Goal: Information Seeking & Learning: Find contact information

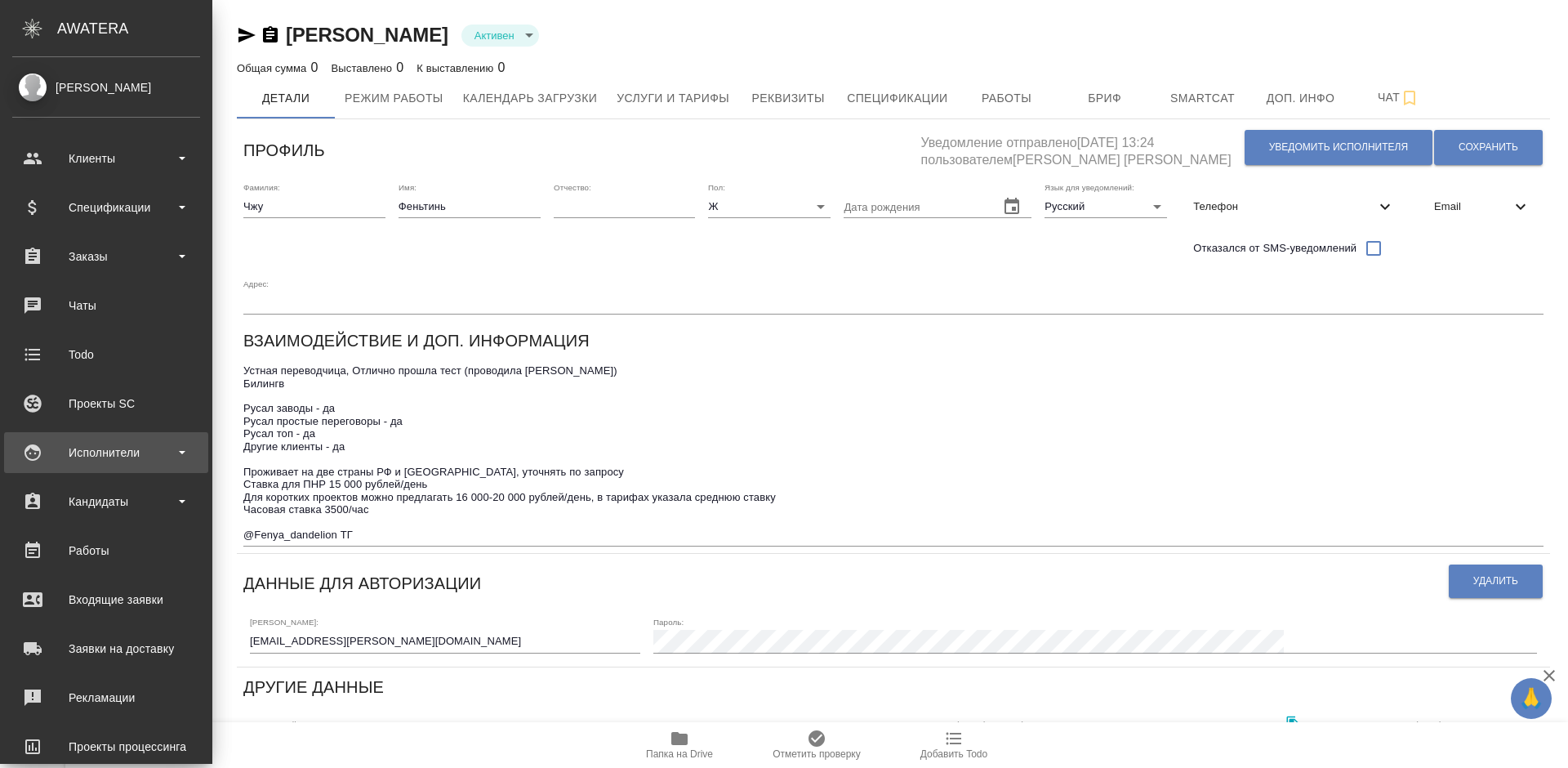
click at [145, 460] on div "Исполнители" at bounding box center [106, 453] width 187 height 25
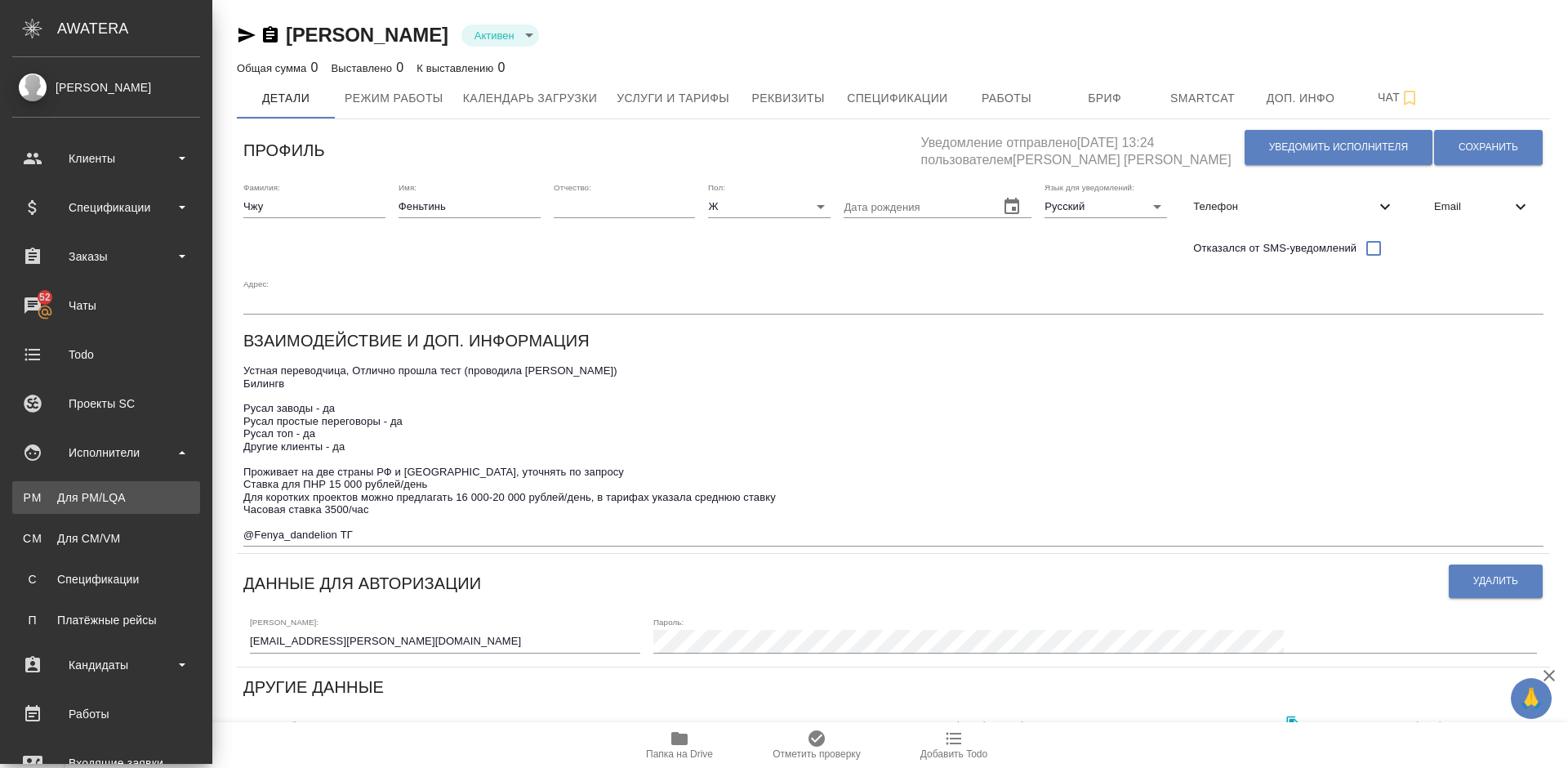
click at [145, 497] on div "Для PM/LQA" at bounding box center [106, 496] width 171 height 16
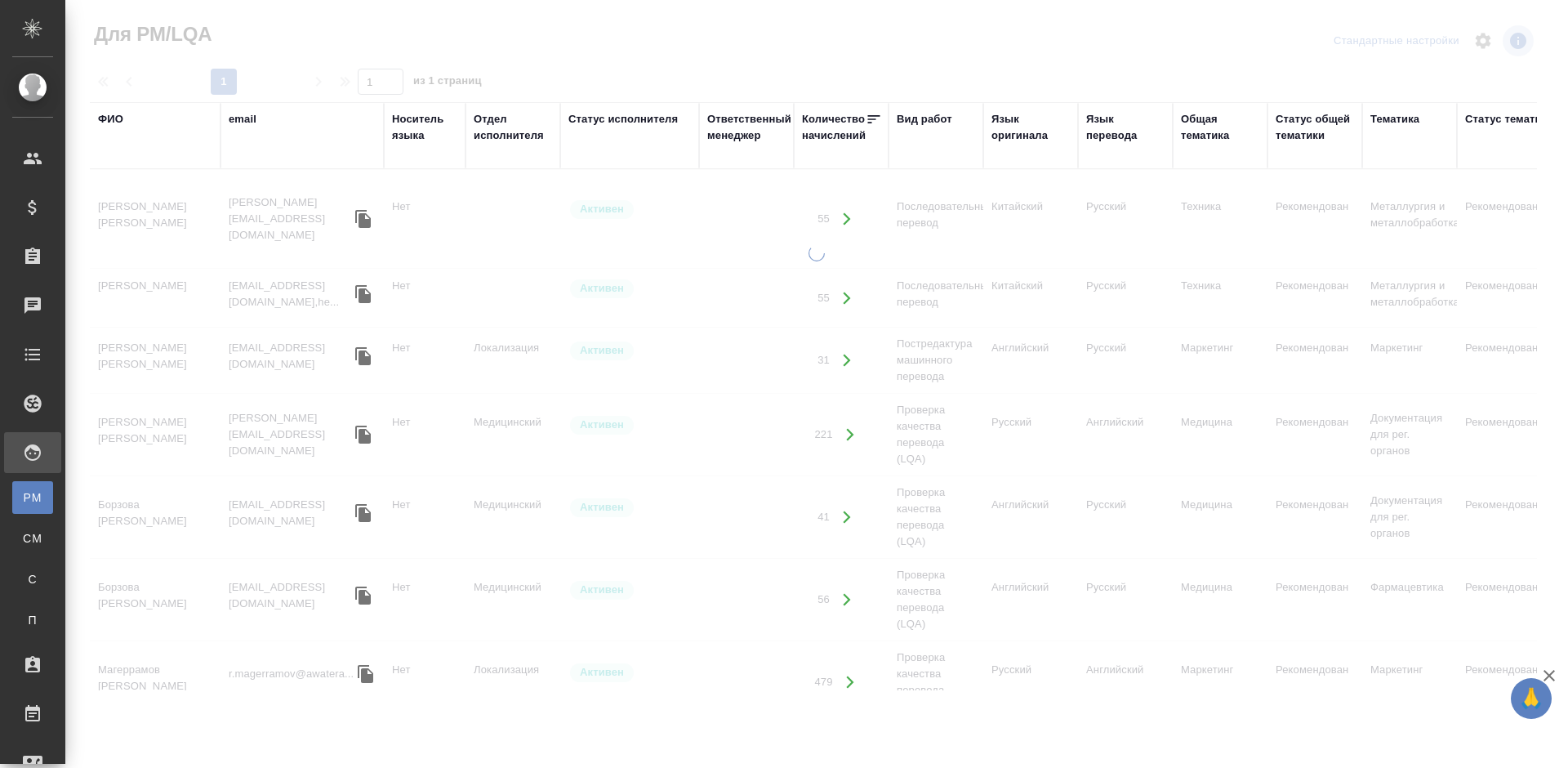
click at [1017, 134] on div "Язык оригинала" at bounding box center [1030, 127] width 79 height 32
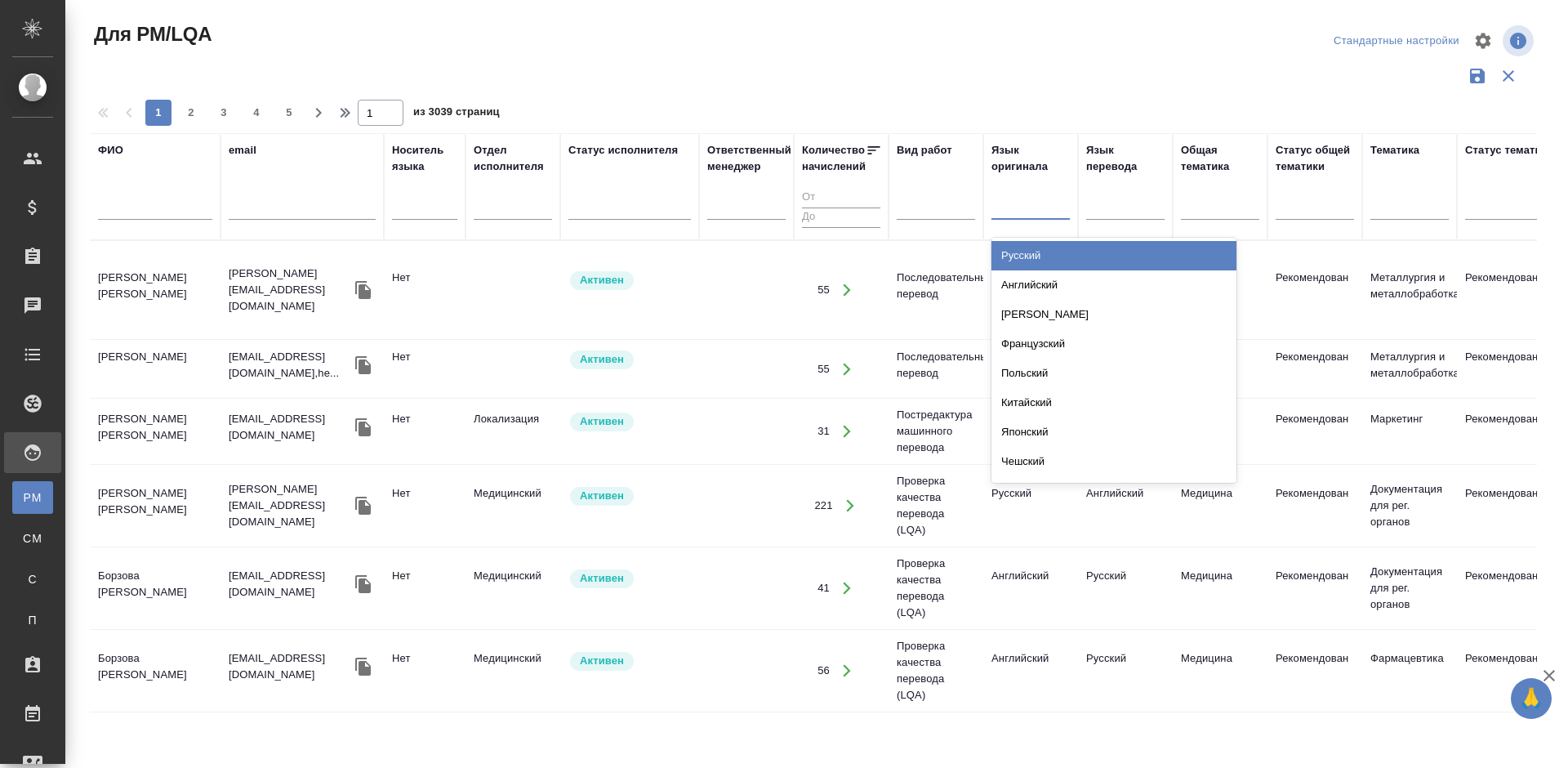
click at [1011, 211] on div at bounding box center [1030, 204] width 79 height 24
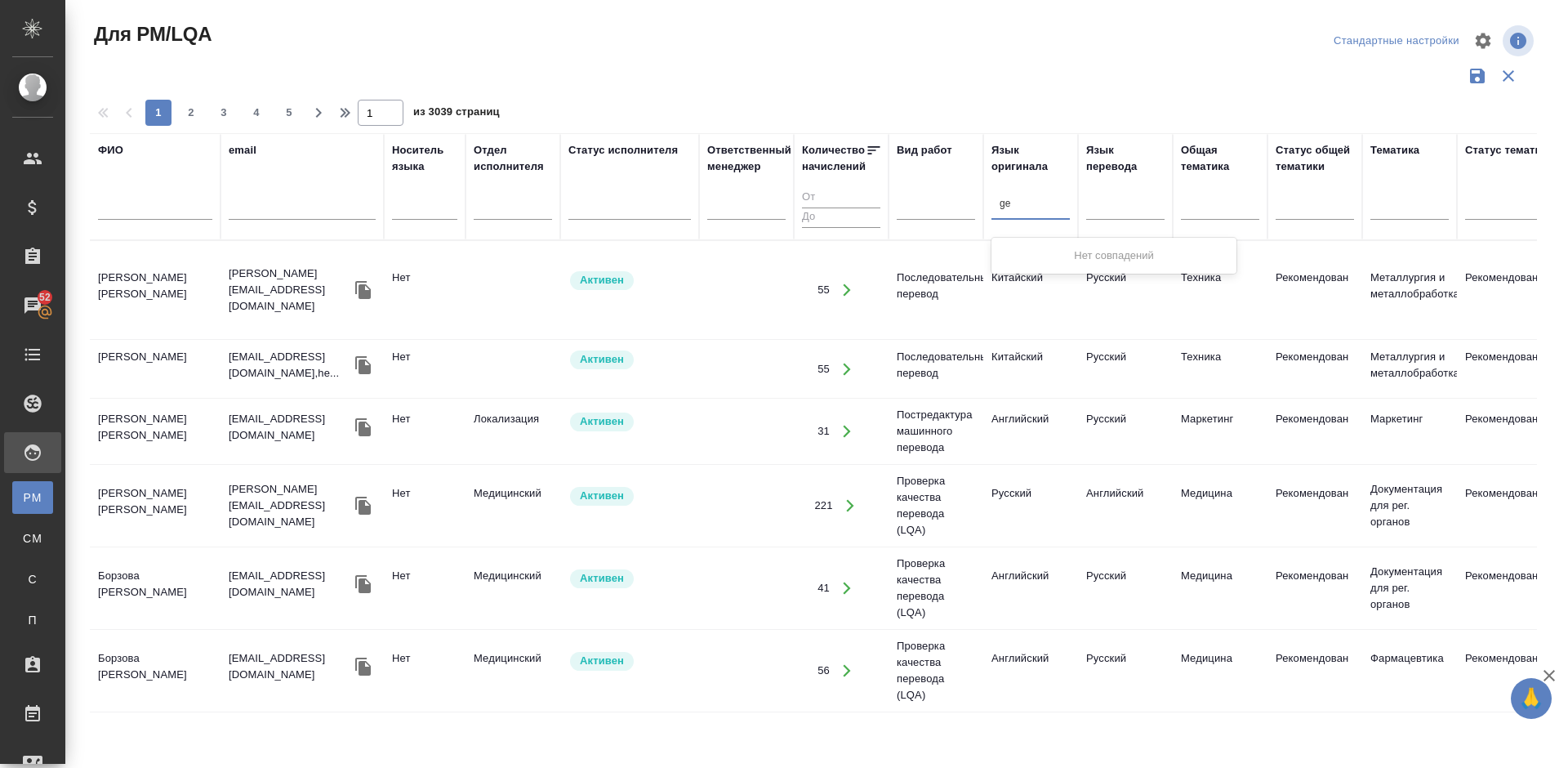
type input "g"
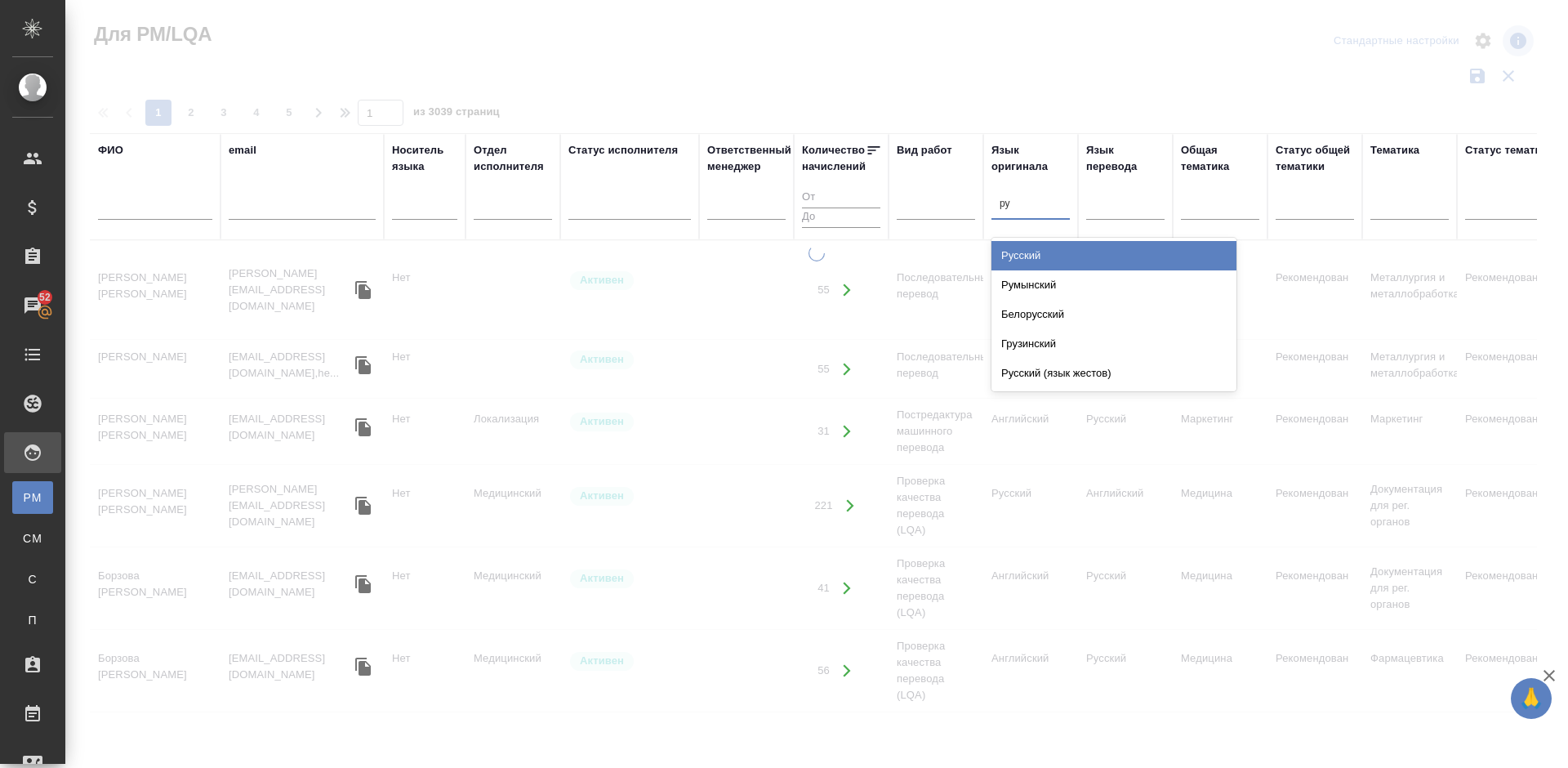
type input "рус"
click at [1037, 251] on div "Русский" at bounding box center [1114, 255] width 245 height 29
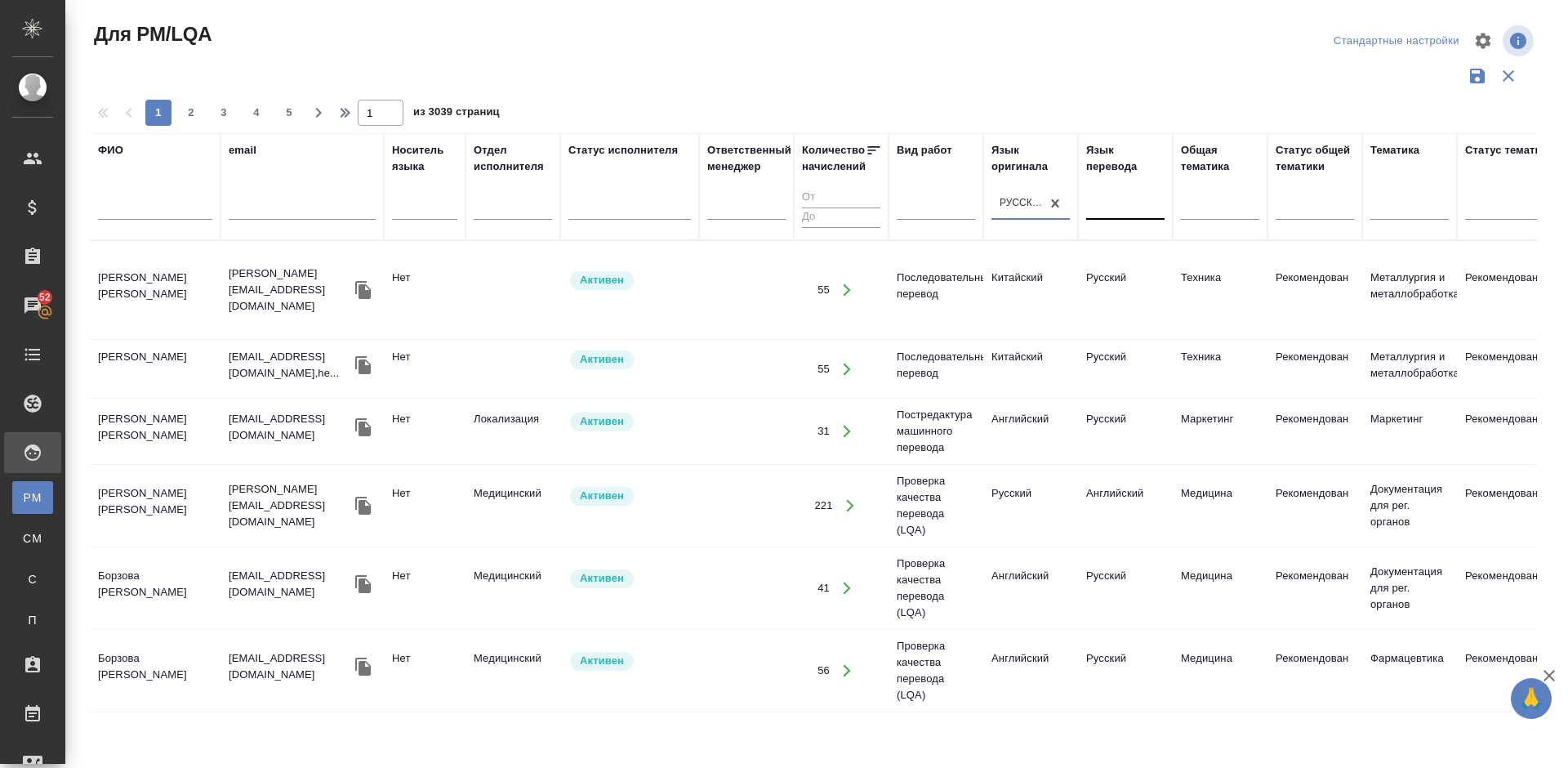
click at [1130, 204] on div at bounding box center [1125, 204] width 79 height 24
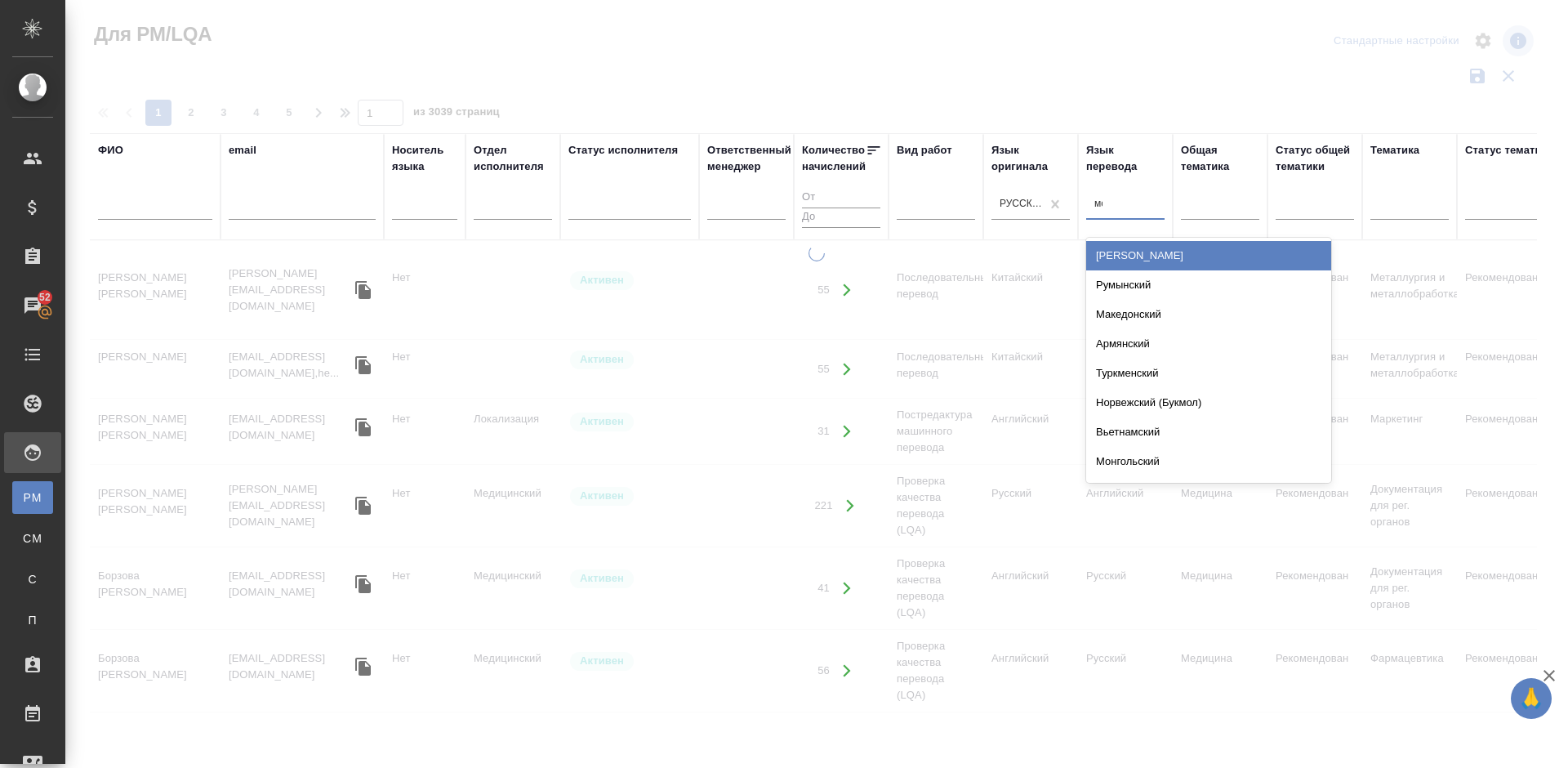
type input "монг"
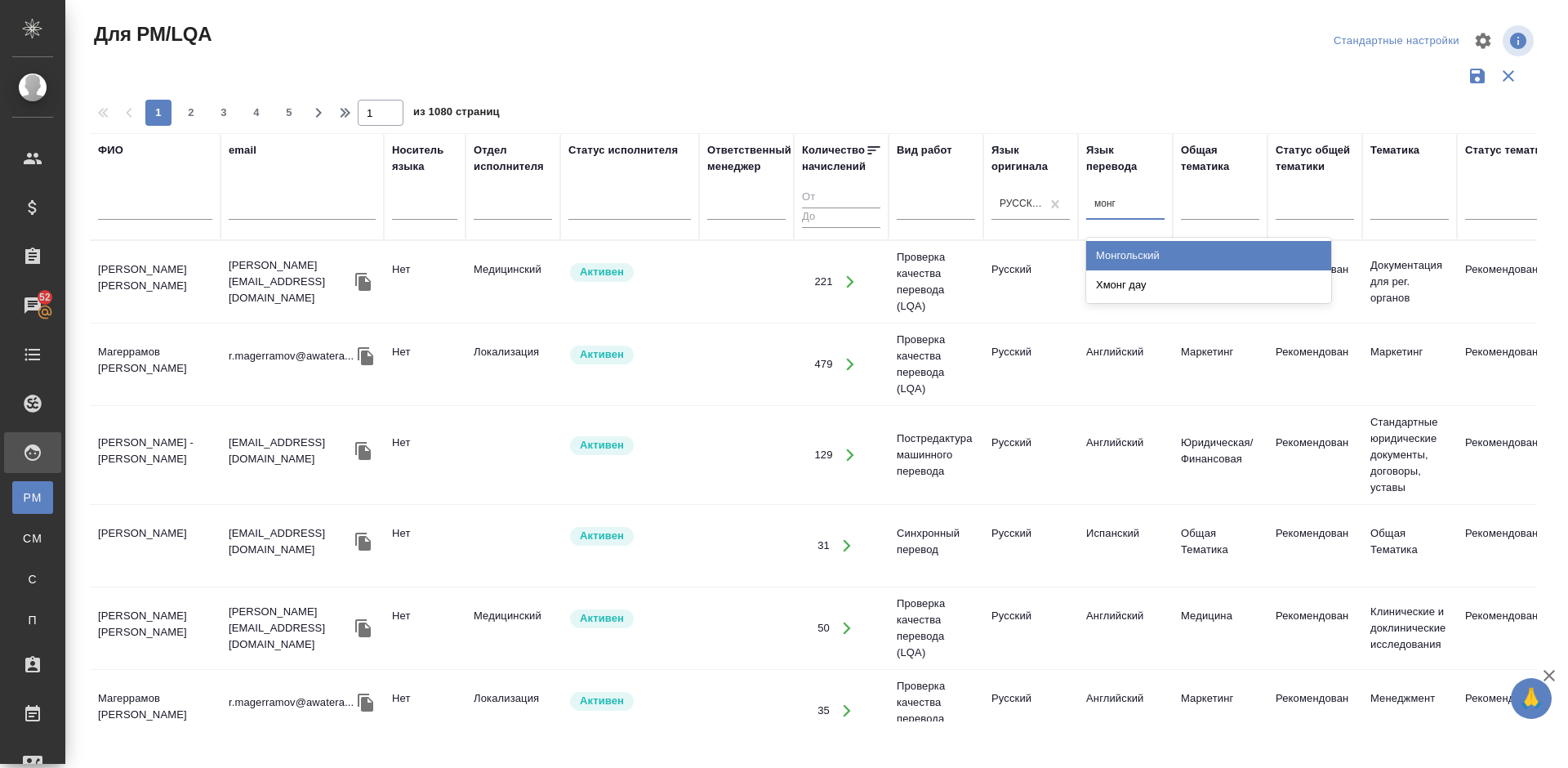
click at [1138, 252] on div "Монгольский" at bounding box center [1208, 255] width 245 height 29
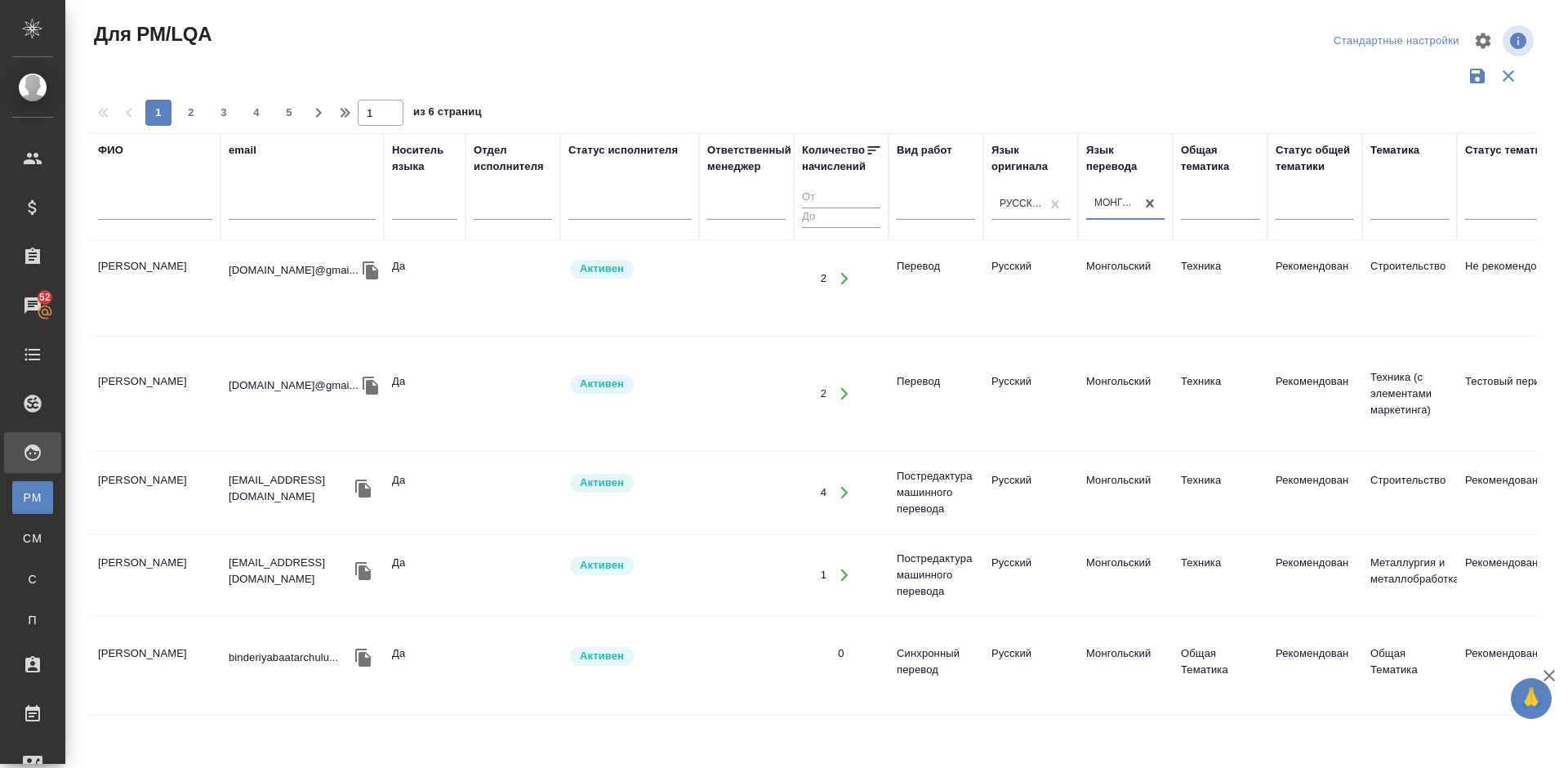
scroll to position [963, 0]
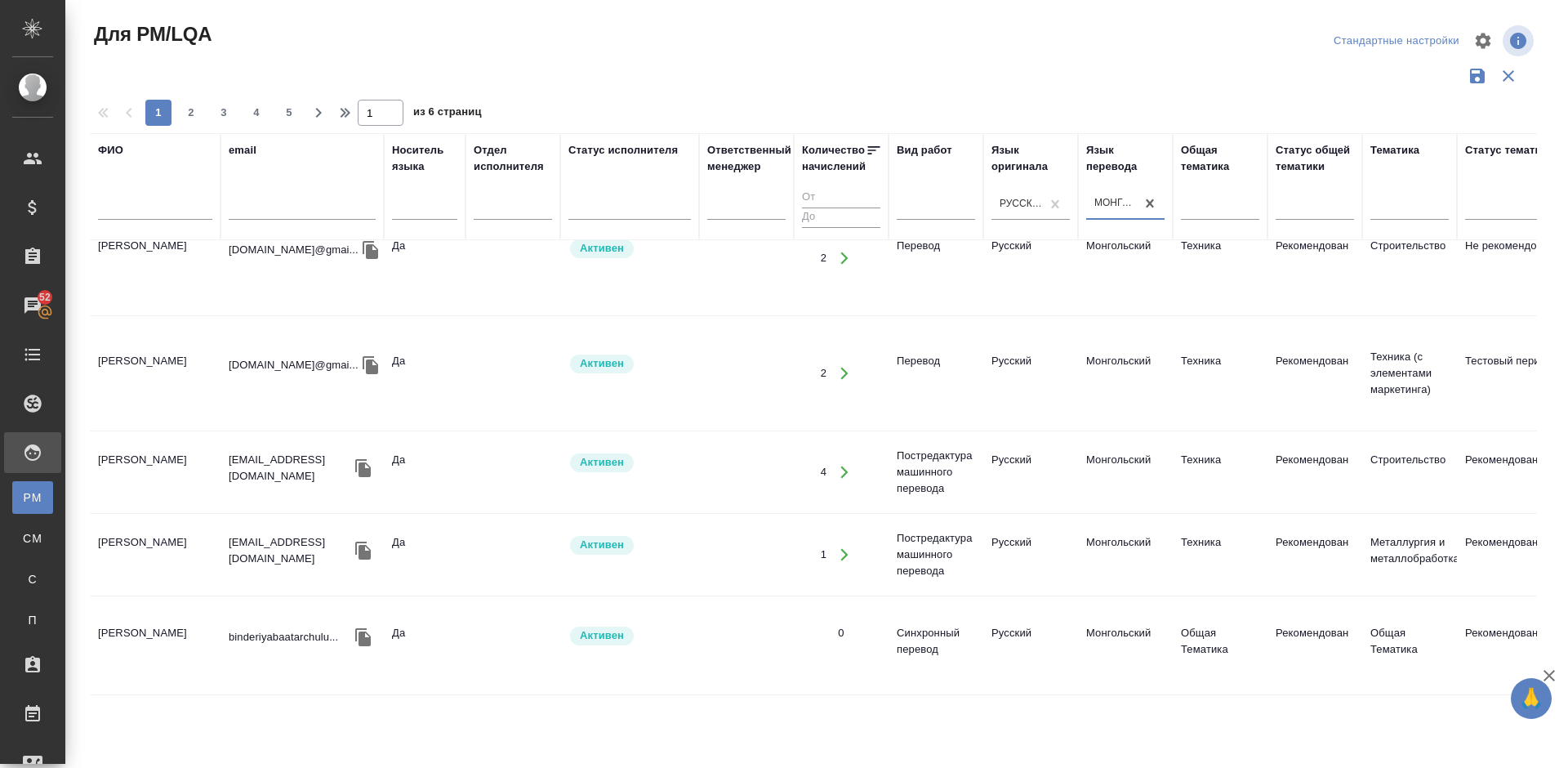
click at [188, 616] on td "Binderiya Baatarchuluu" at bounding box center [155, 645] width 131 height 57
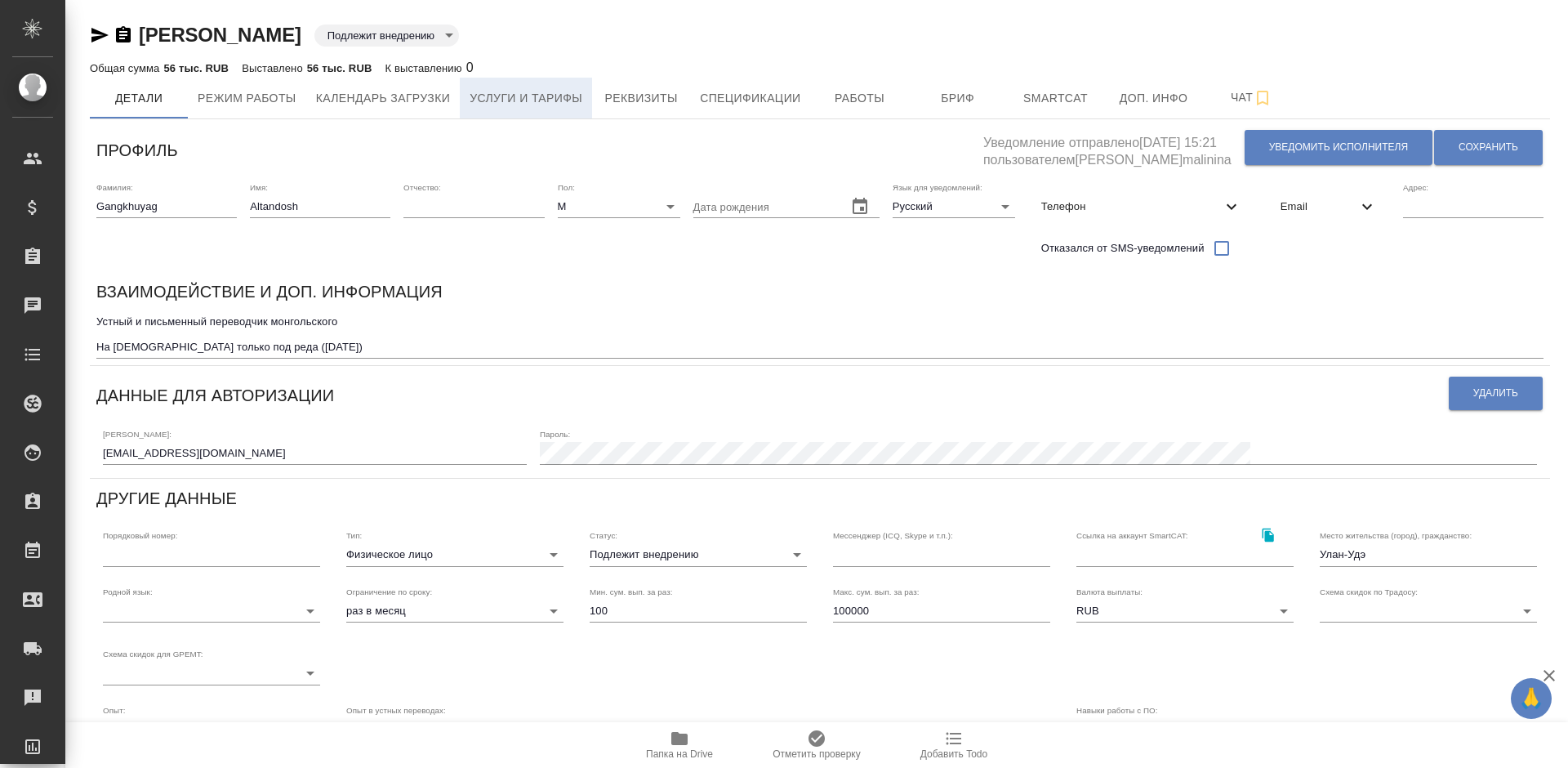
click at [567, 90] on span "Услуги и тарифы" at bounding box center [526, 98] width 113 height 21
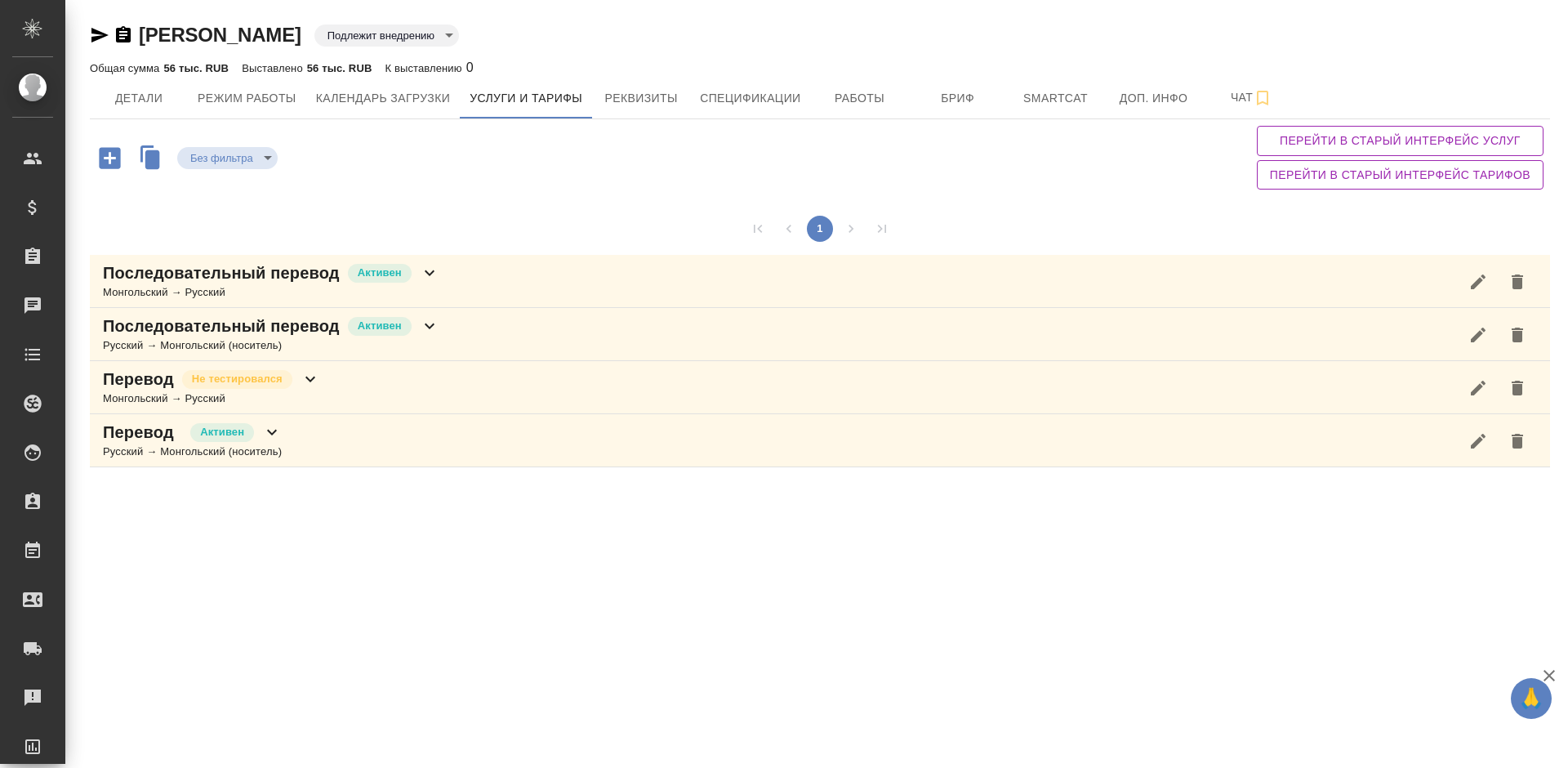
click at [481, 282] on div "Последовательный перевод Активен Монгольский → Русский" at bounding box center [820, 281] width 1460 height 53
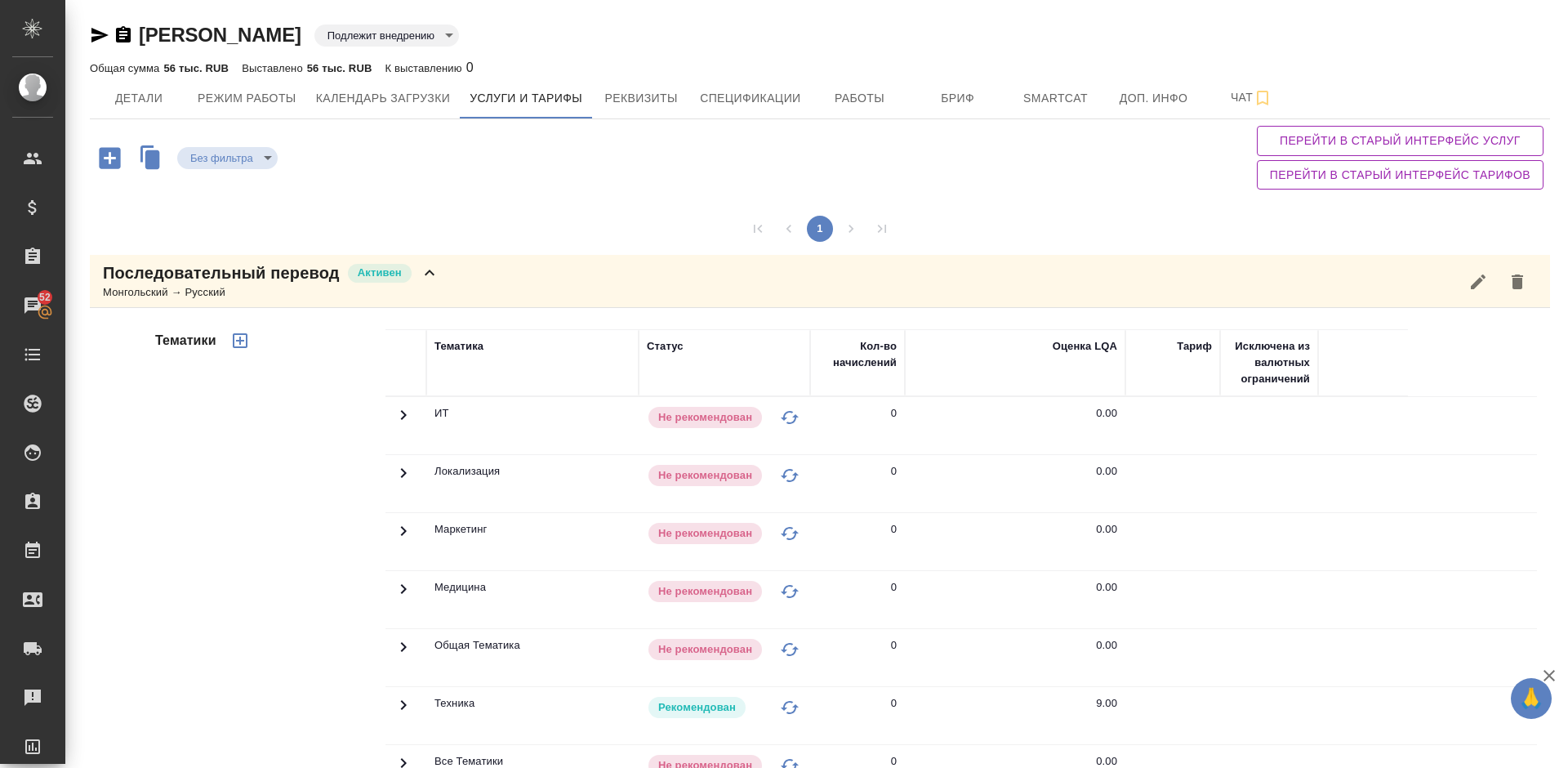
click at [254, 491] on div "Тематики" at bounding box center [268, 590] width 234 height 546
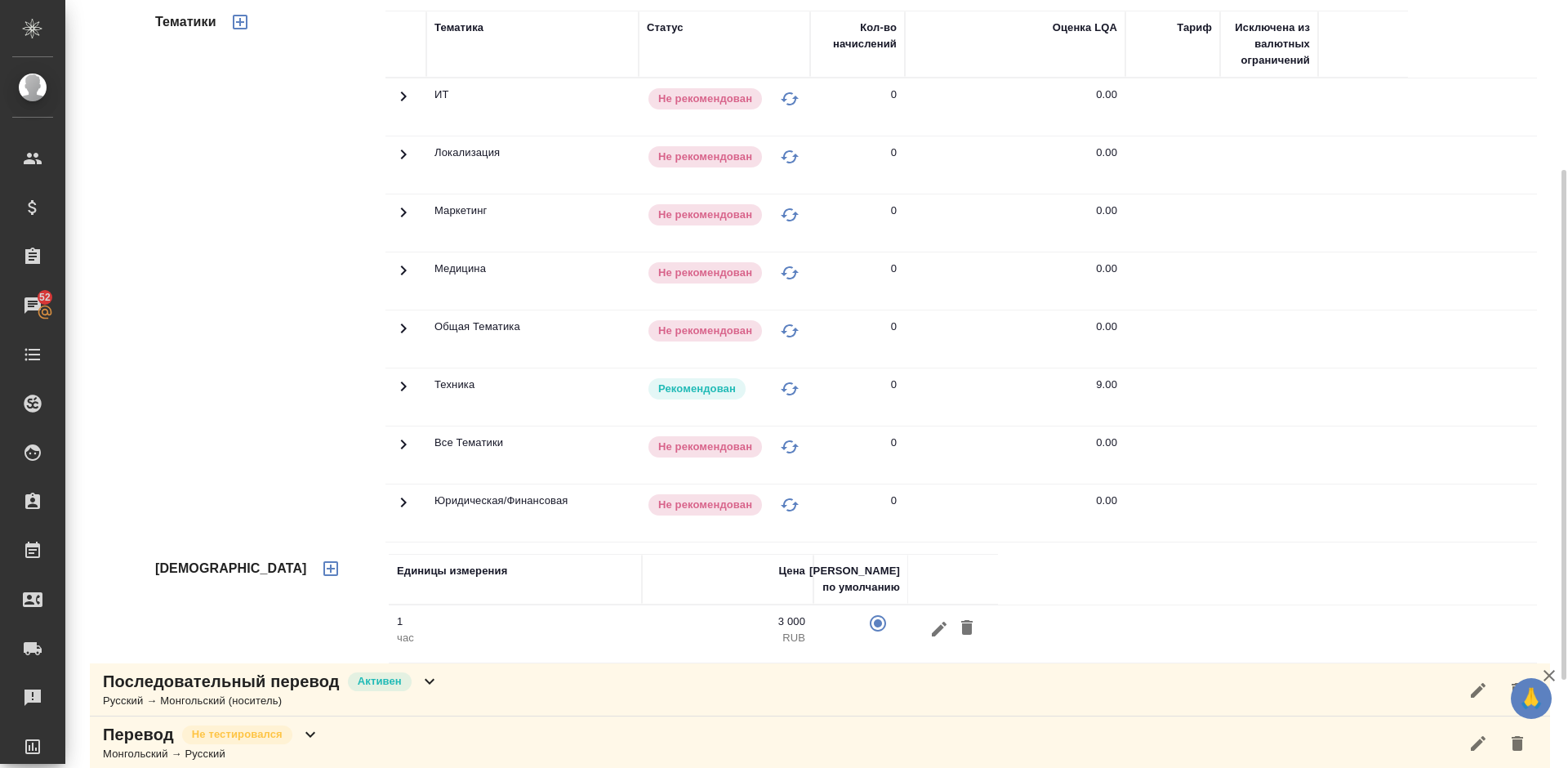
scroll to position [367, 0]
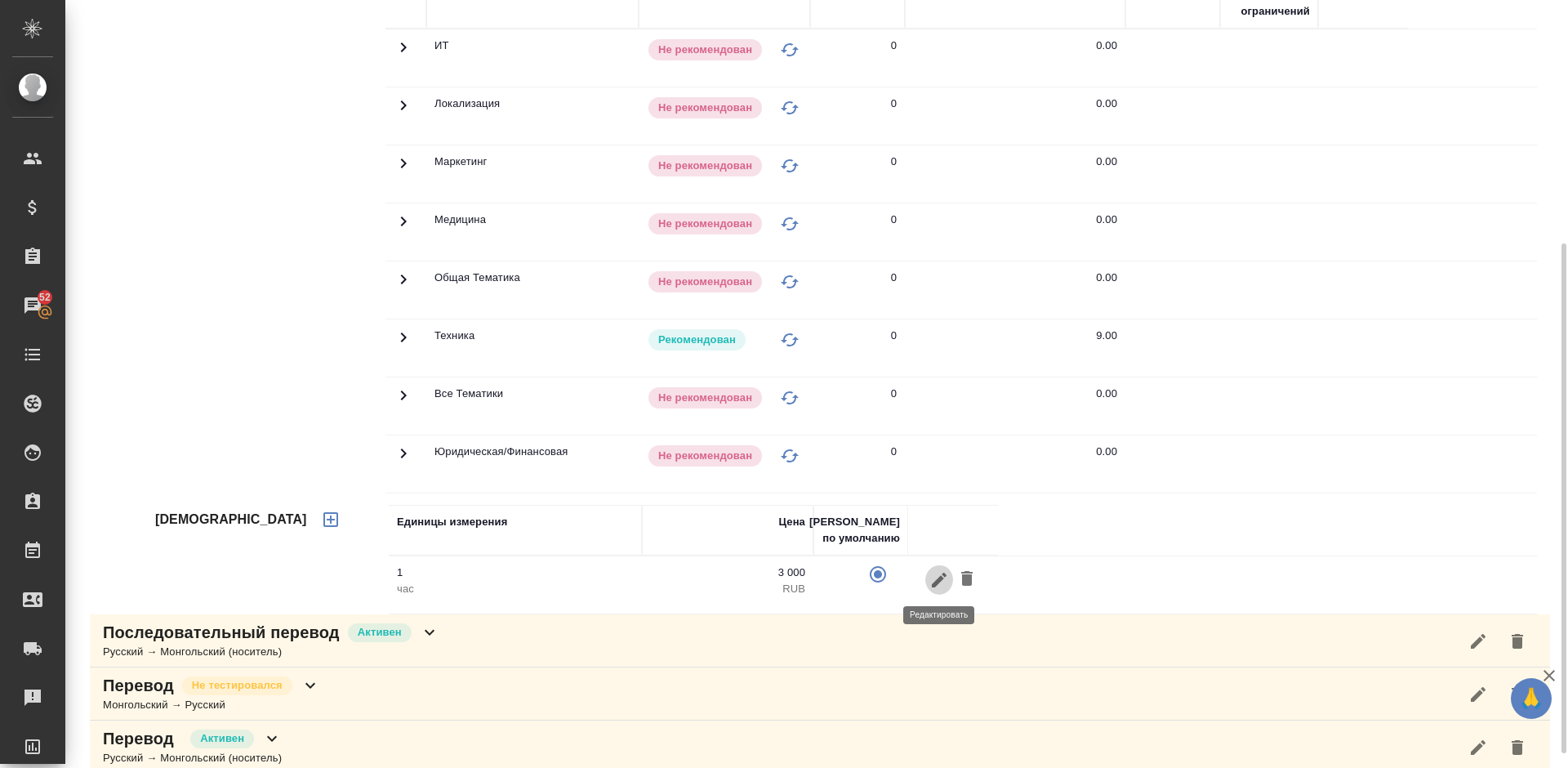
click at [937, 577] on icon "button" at bounding box center [938, 580] width 20 height 20
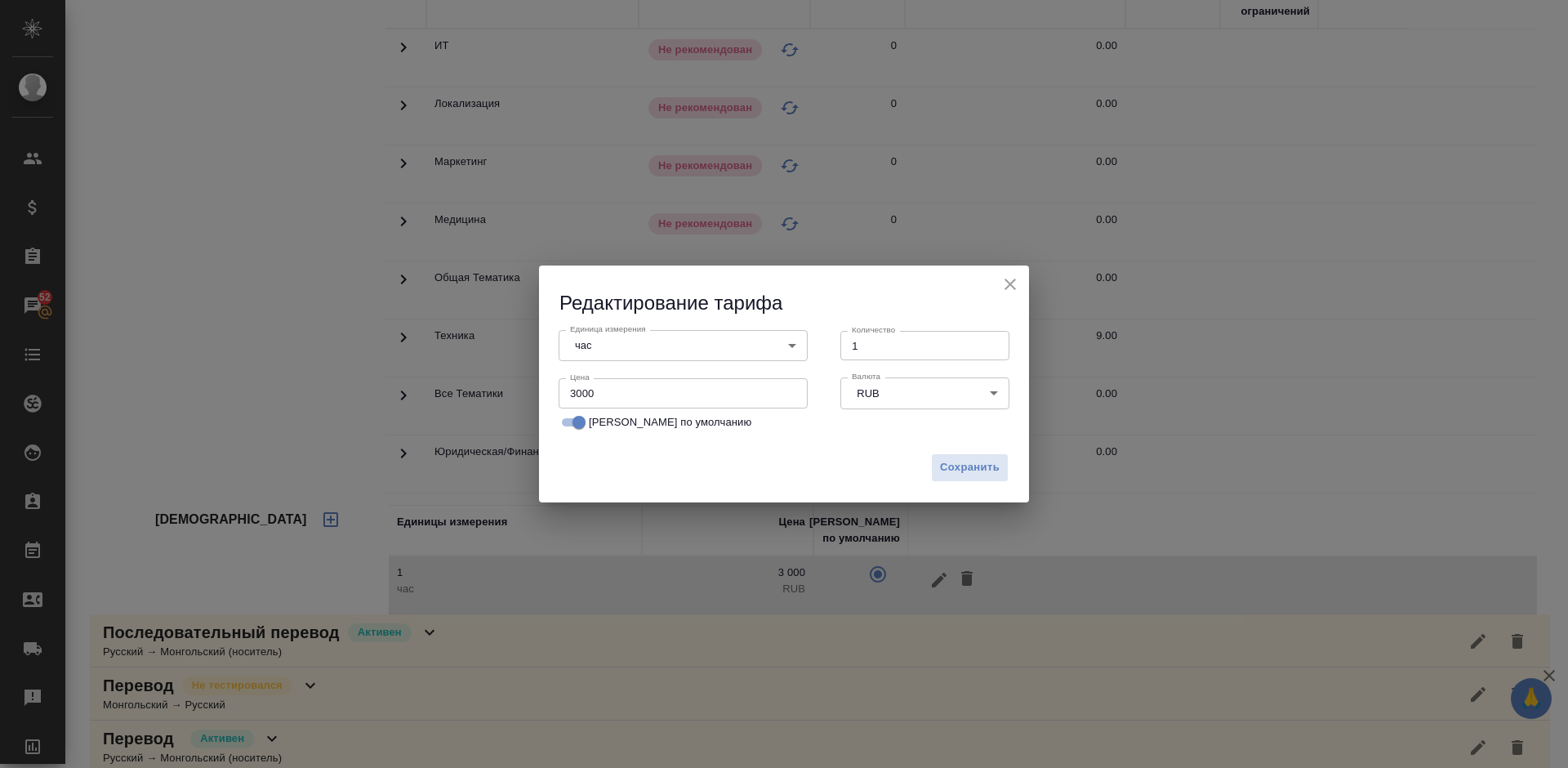
click at [576, 394] on input "3000" at bounding box center [683, 392] width 249 height 29
type input "2000"
click at [959, 465] on span "Сохранить" at bounding box center [969, 468] width 60 height 19
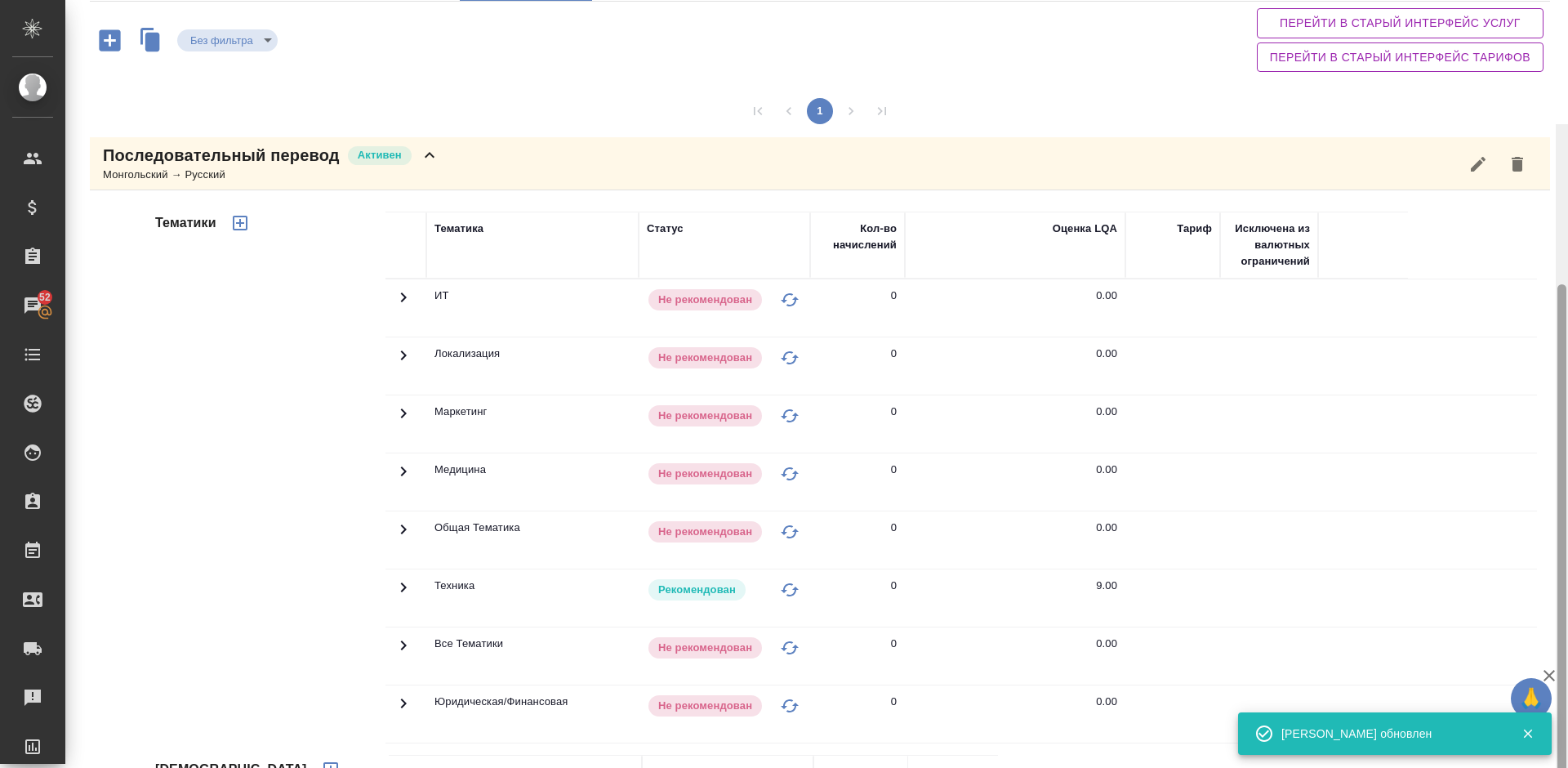
scroll to position [0, 0]
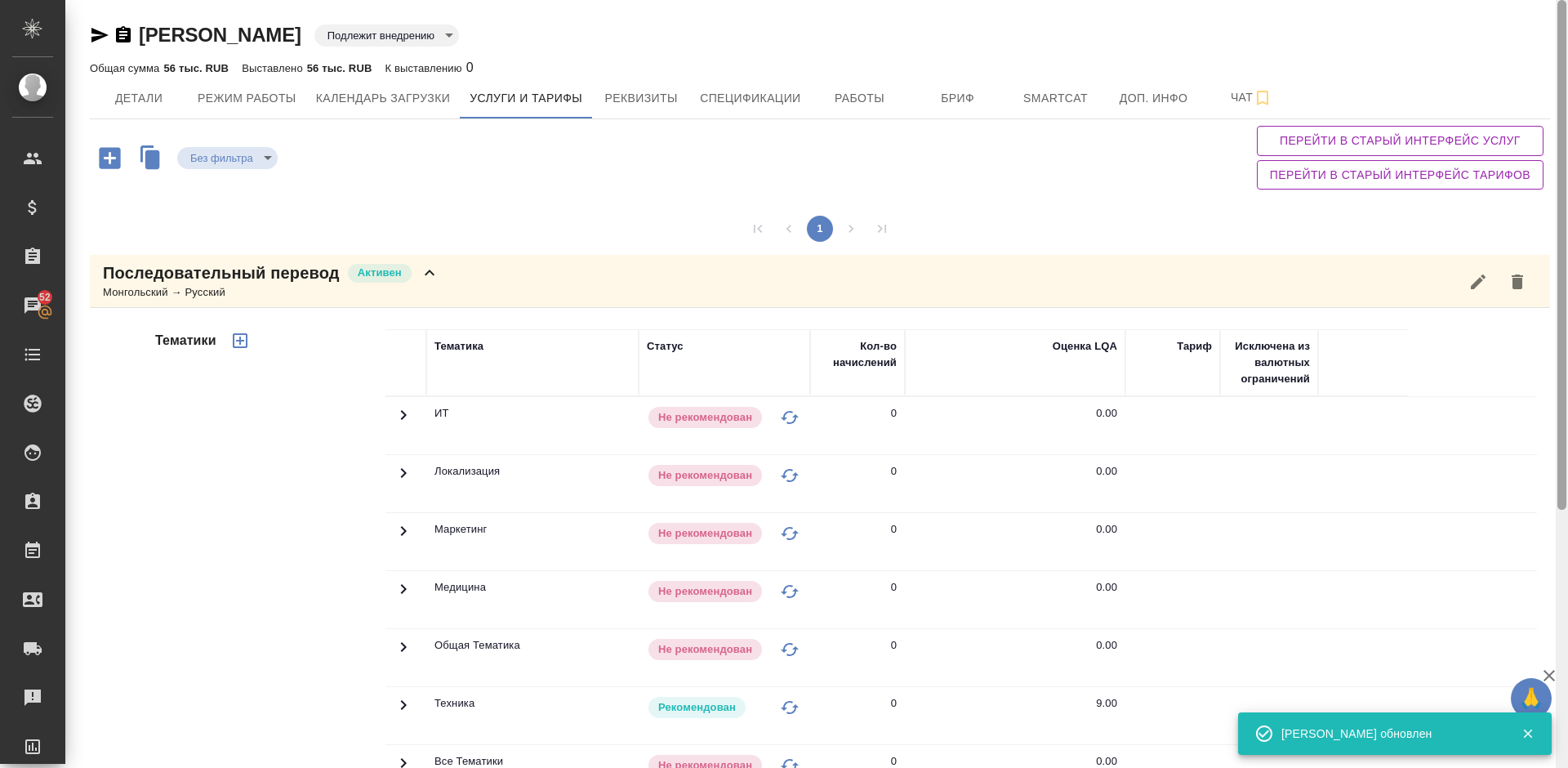
drag, startPoint x: 1562, startPoint y: 410, endPoint x: 1565, endPoint y: 157, distance: 253.0
click at [1565, 157] on div at bounding box center [1560, 255] width 9 height 509
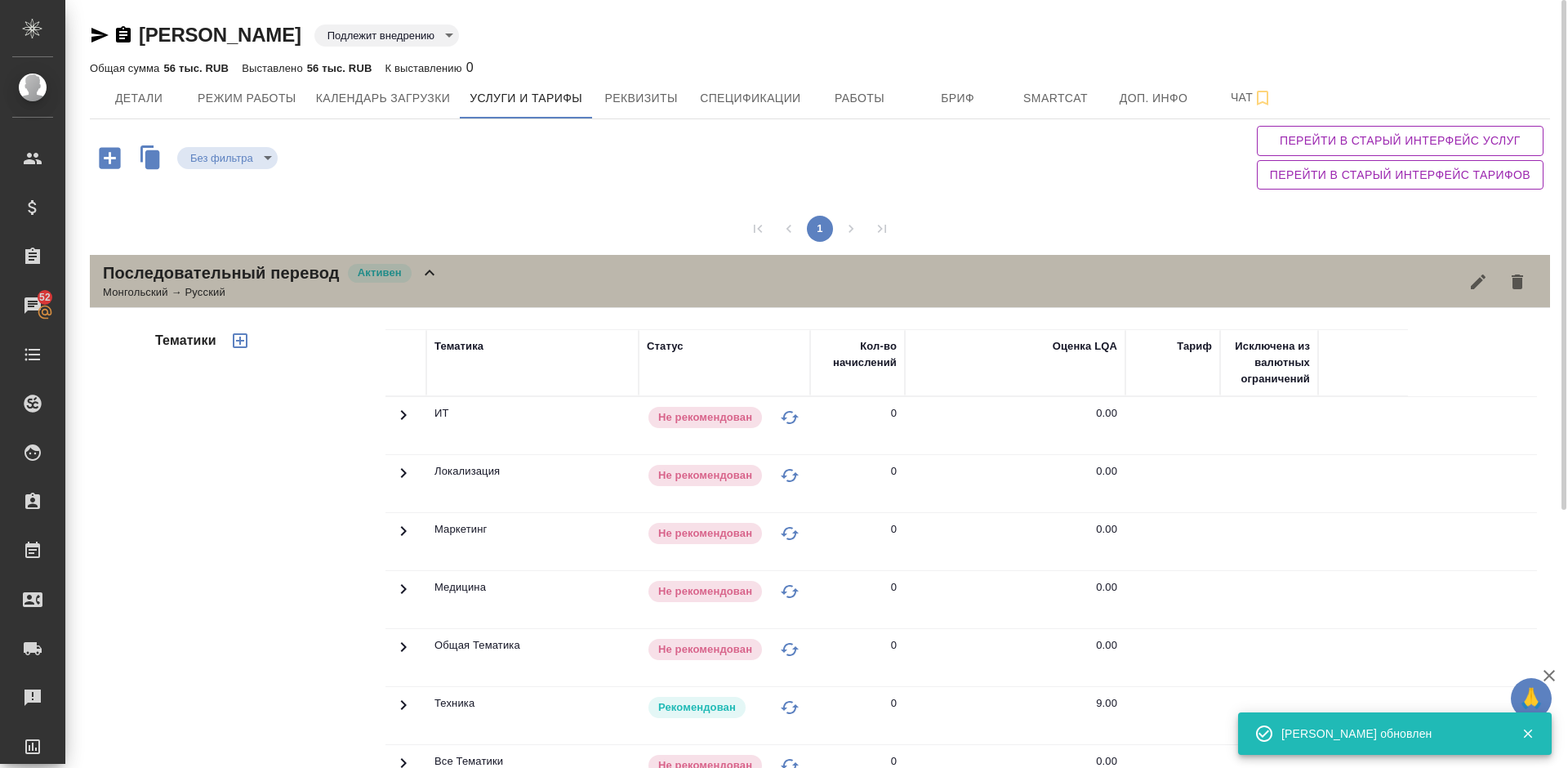
click at [437, 284] on div "Монгольский → Русский" at bounding box center [271, 292] width 336 height 16
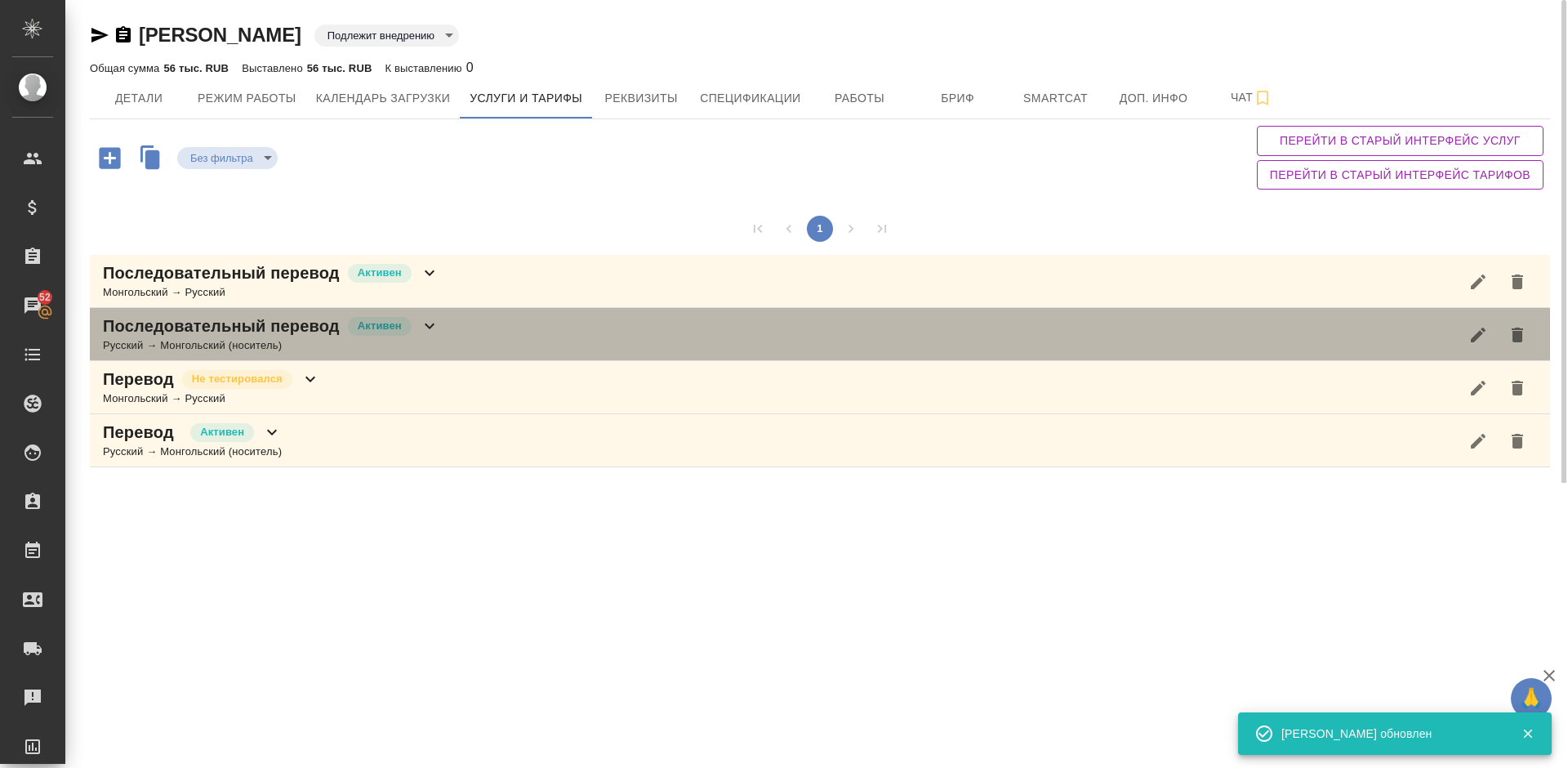
click at [462, 330] on div "Последовательный перевод Активен Русский → Монгольский (носитель)" at bounding box center [820, 334] width 1460 height 53
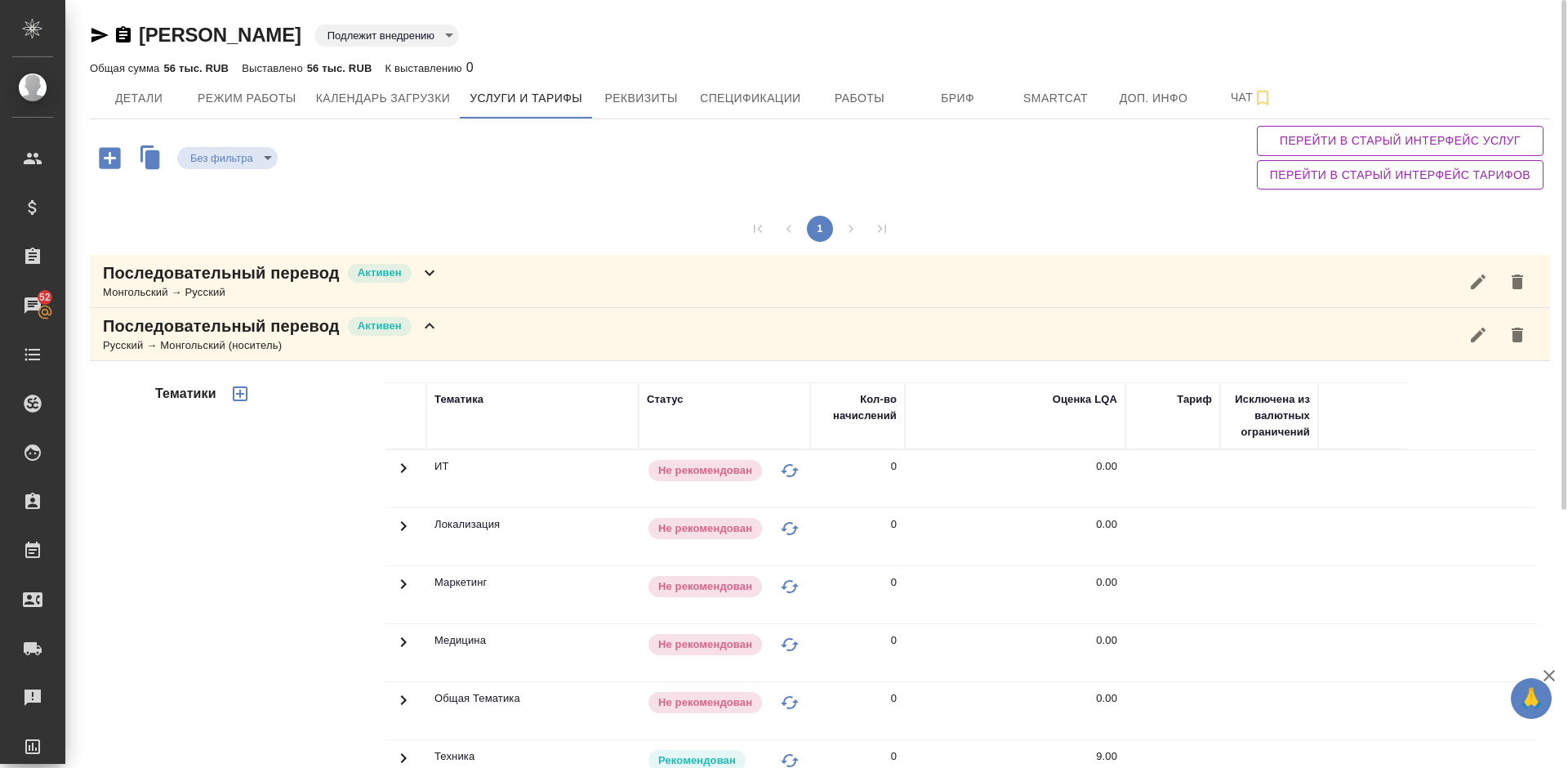
click at [214, 553] on div "Тематики" at bounding box center [268, 643] width 234 height 546
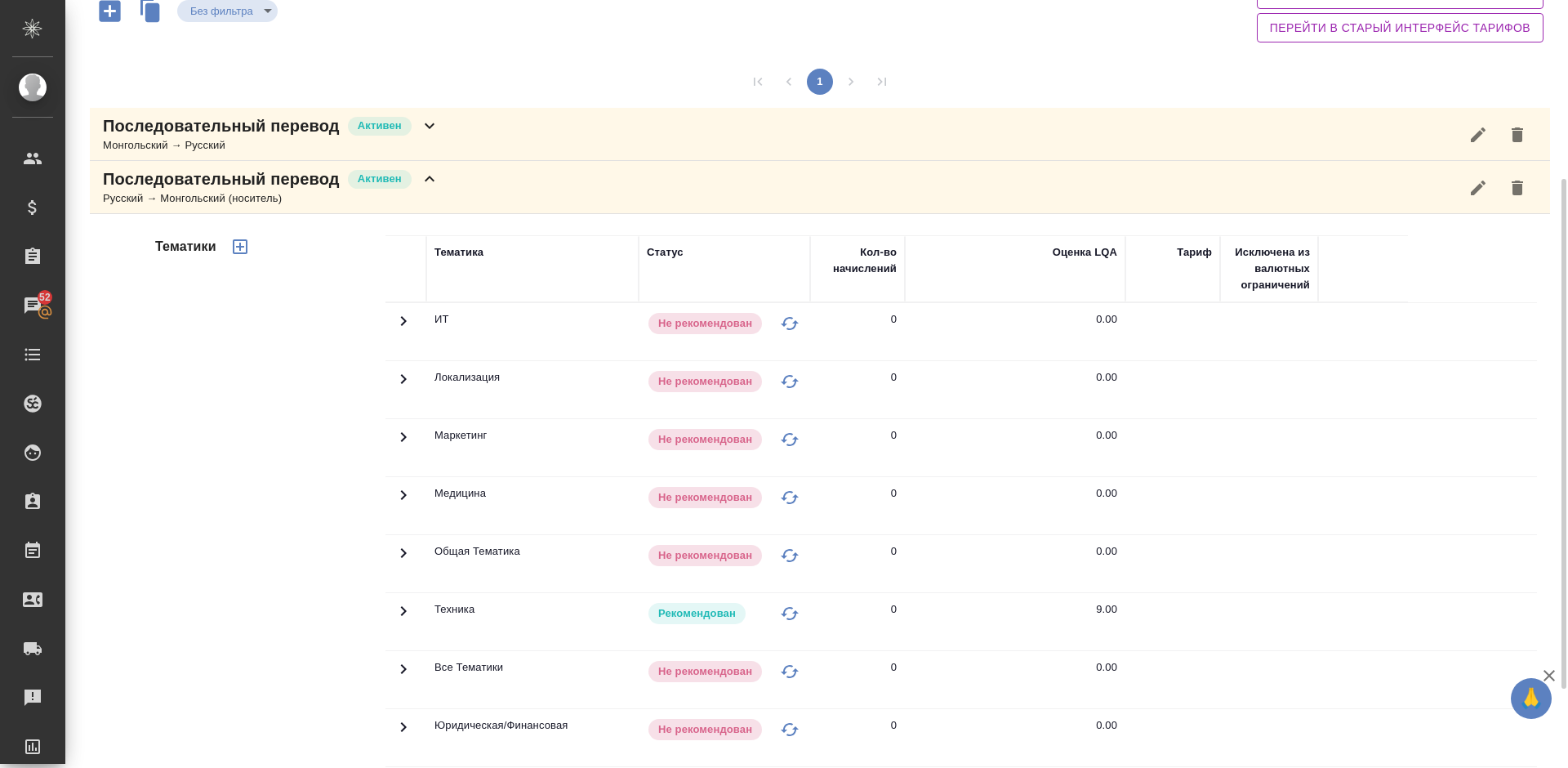
scroll to position [294, 0]
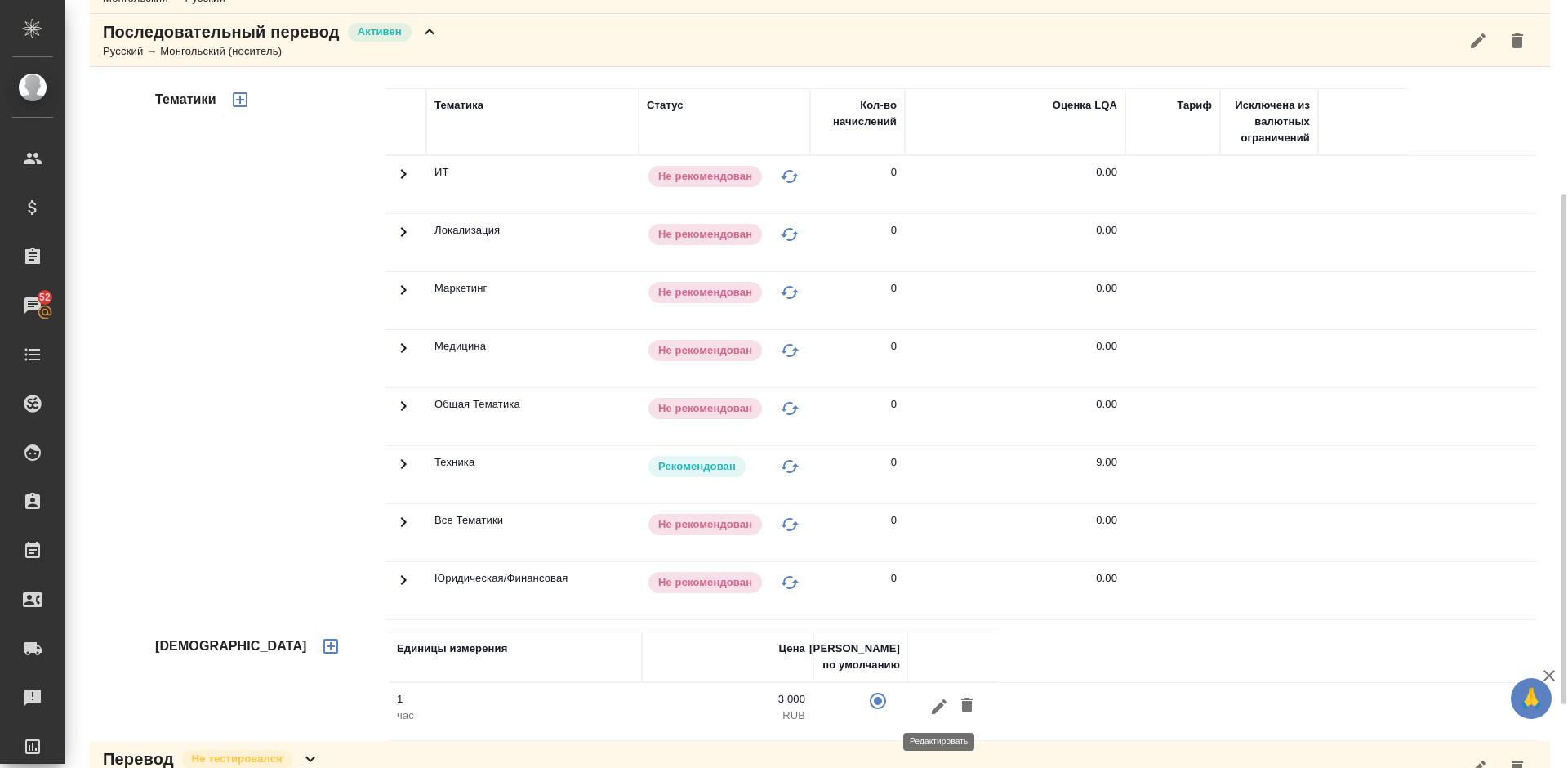
click at [939, 708] on icon "button" at bounding box center [938, 706] width 20 height 20
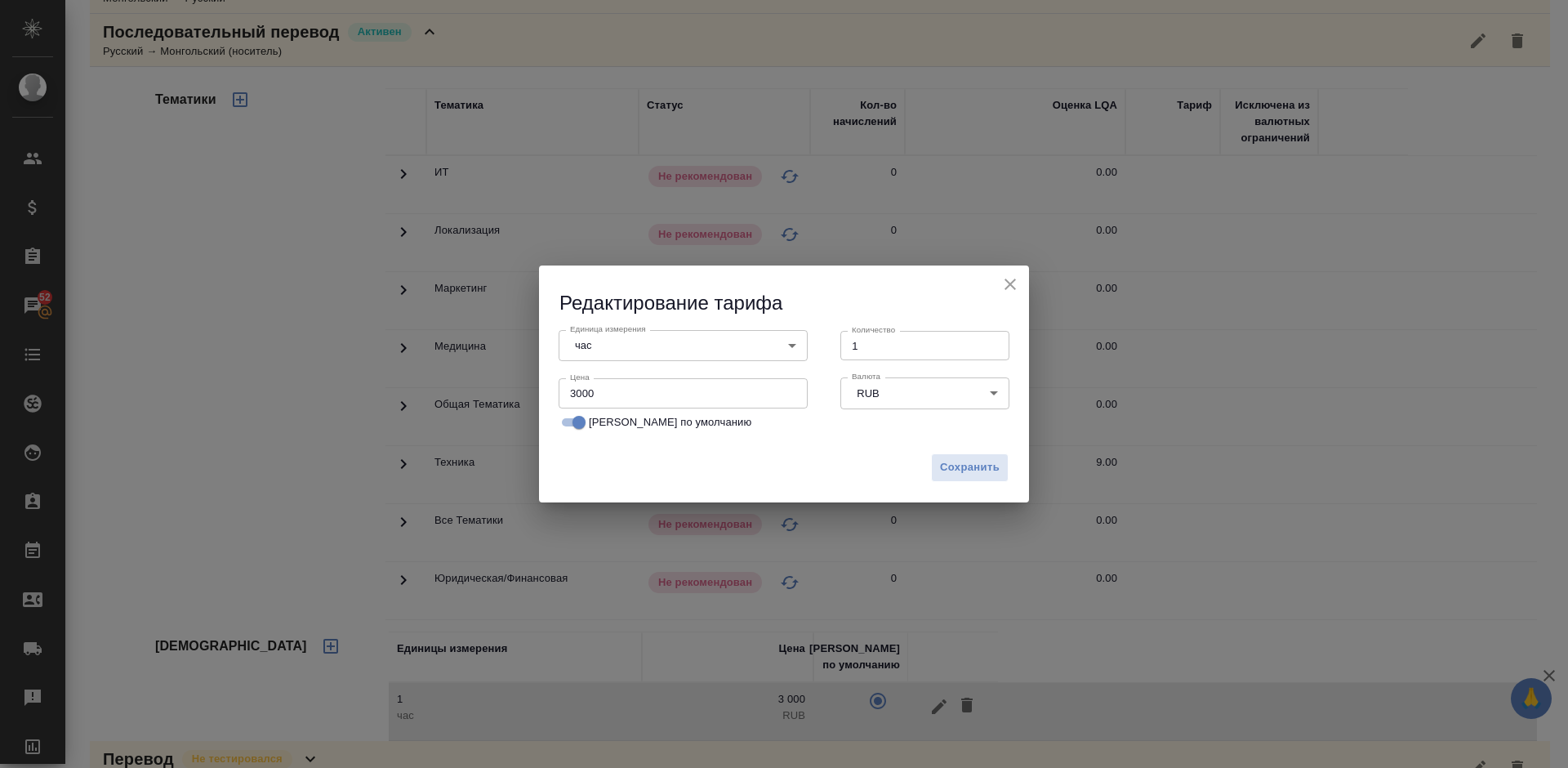
click at [576, 393] on input "3000" at bounding box center [683, 392] width 249 height 29
type input "2000"
click at [986, 468] on span "Сохранить" at bounding box center [969, 468] width 60 height 19
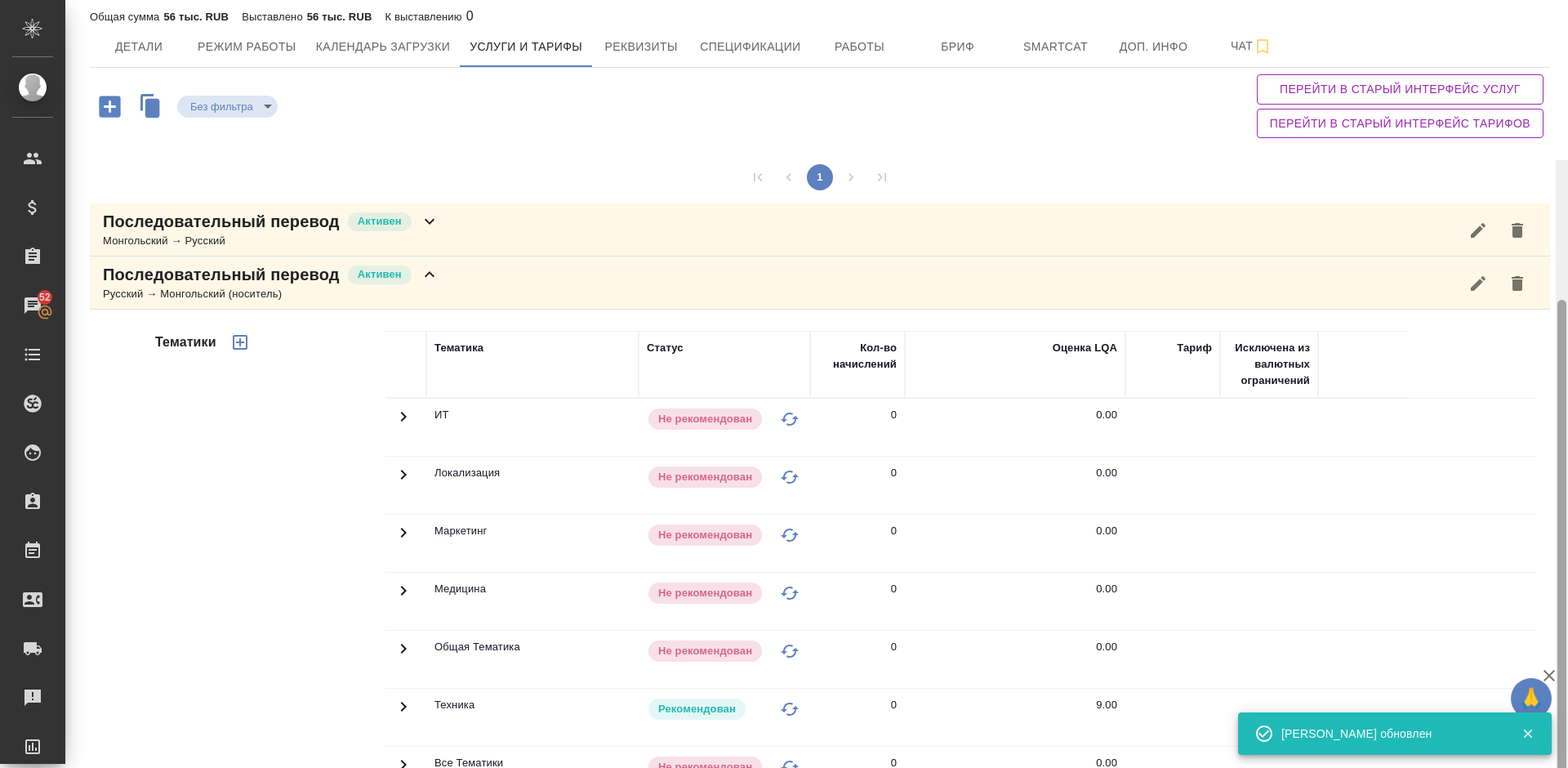
scroll to position [0, 0]
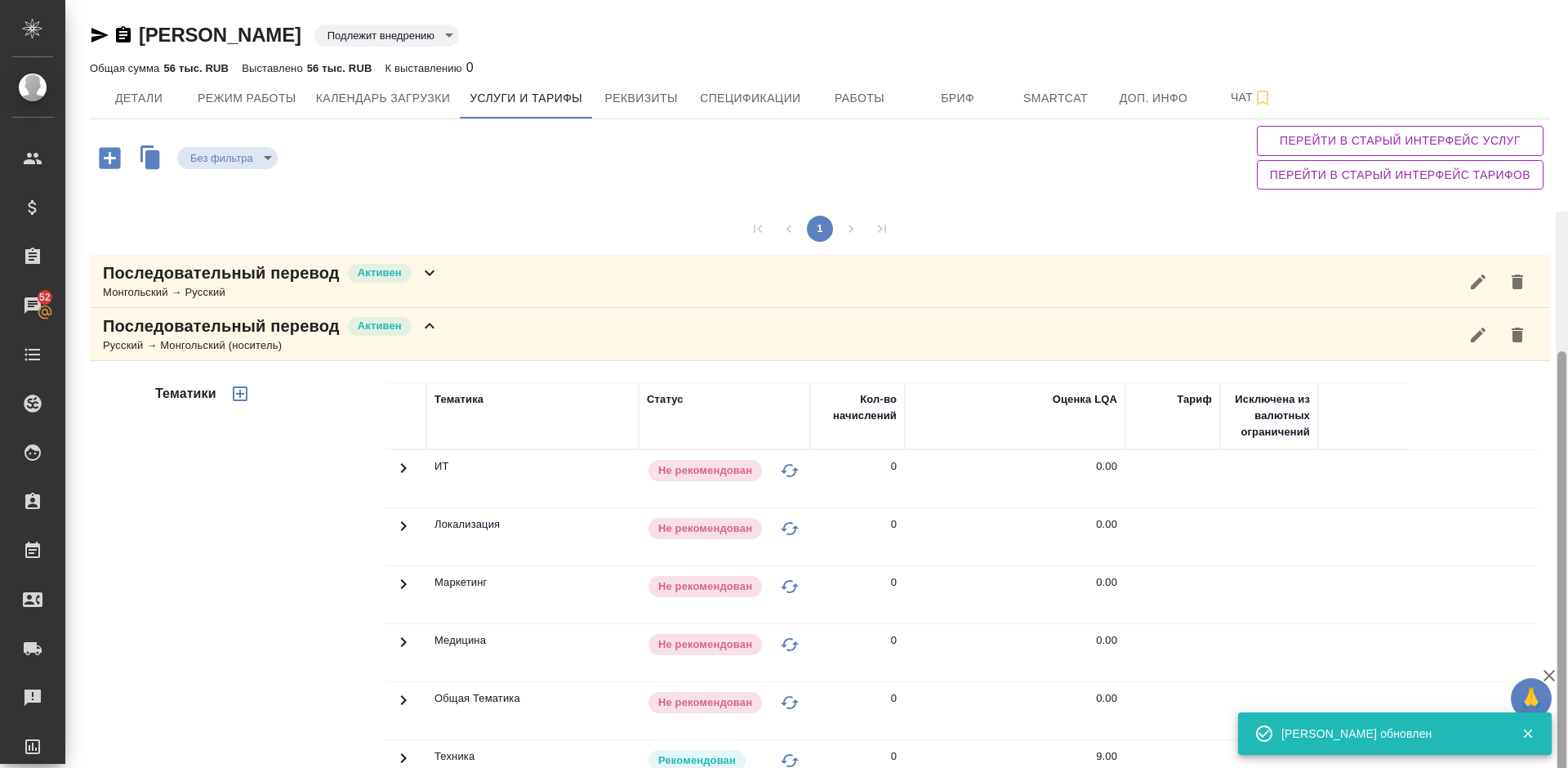
drag, startPoint x: 1562, startPoint y: 418, endPoint x: 1562, endPoint y: 100, distance: 318.0
click at [1562, 351] on div at bounding box center [1560, 606] width 9 height 509
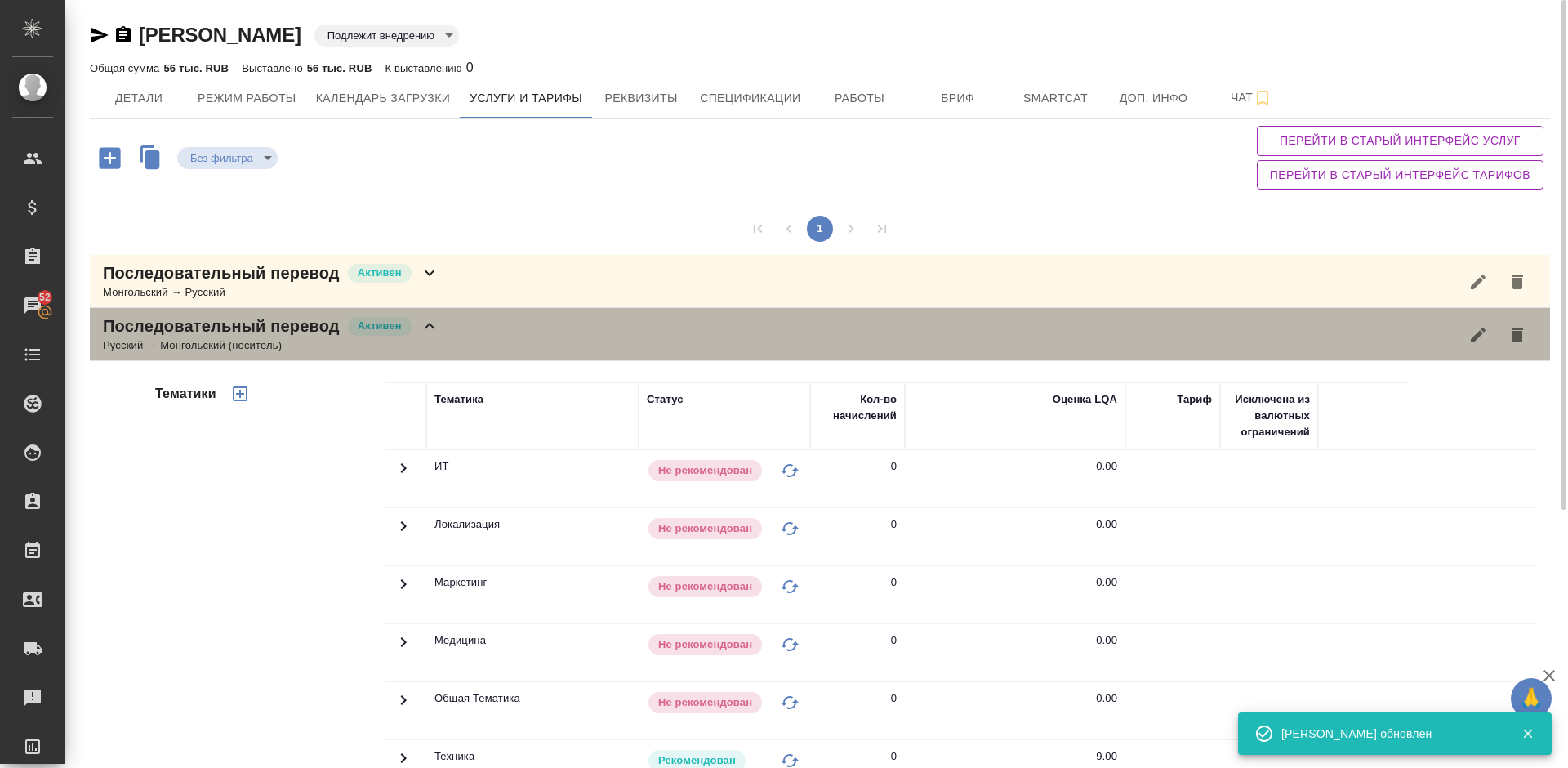
click at [449, 344] on div "Последовательный перевод Активен Русский → Монгольский (носитель)" at bounding box center [820, 334] width 1460 height 53
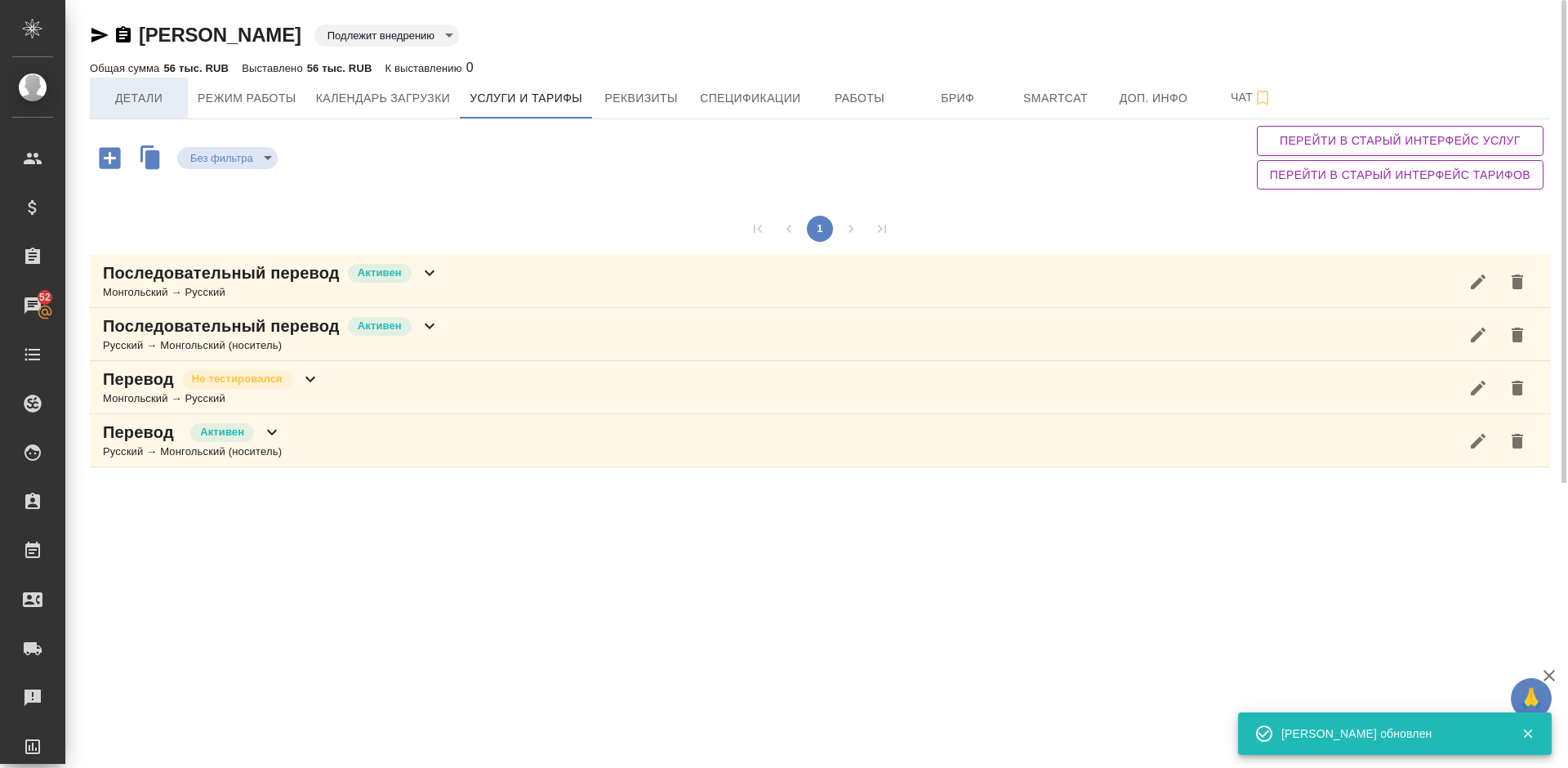
click at [145, 100] on span "Детали" at bounding box center [138, 98] width 79 height 21
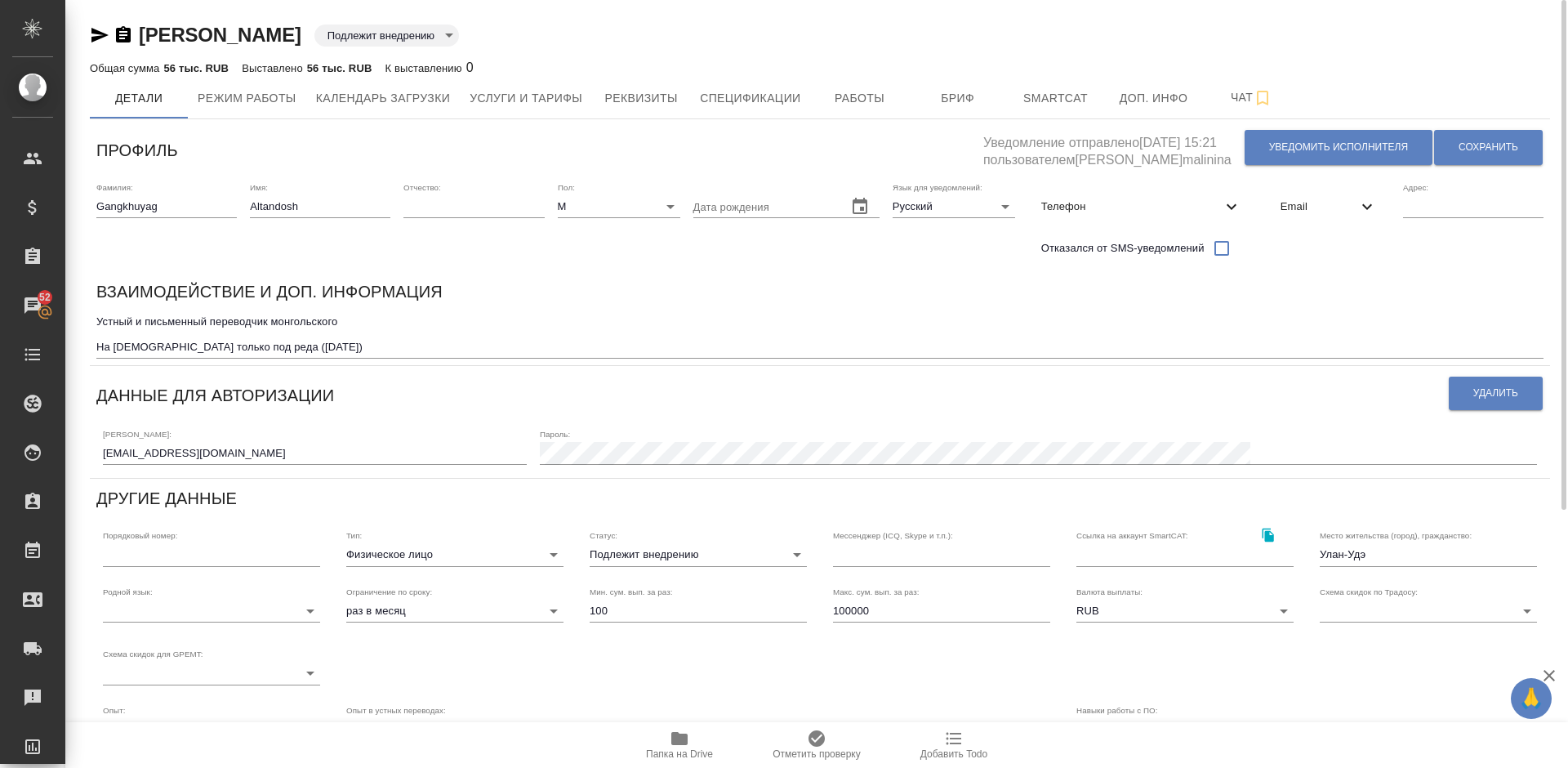
click at [354, 348] on textarea "Устный и письменный переводчик монгольского На РУССКИЙ только под реда (15.05.2…" at bounding box center [820, 334] width 1447 height 38
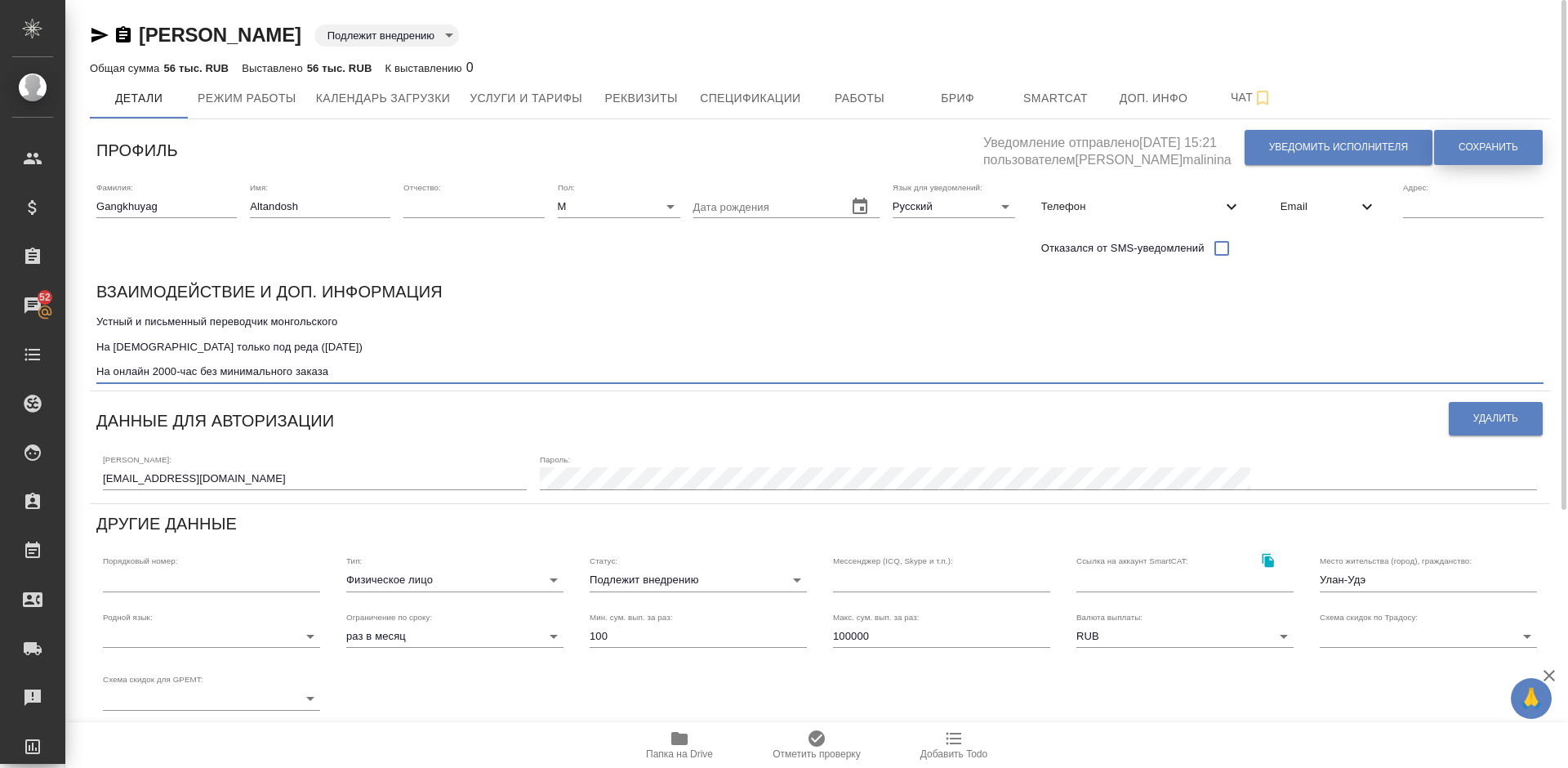
type textarea "Устный и письменный переводчик монгольского На РУССКИЙ только под реда (15.05.2…"
click at [1478, 141] on span "Сохранить" at bounding box center [1488, 147] width 60 height 14
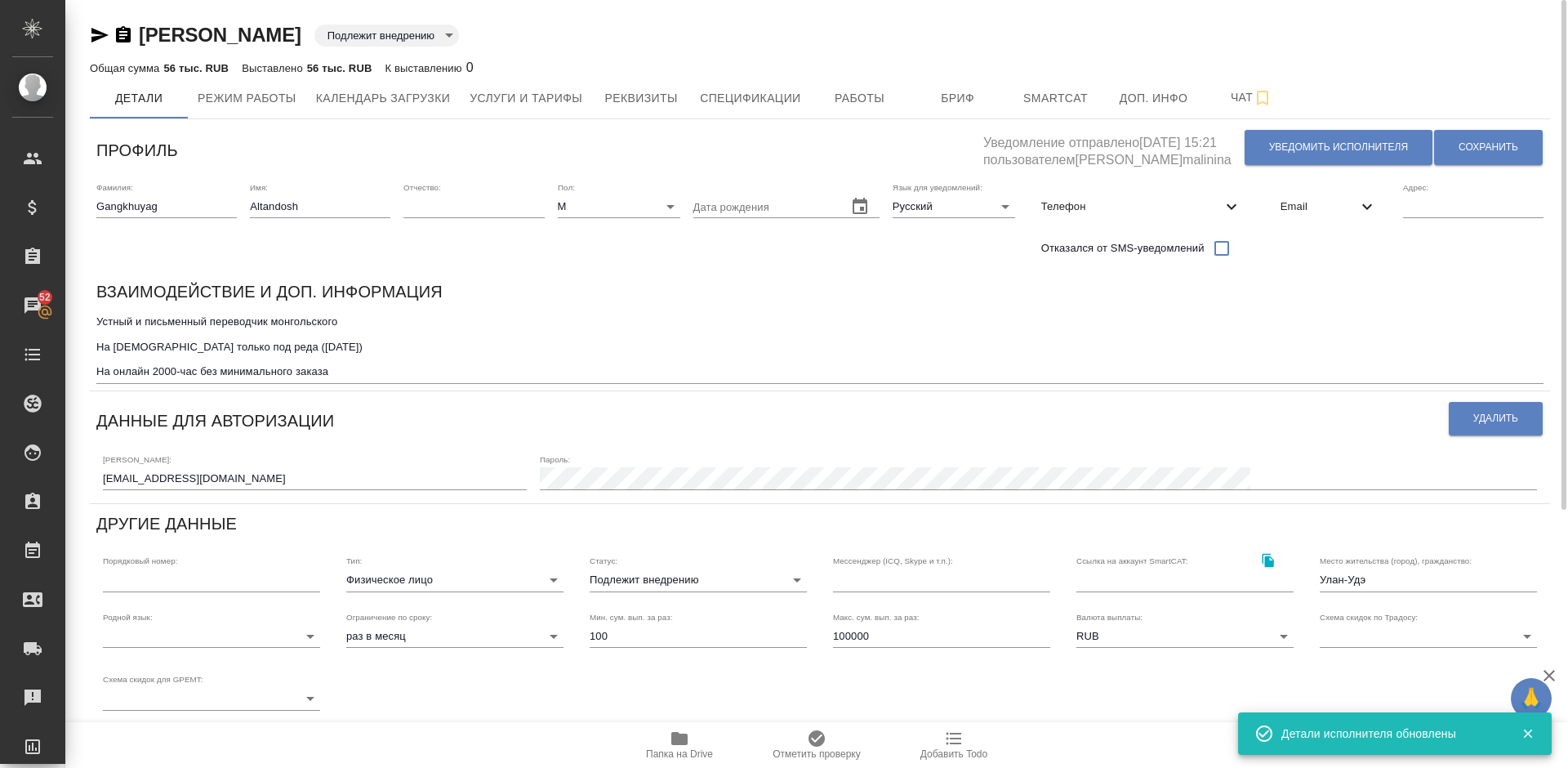
click at [373, 368] on textarea "Устный и письменный переводчик монгольского На РУССКИЙ только под реда (15.05.2…" at bounding box center [820, 347] width 1447 height 63
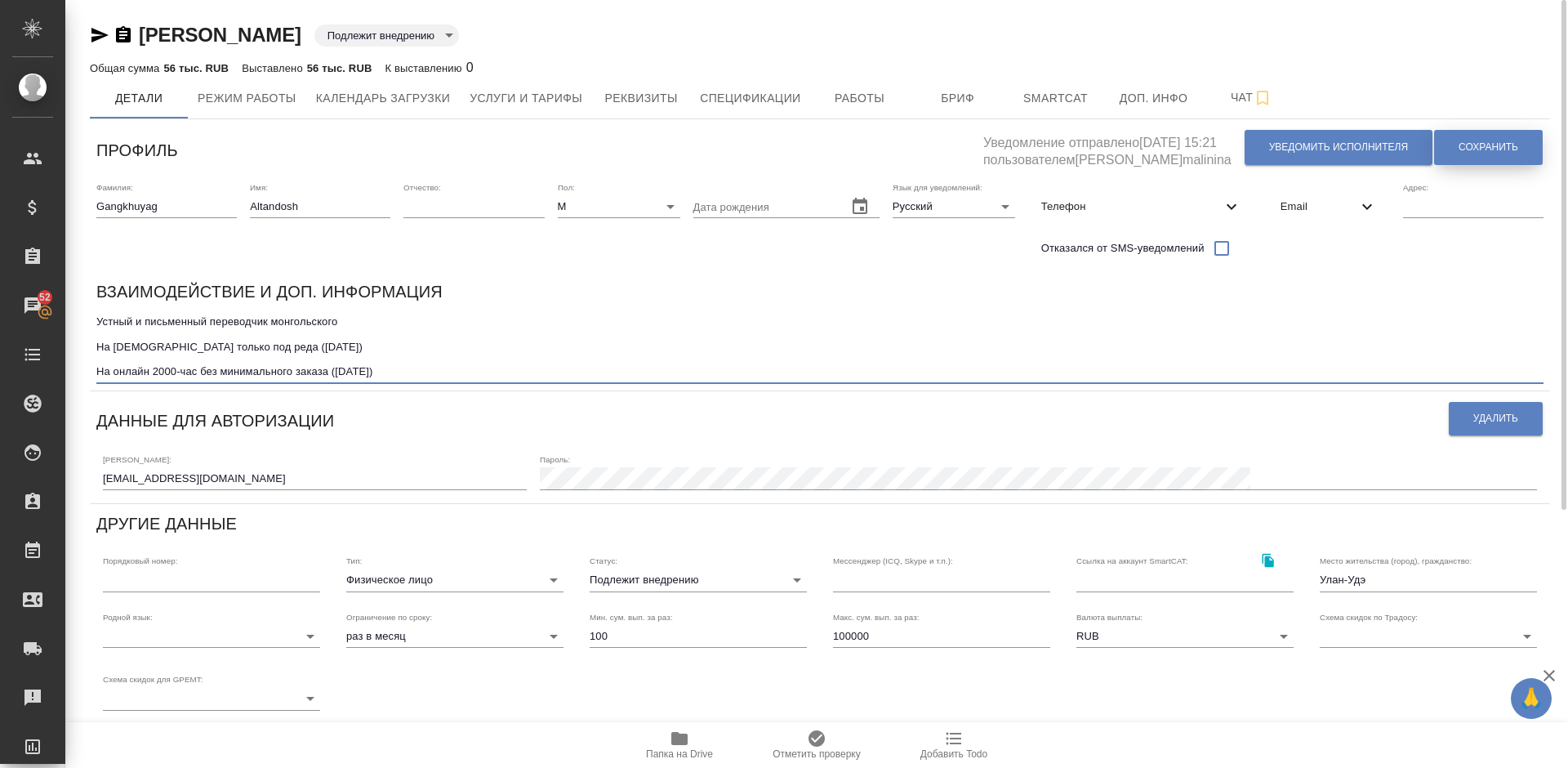
type textarea "Устный и письменный переводчик монгольского На РУССКИЙ только под реда (15.05.2…"
click at [1483, 144] on span "Сохранить" at bounding box center [1488, 147] width 60 height 14
click at [755, 98] on span "Спецификации" at bounding box center [750, 98] width 100 height 21
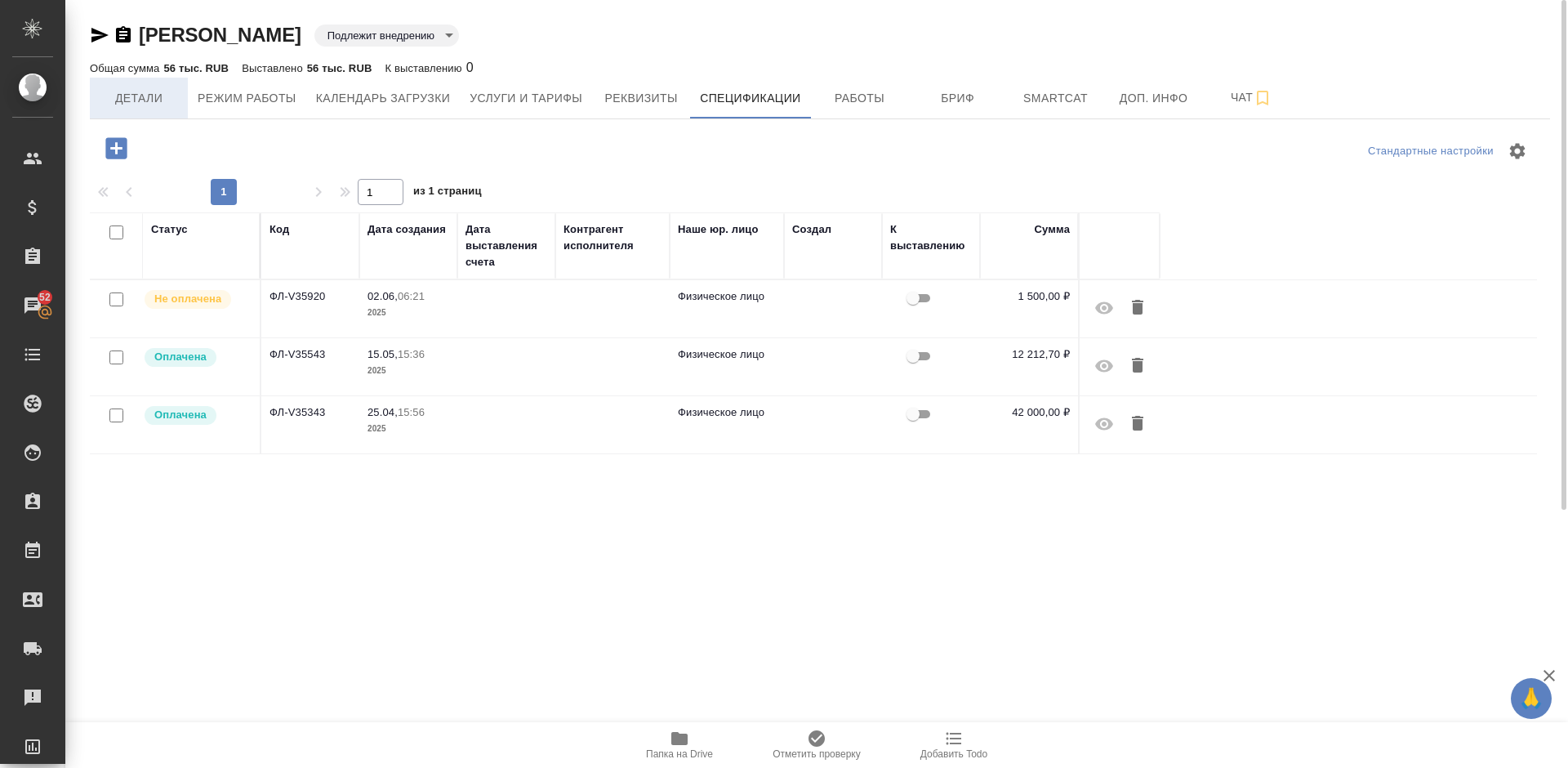
click at [133, 98] on span "Детали" at bounding box center [138, 98] width 79 height 21
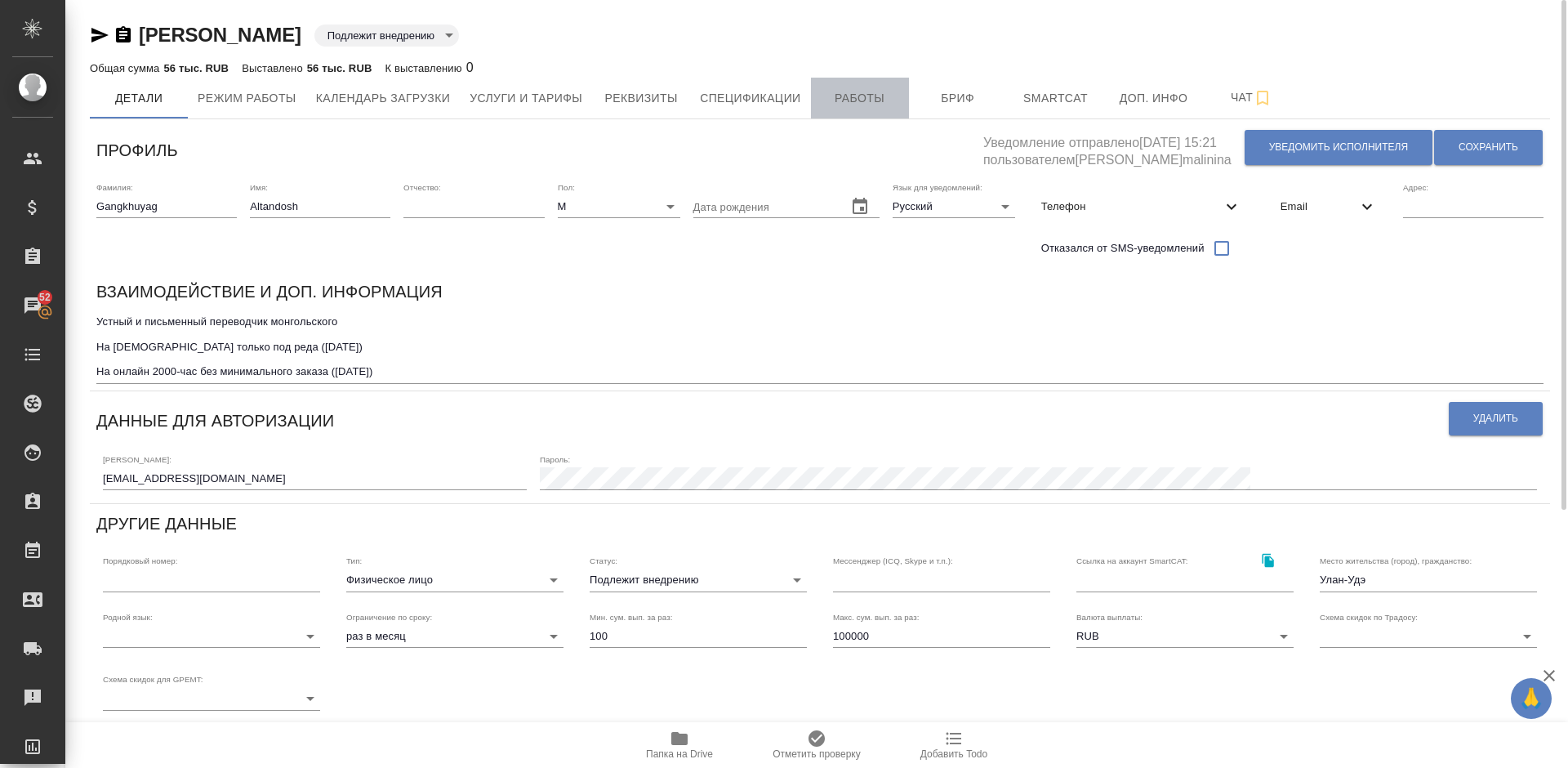
click at [878, 98] on span "Работы" at bounding box center [860, 98] width 79 height 21
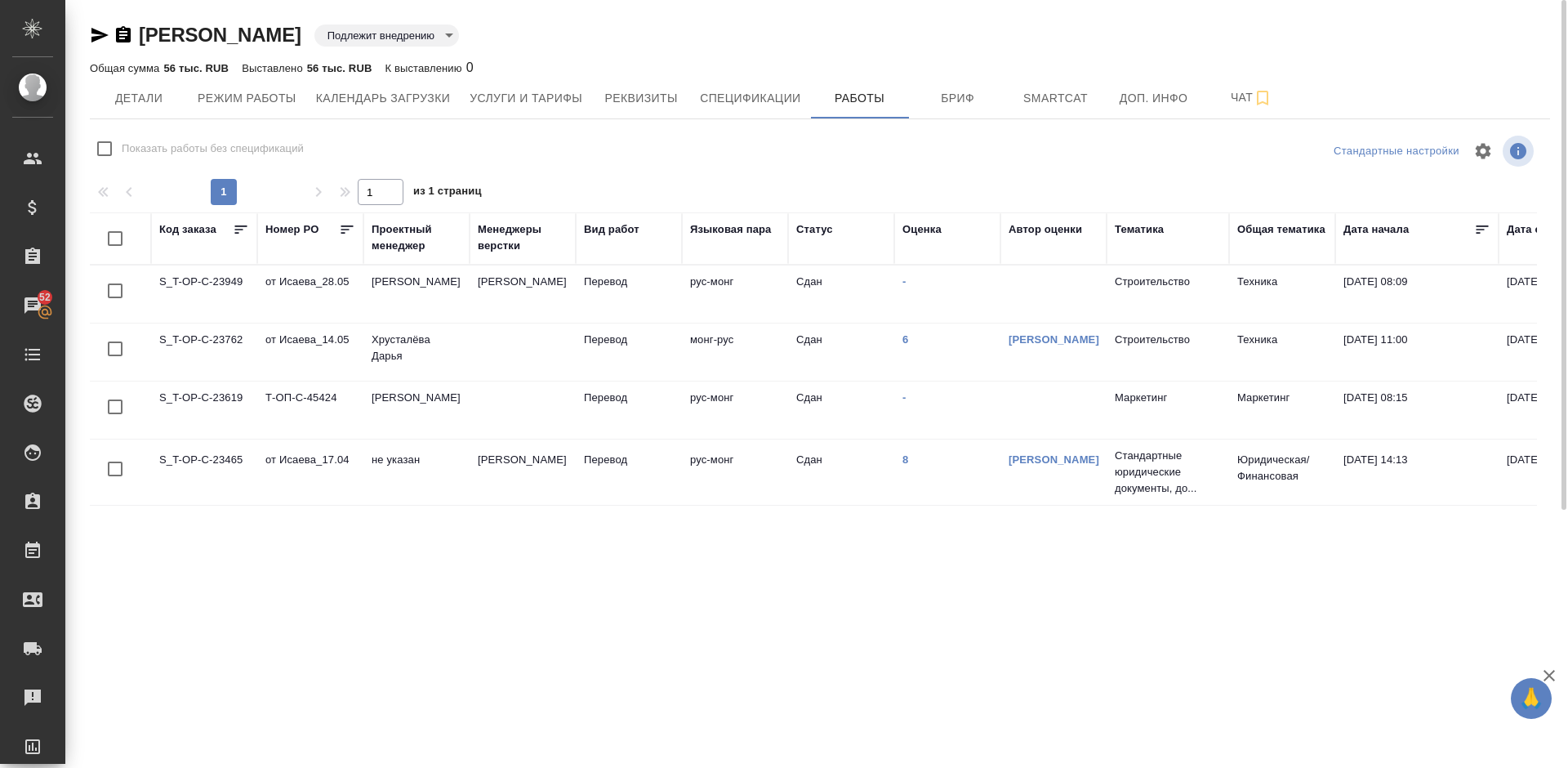
checkbox input "false"
click at [906, 342] on link "6" at bounding box center [905, 339] width 6 height 12
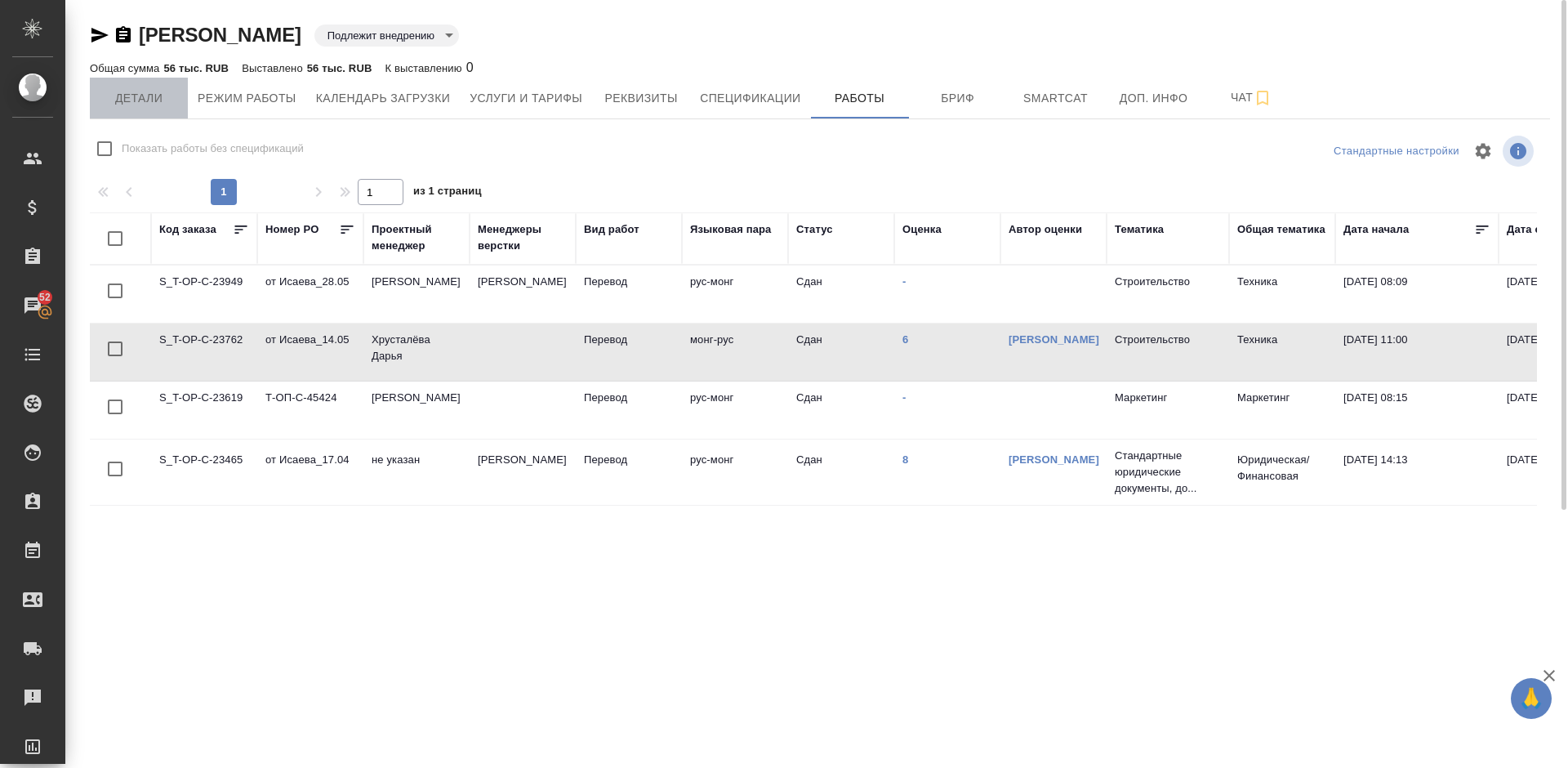
click at [173, 99] on span "Детали" at bounding box center [138, 98] width 79 height 21
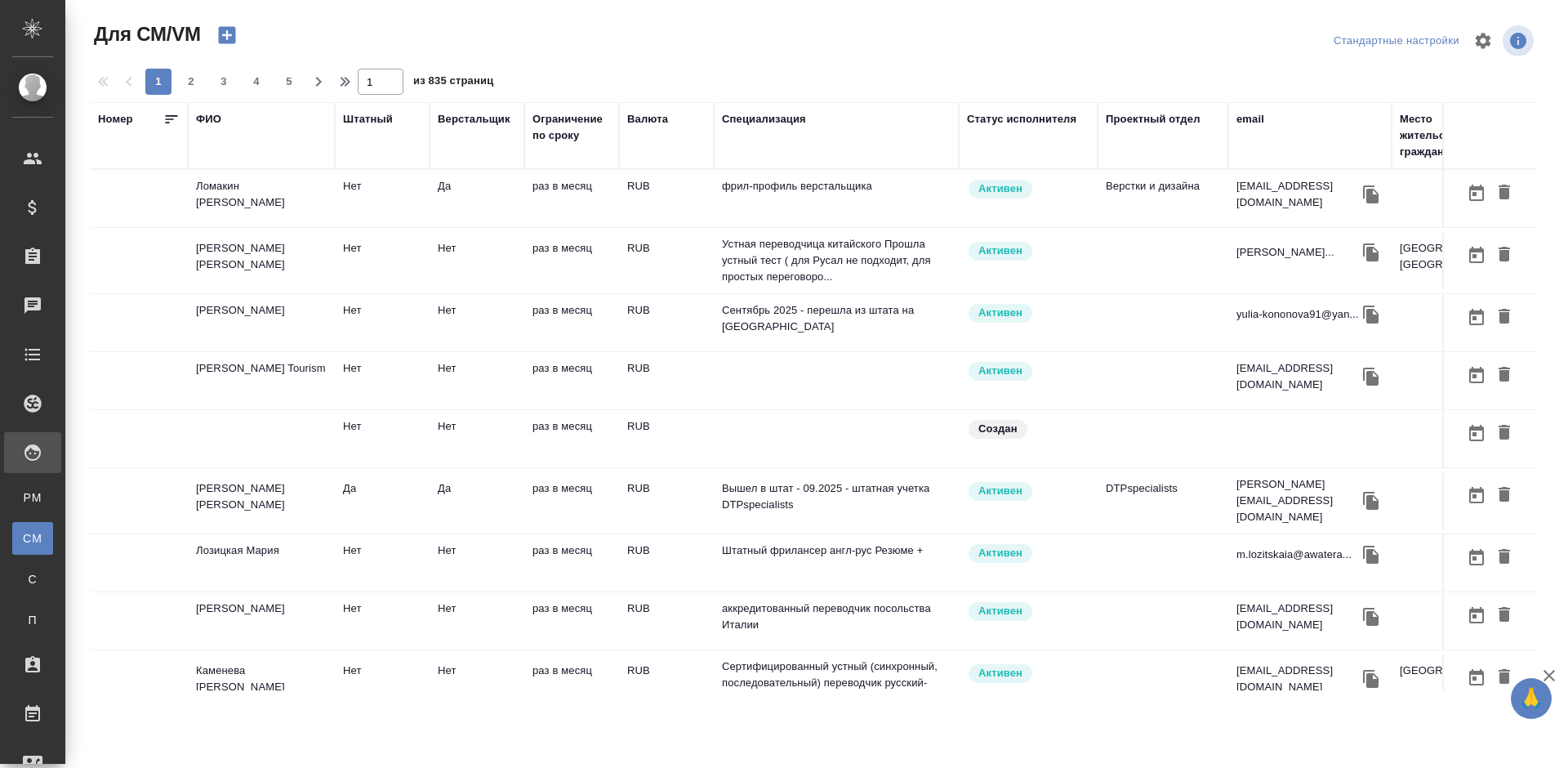
click at [215, 123] on div "ФИО" at bounding box center [208, 118] width 26 height 16
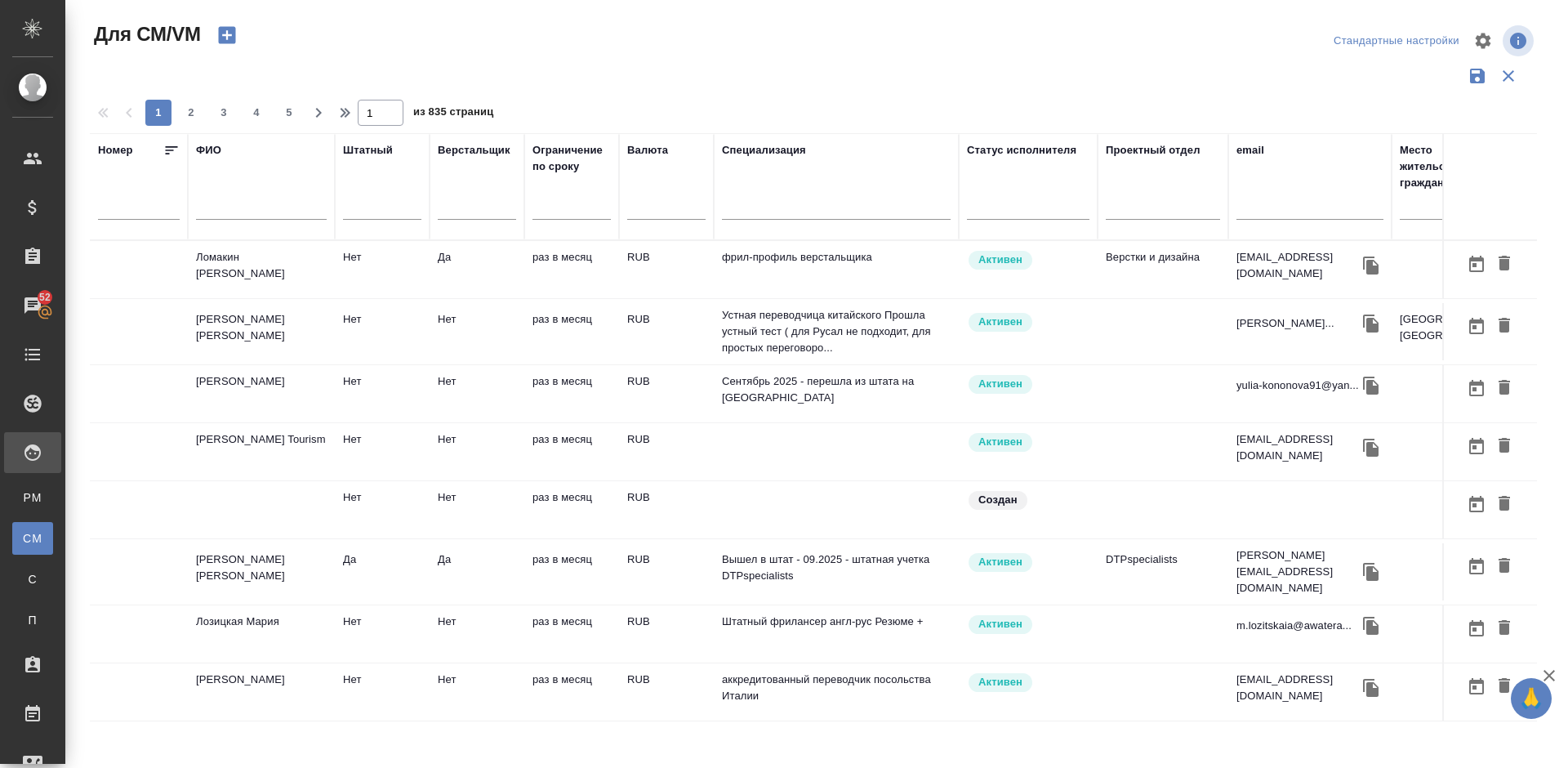
click at [276, 215] on input "text" at bounding box center [261, 209] width 131 height 21
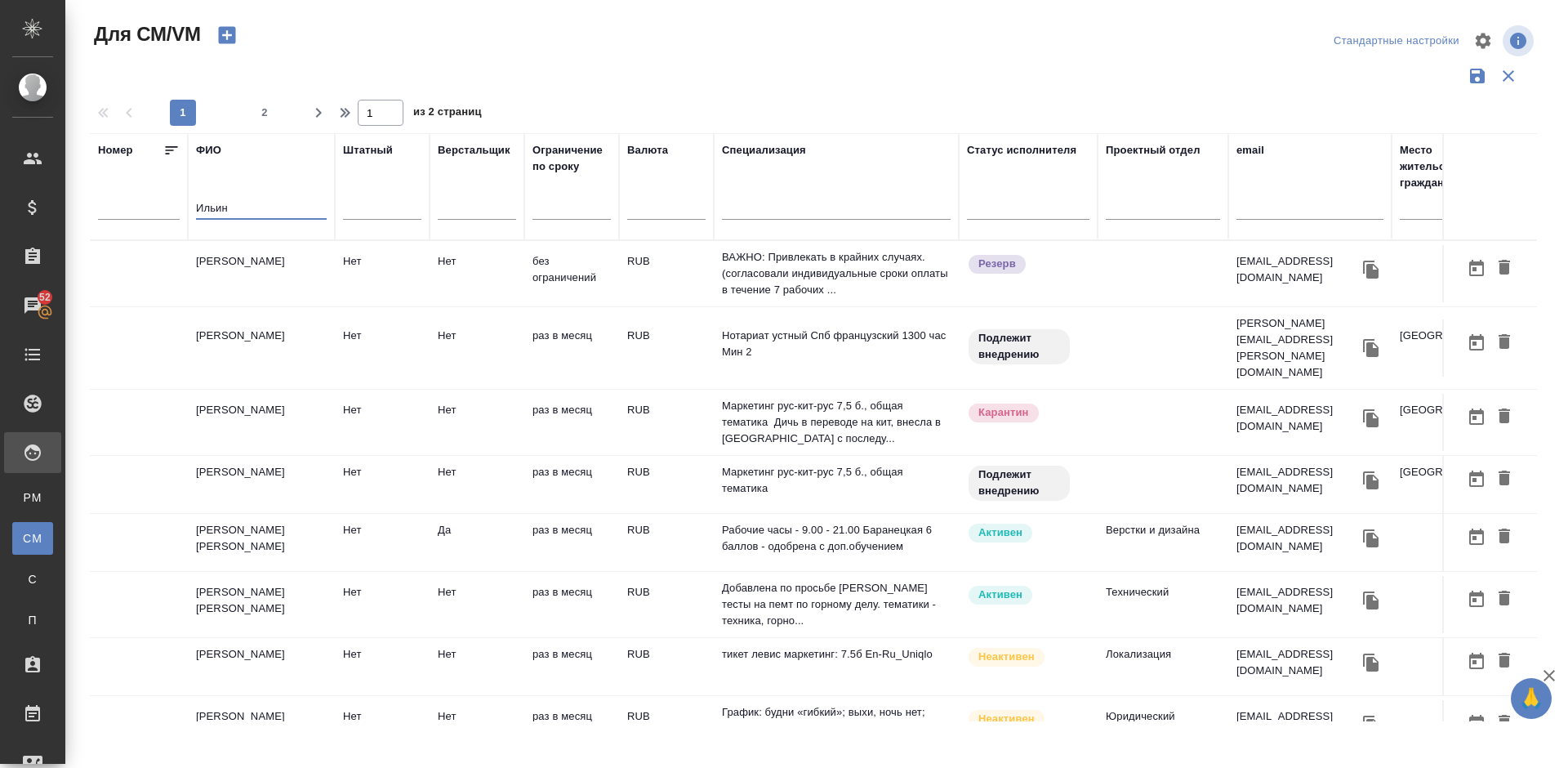
type input "Ильин"
click at [288, 281] on td "[PERSON_NAME]" at bounding box center [260, 274] width 147 height 57
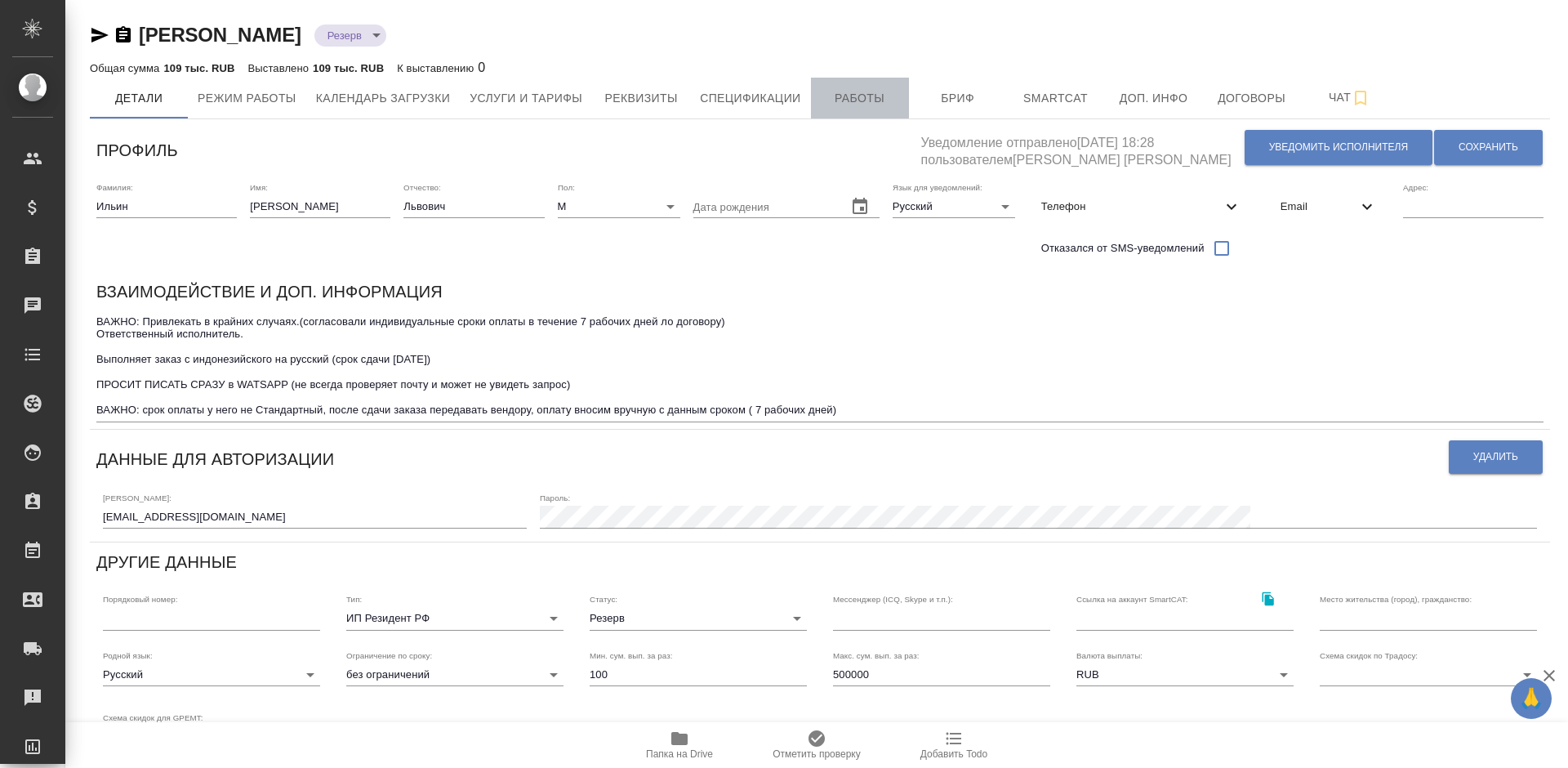
click at [824, 95] on span "Работы" at bounding box center [860, 98] width 79 height 21
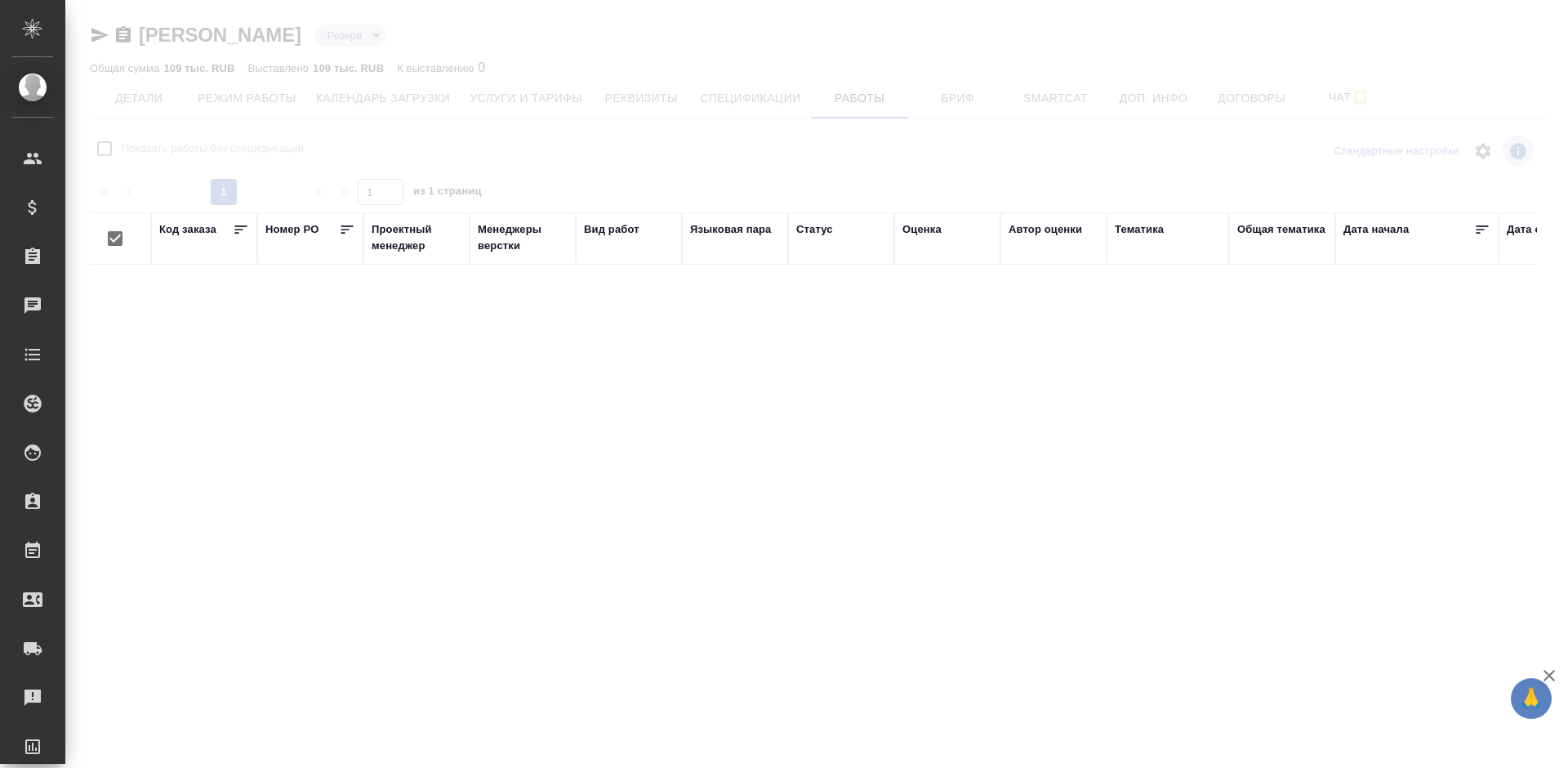
checkbox input "false"
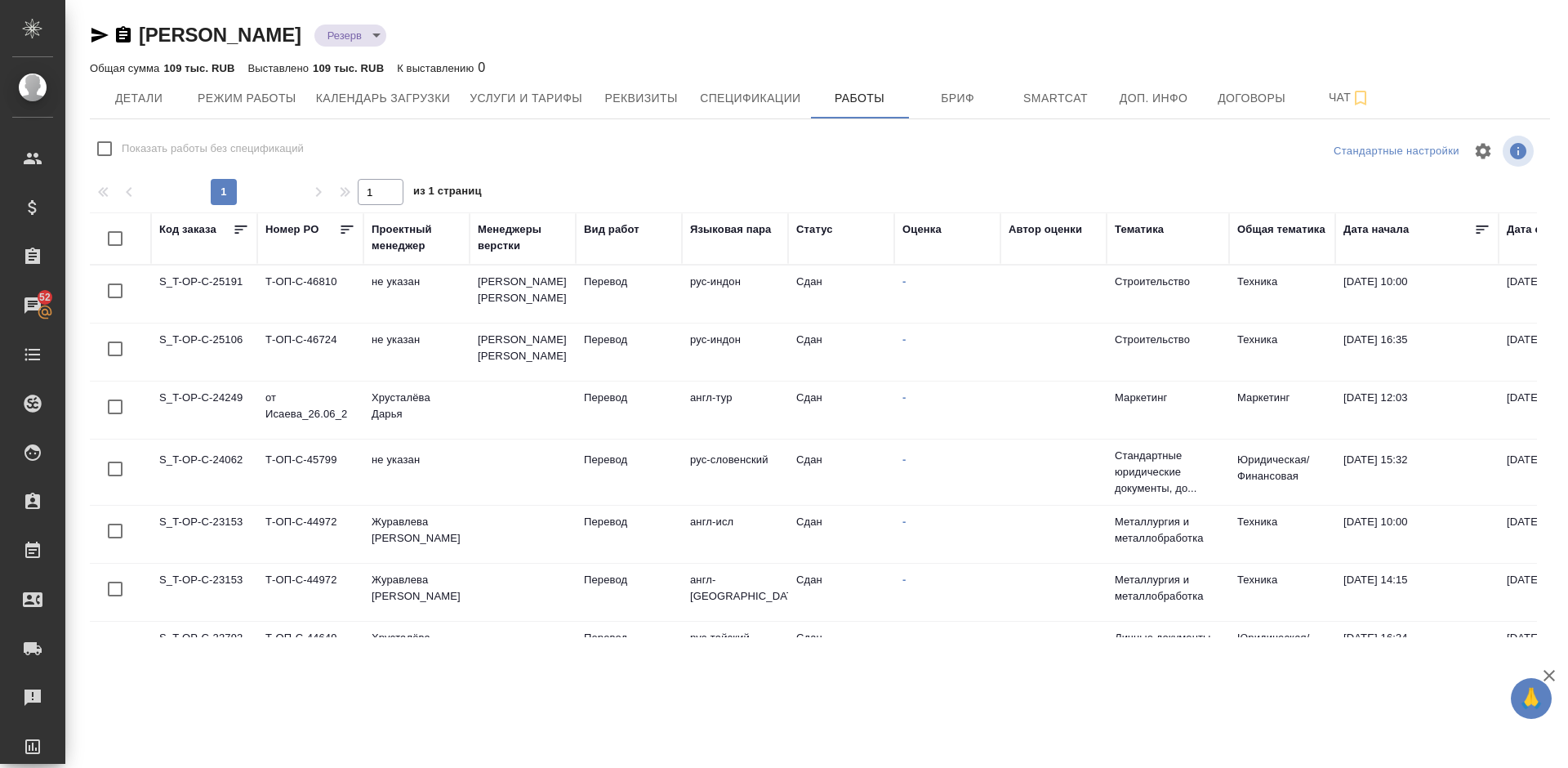
click at [243, 305] on td "S_T-OP-C-25191" at bounding box center [205, 294] width 106 height 57
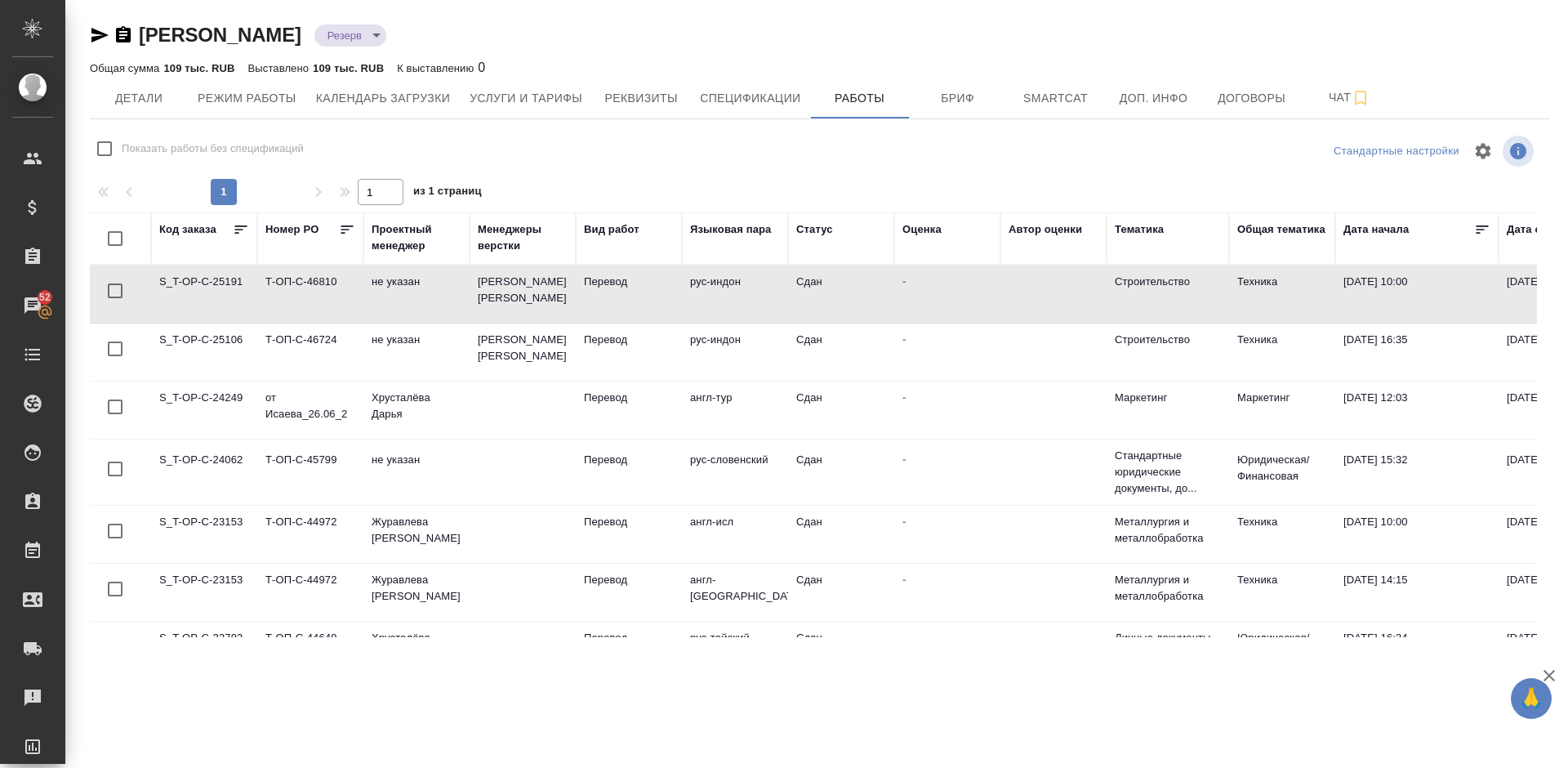
click at [234, 353] on td "S_T-OP-C-25106" at bounding box center [205, 351] width 106 height 57
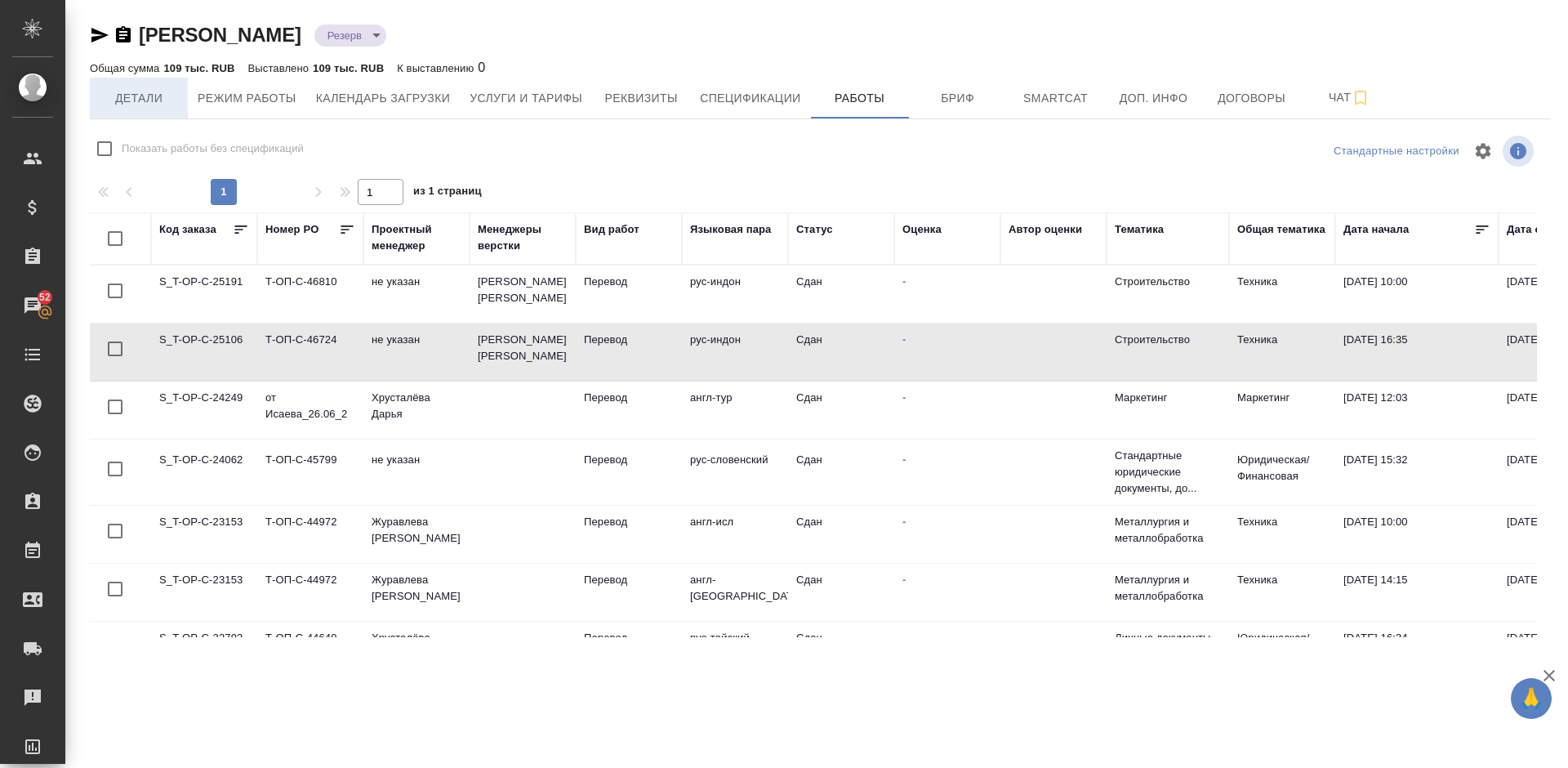
click at [153, 88] on span "Детали" at bounding box center [138, 98] width 79 height 21
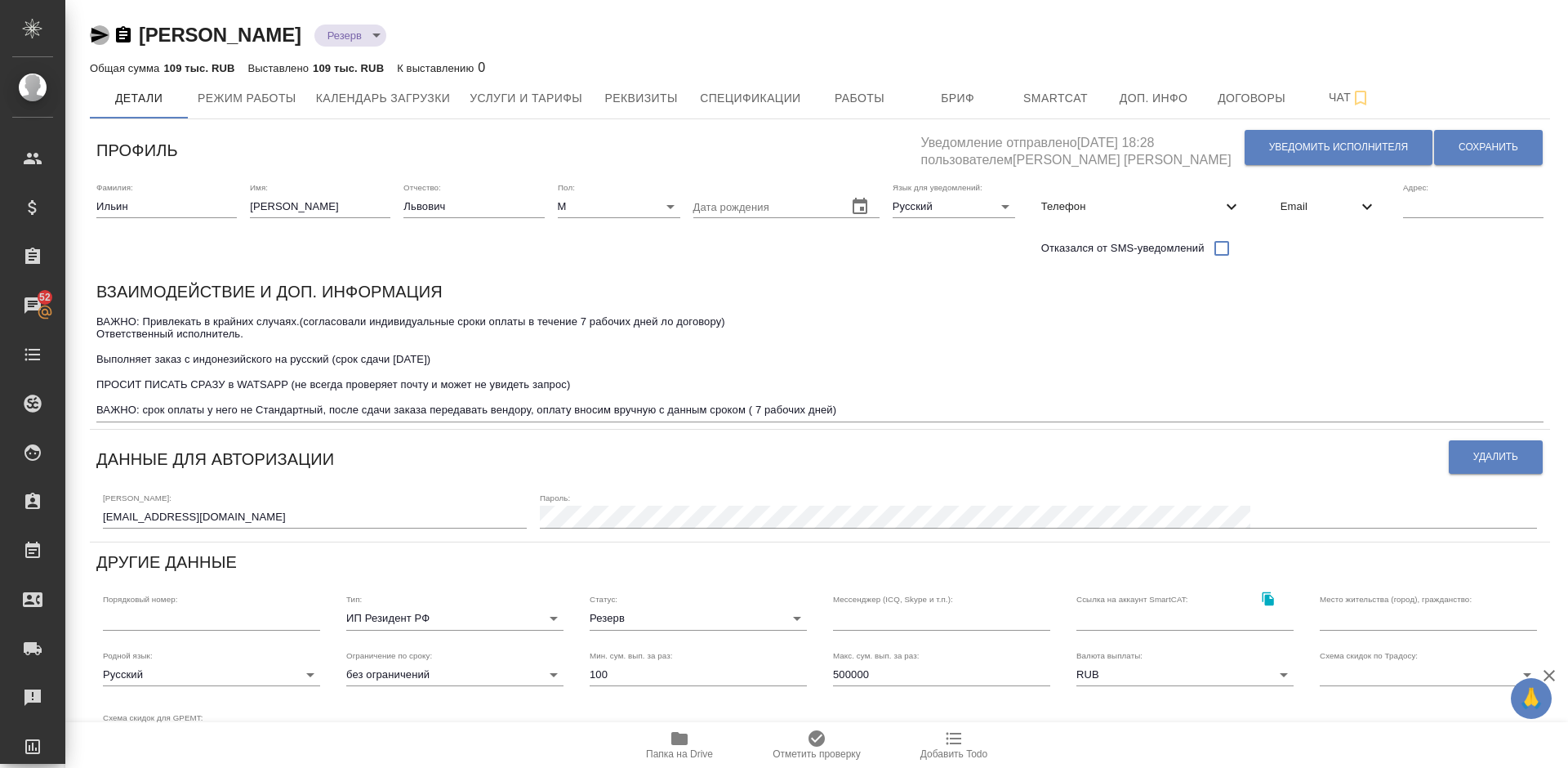
click at [94, 36] on icon "button" at bounding box center [99, 35] width 20 height 20
click at [863, 88] on span "Работы" at bounding box center [860, 98] width 79 height 21
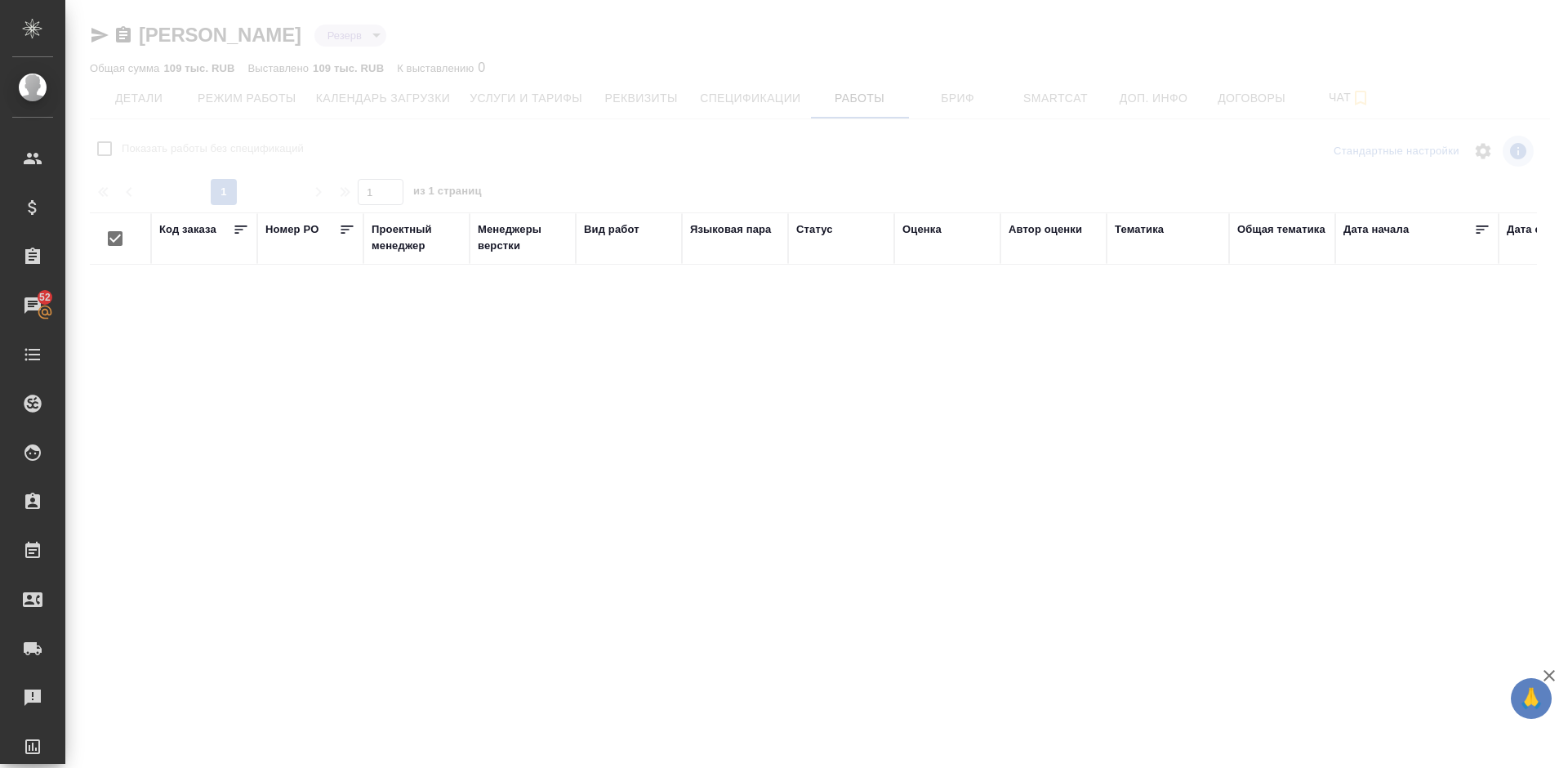
checkbox input "false"
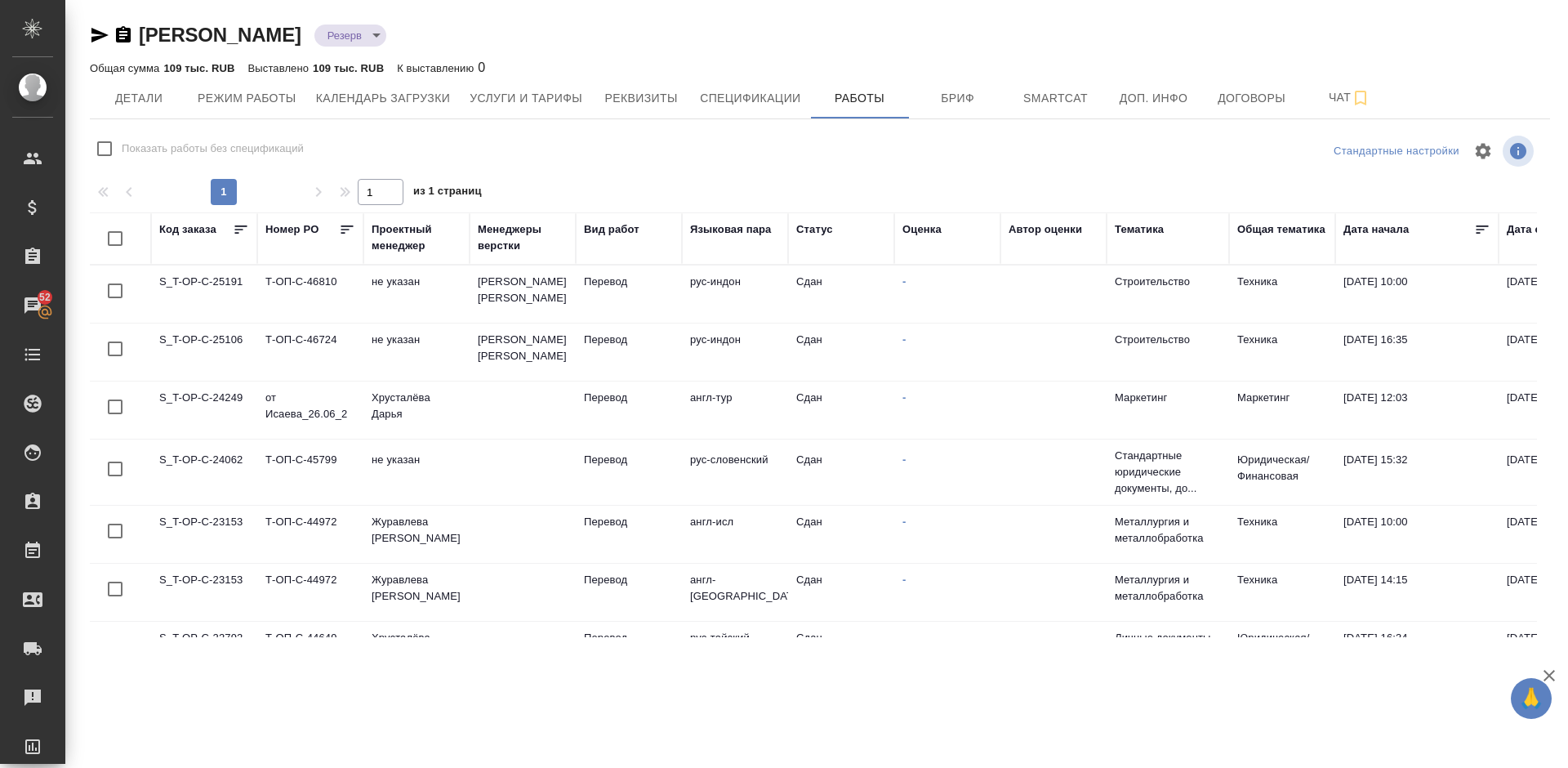
click at [222, 305] on td "S_T-OP-C-25191" at bounding box center [205, 294] width 106 height 57
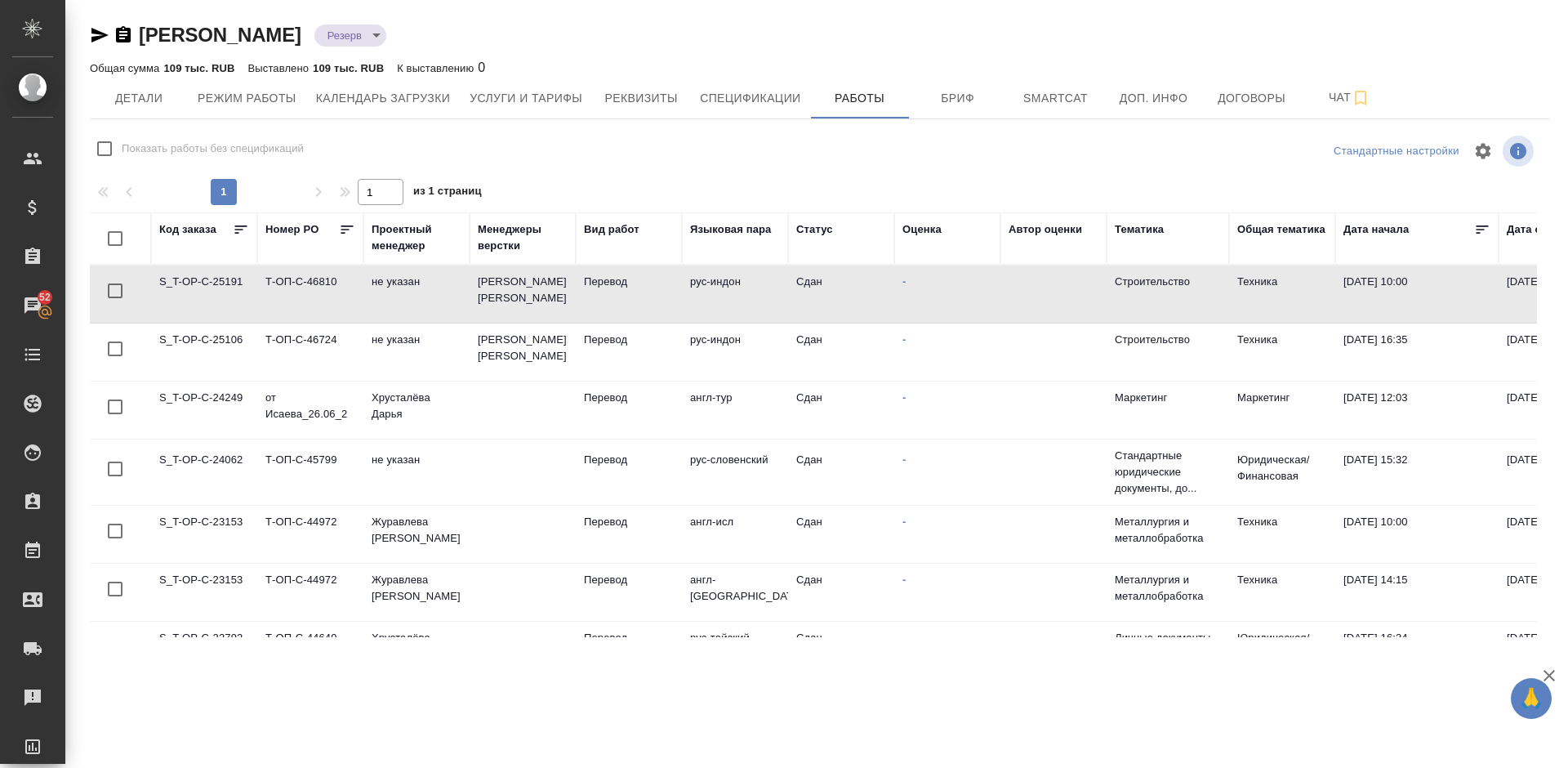
click at [245, 299] on td "S_T-OP-C-25191" at bounding box center [205, 294] width 106 height 57
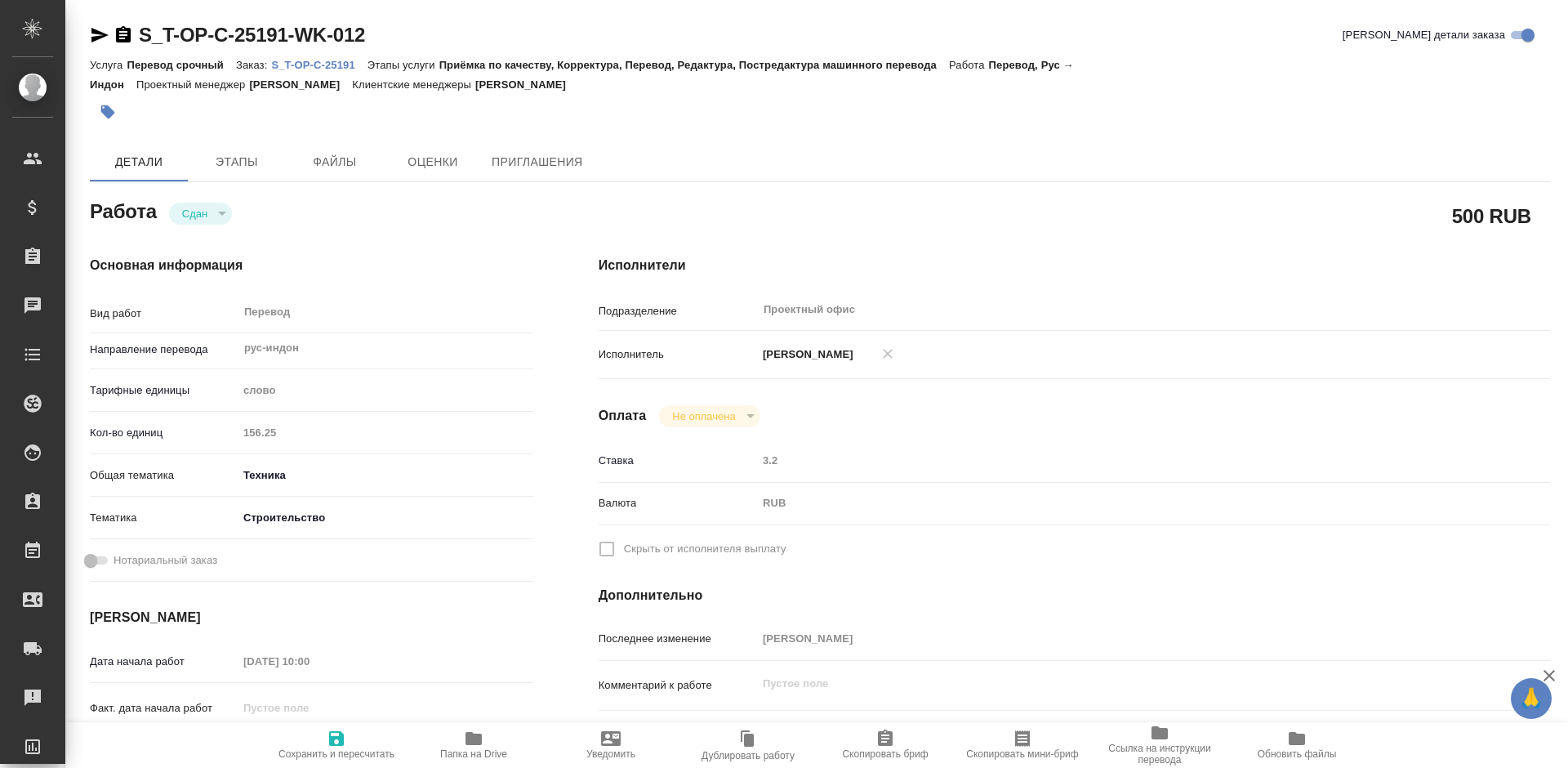
type textarea "x"
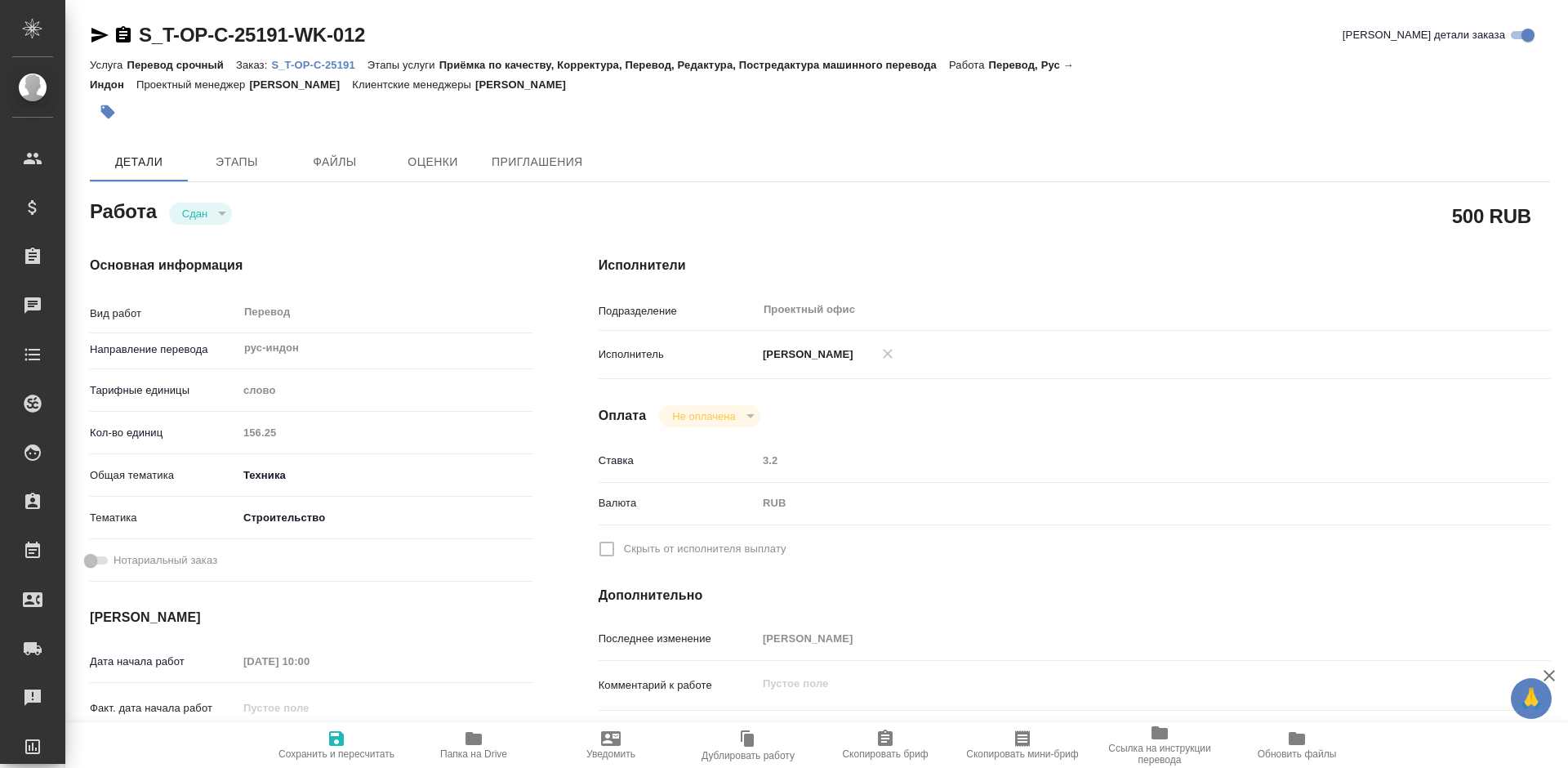
type textarea "x"
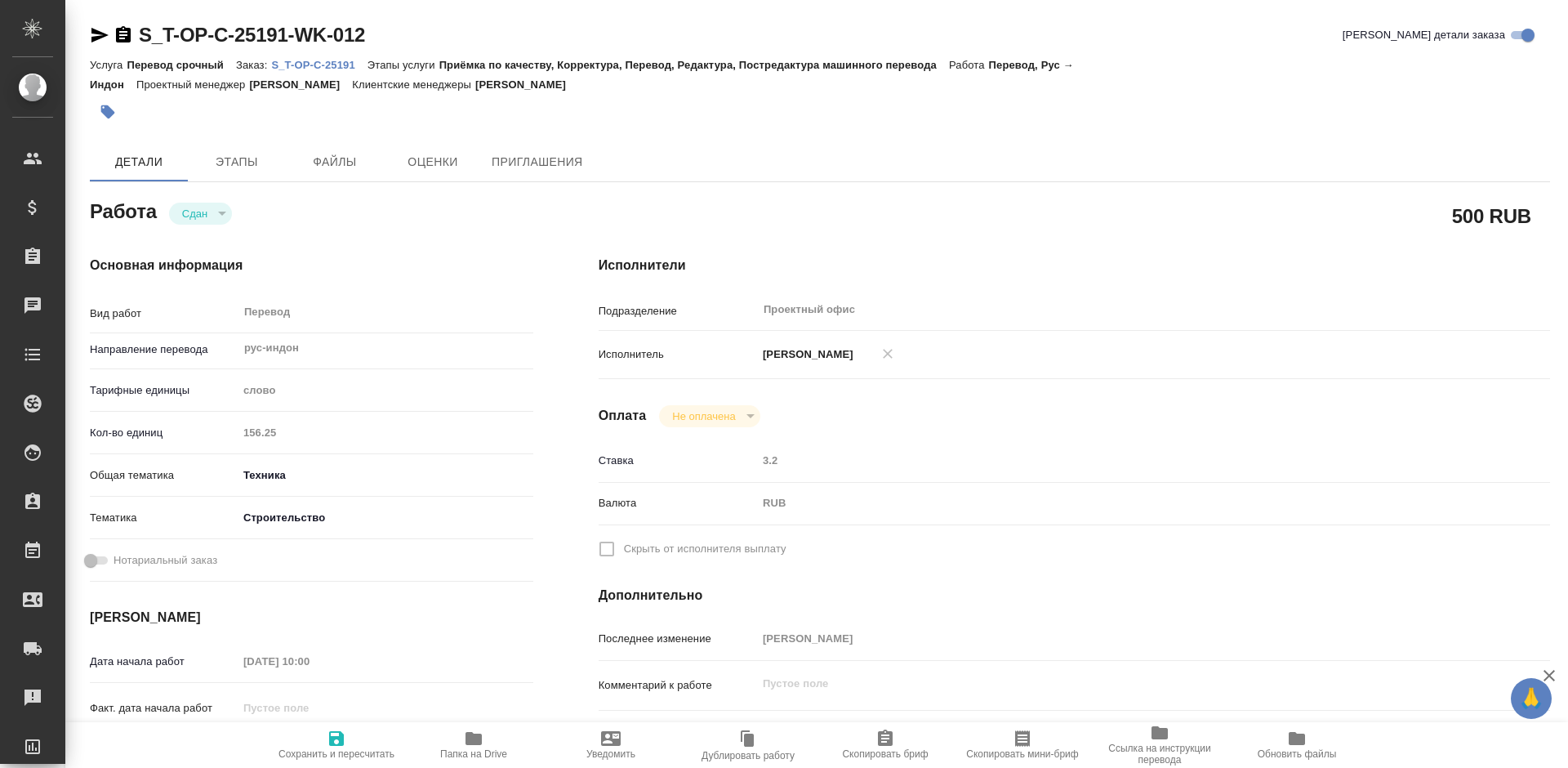
type textarea "x"
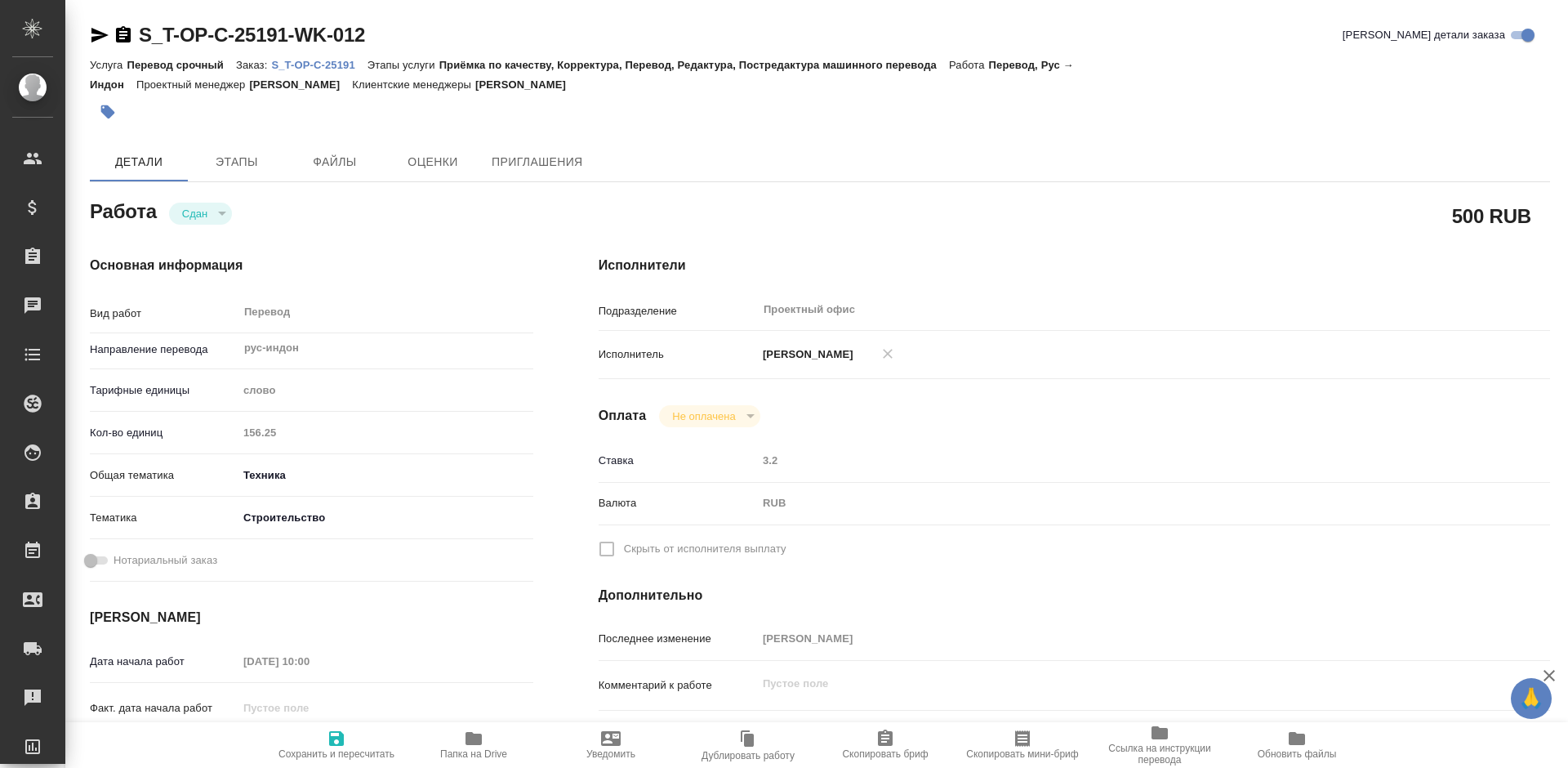
type textarea "x"
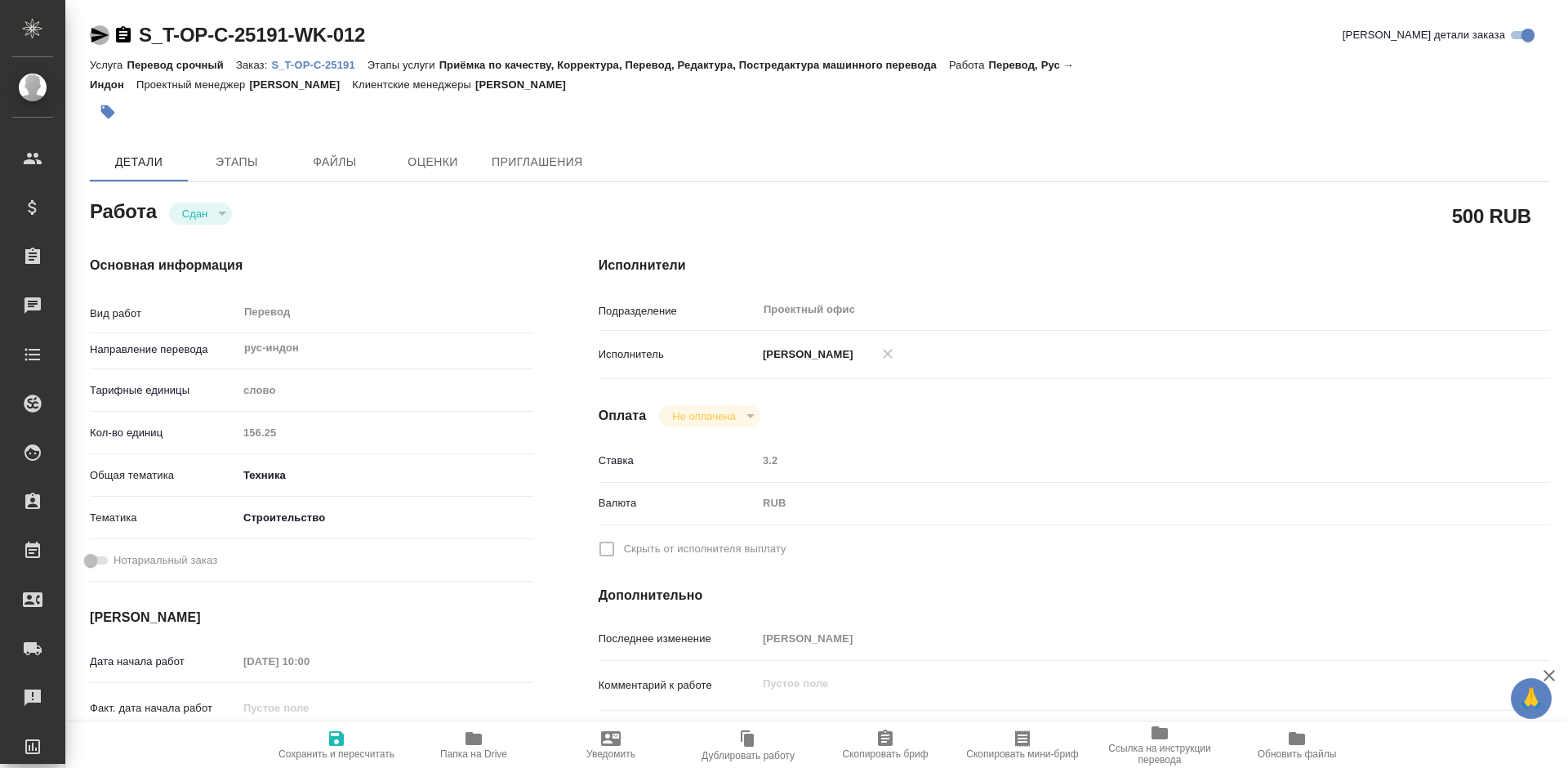
click at [100, 32] on icon "button" at bounding box center [100, 35] width 17 height 15
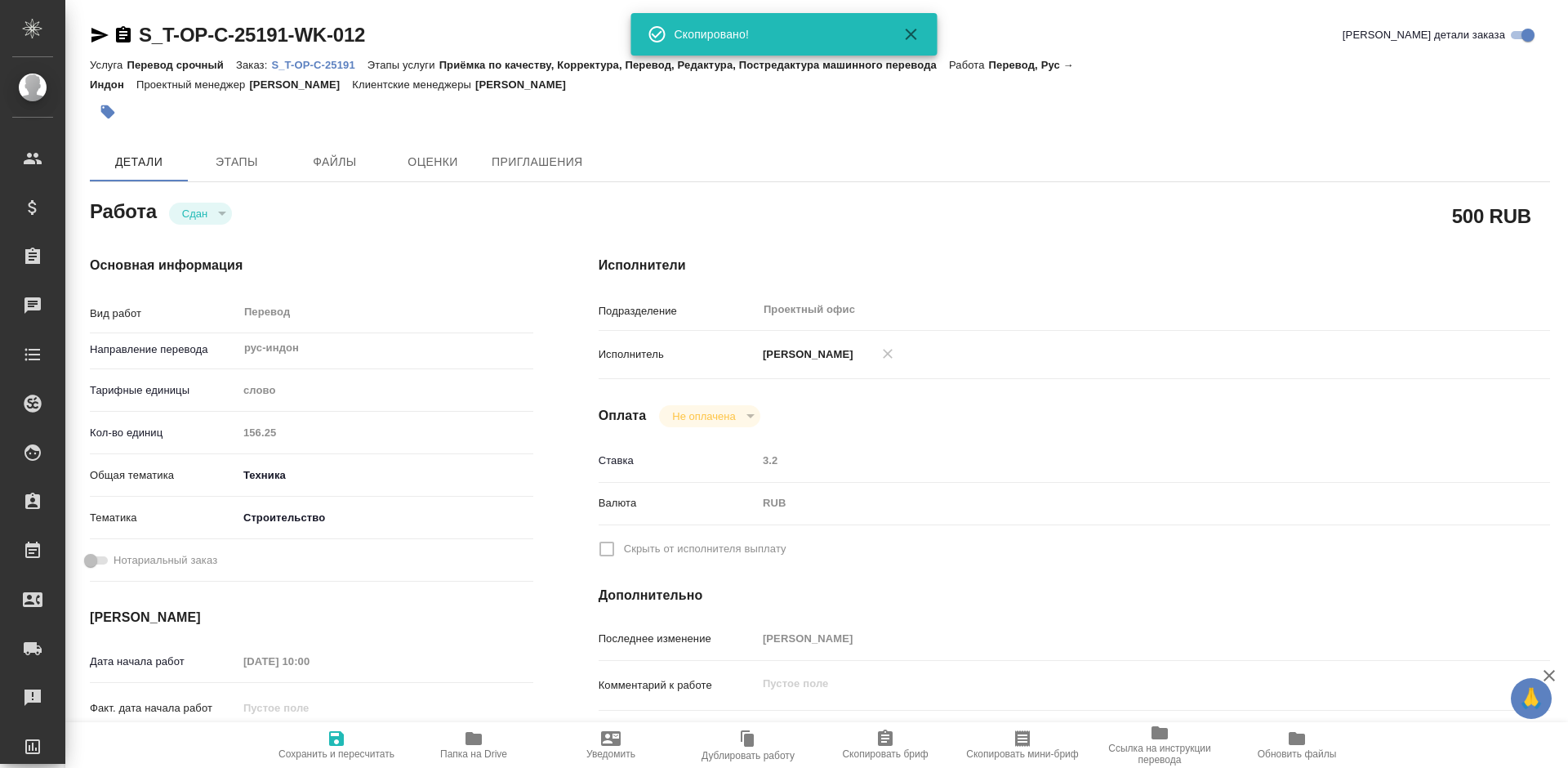
type textarea "x"
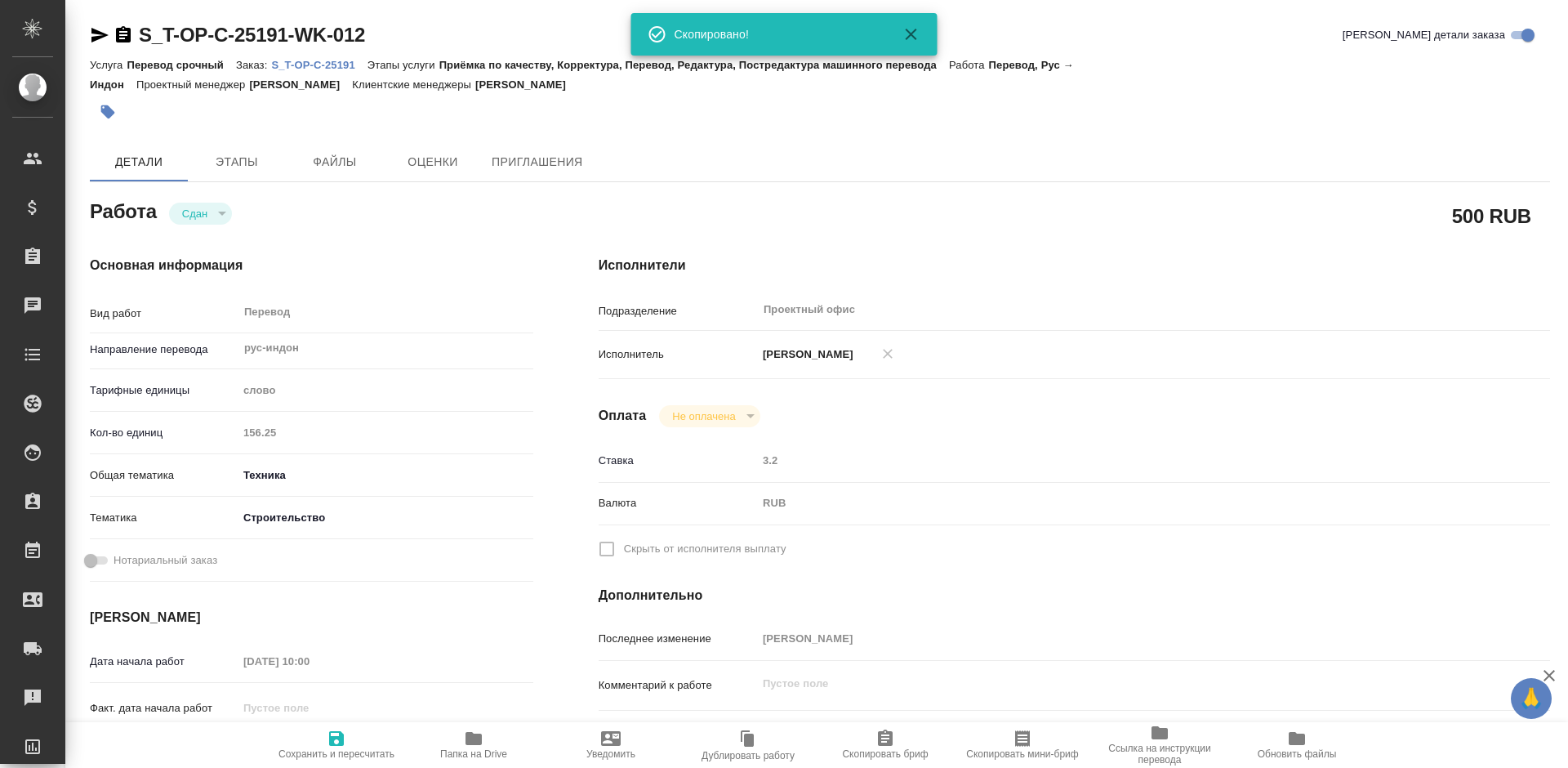
type textarea "x"
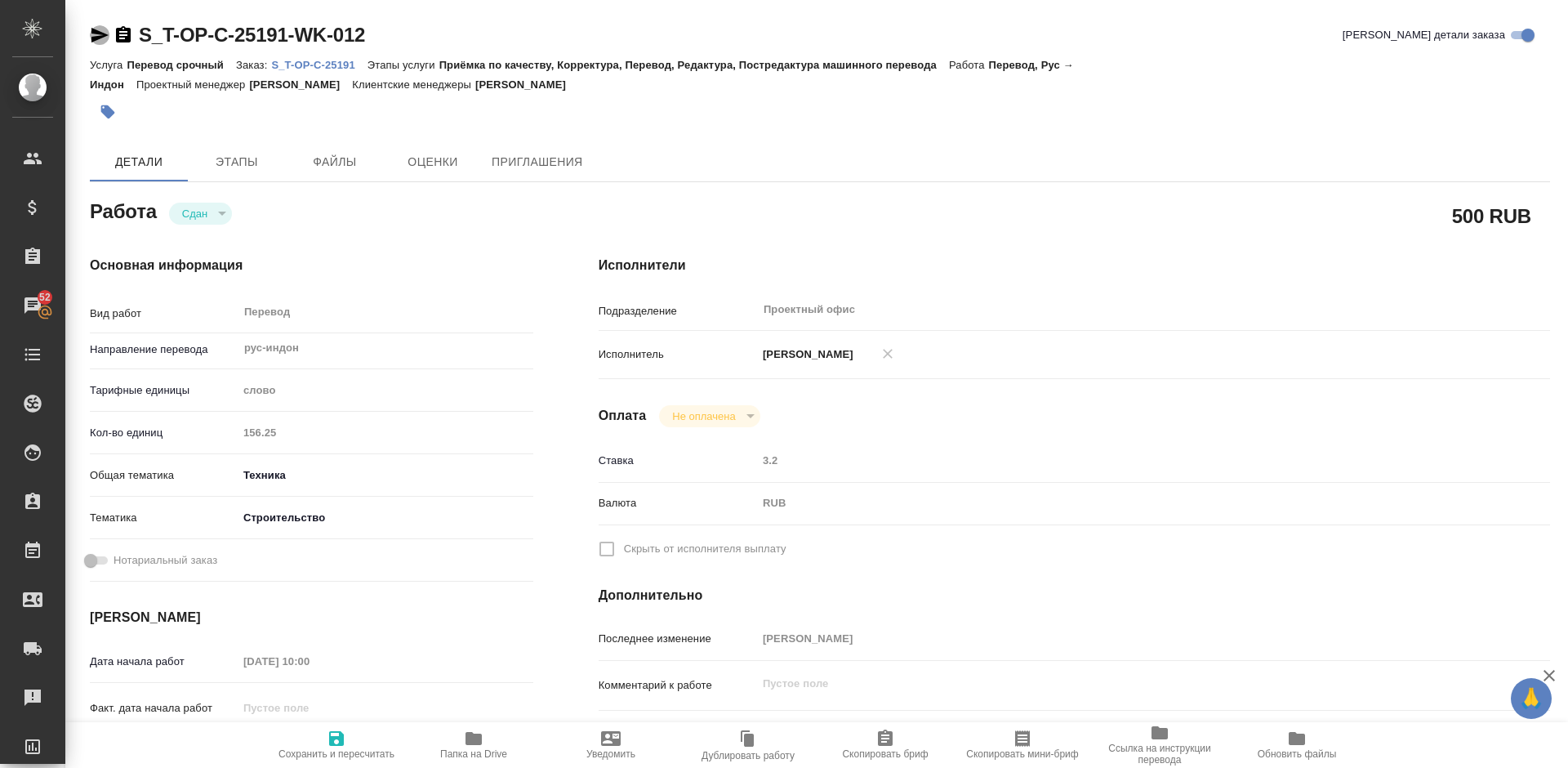
click at [98, 31] on icon "button" at bounding box center [100, 35] width 17 height 15
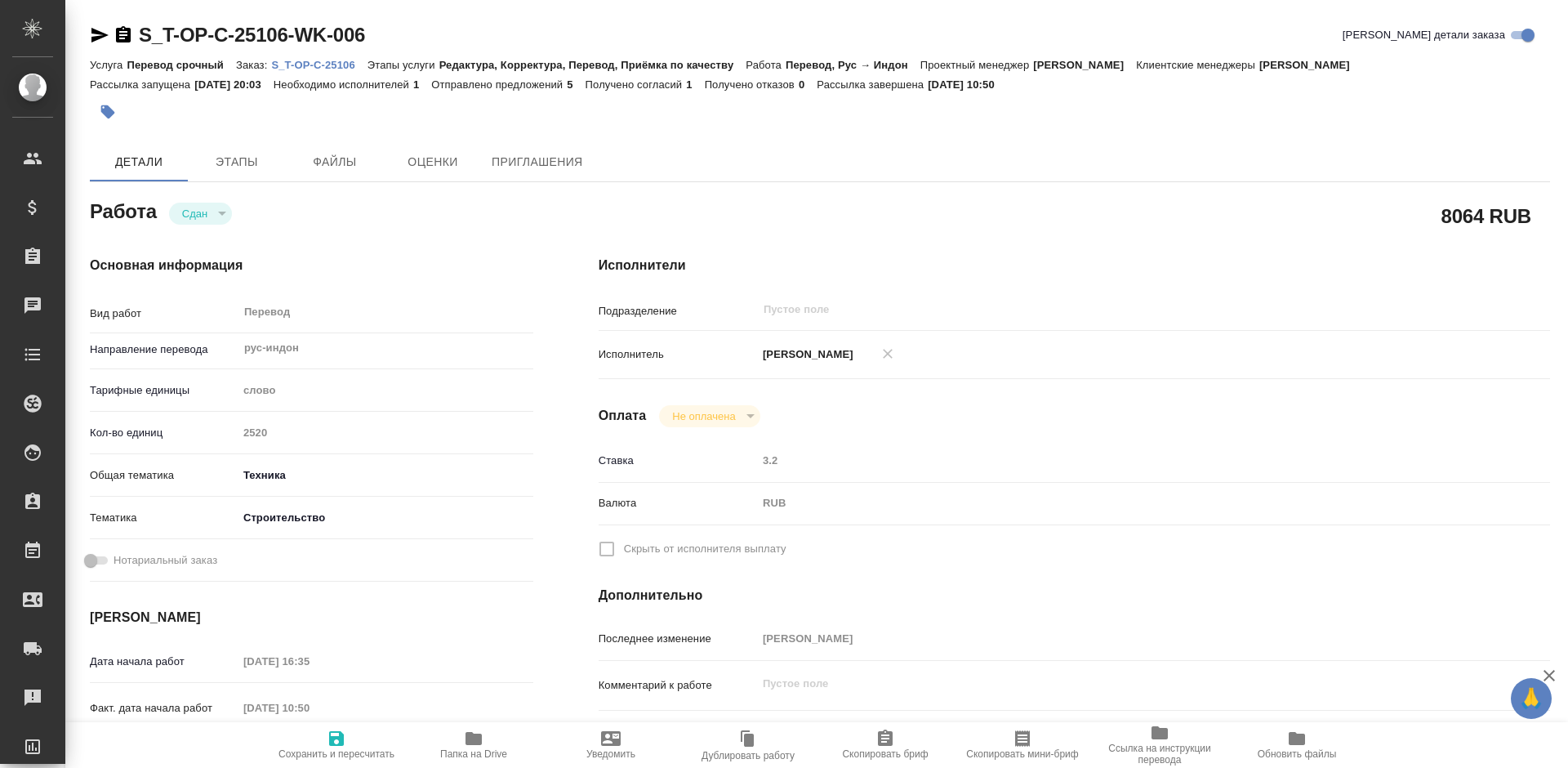
type textarea "x"
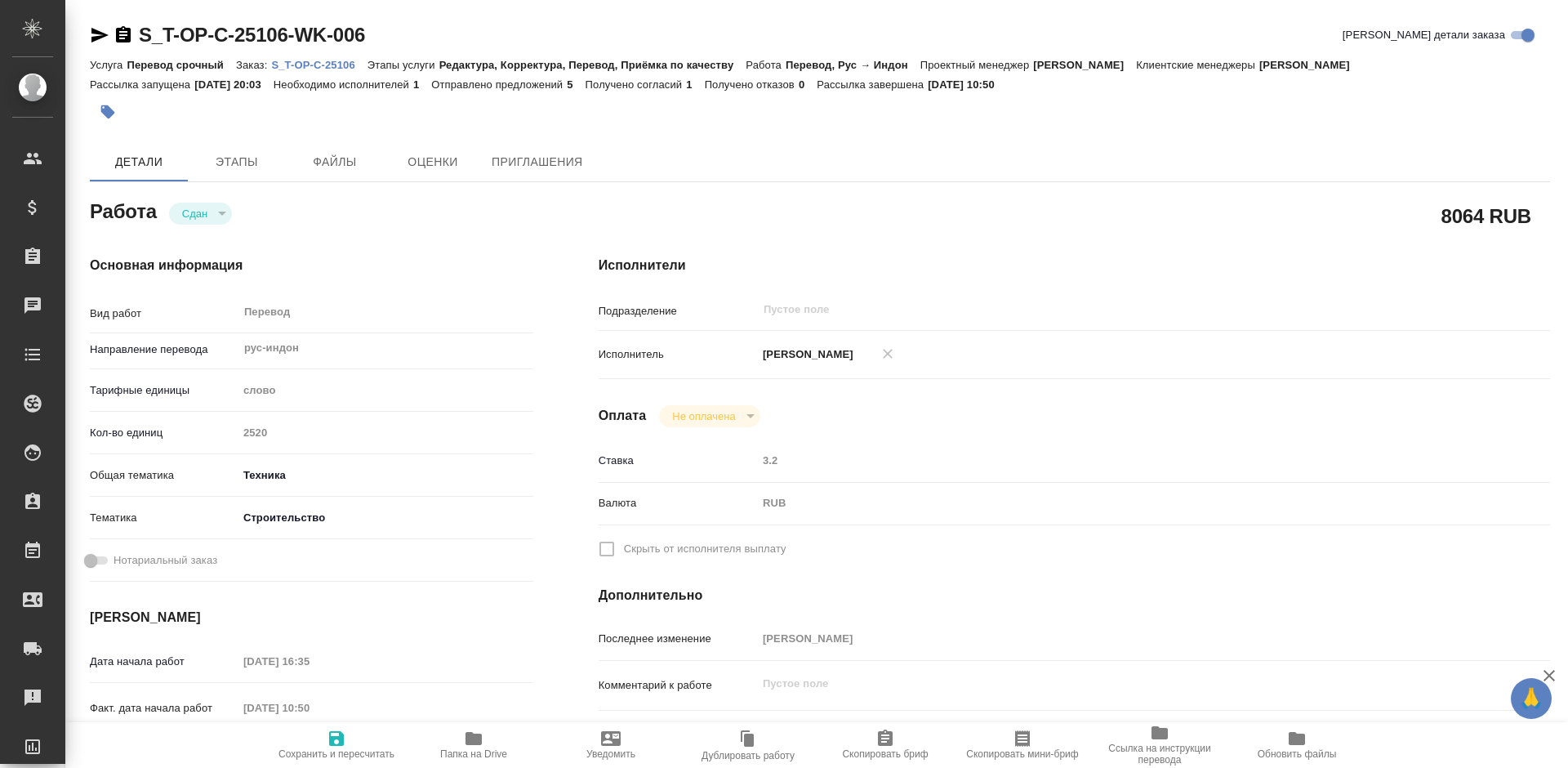
type textarea "x"
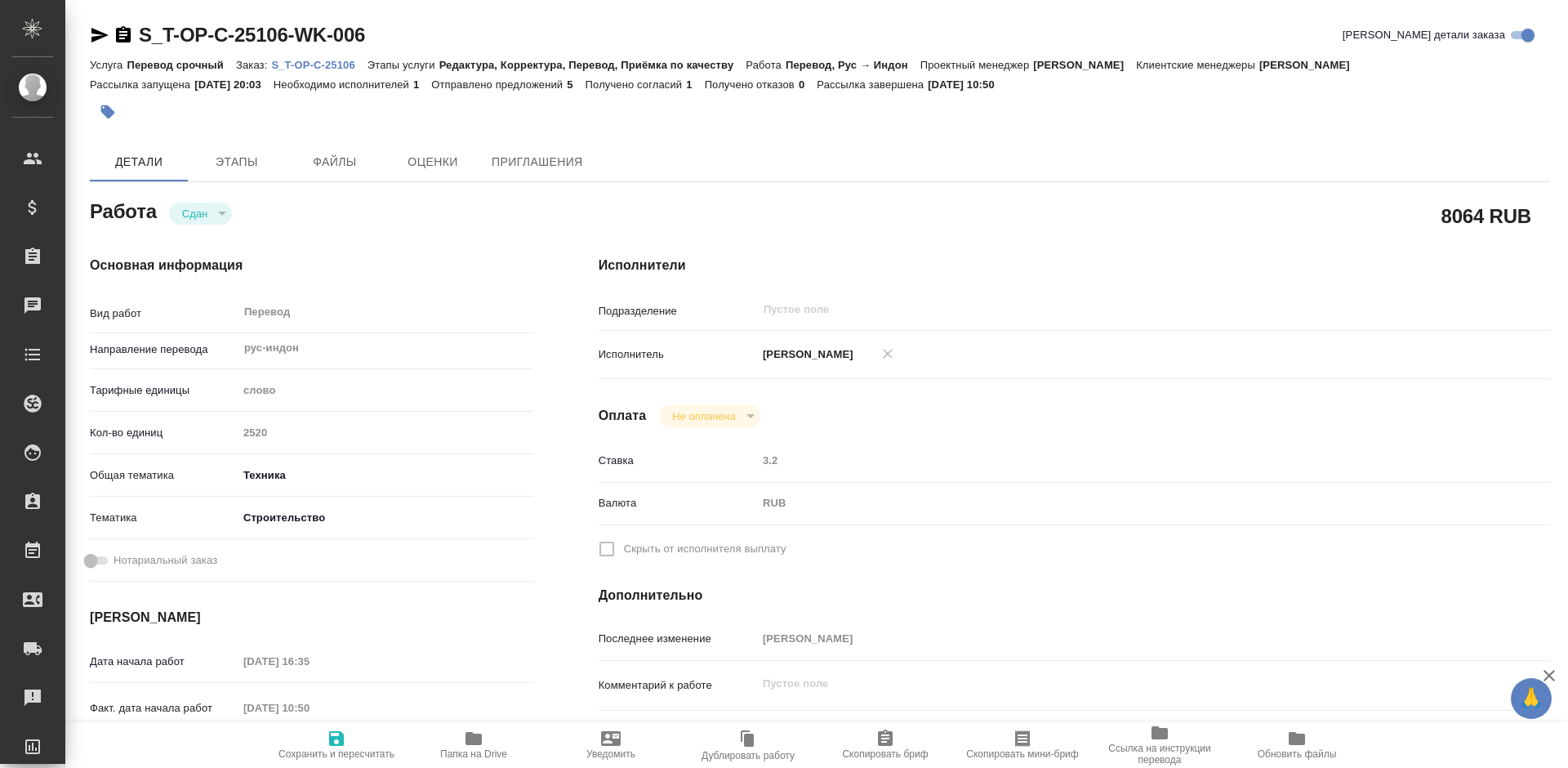
type textarea "x"
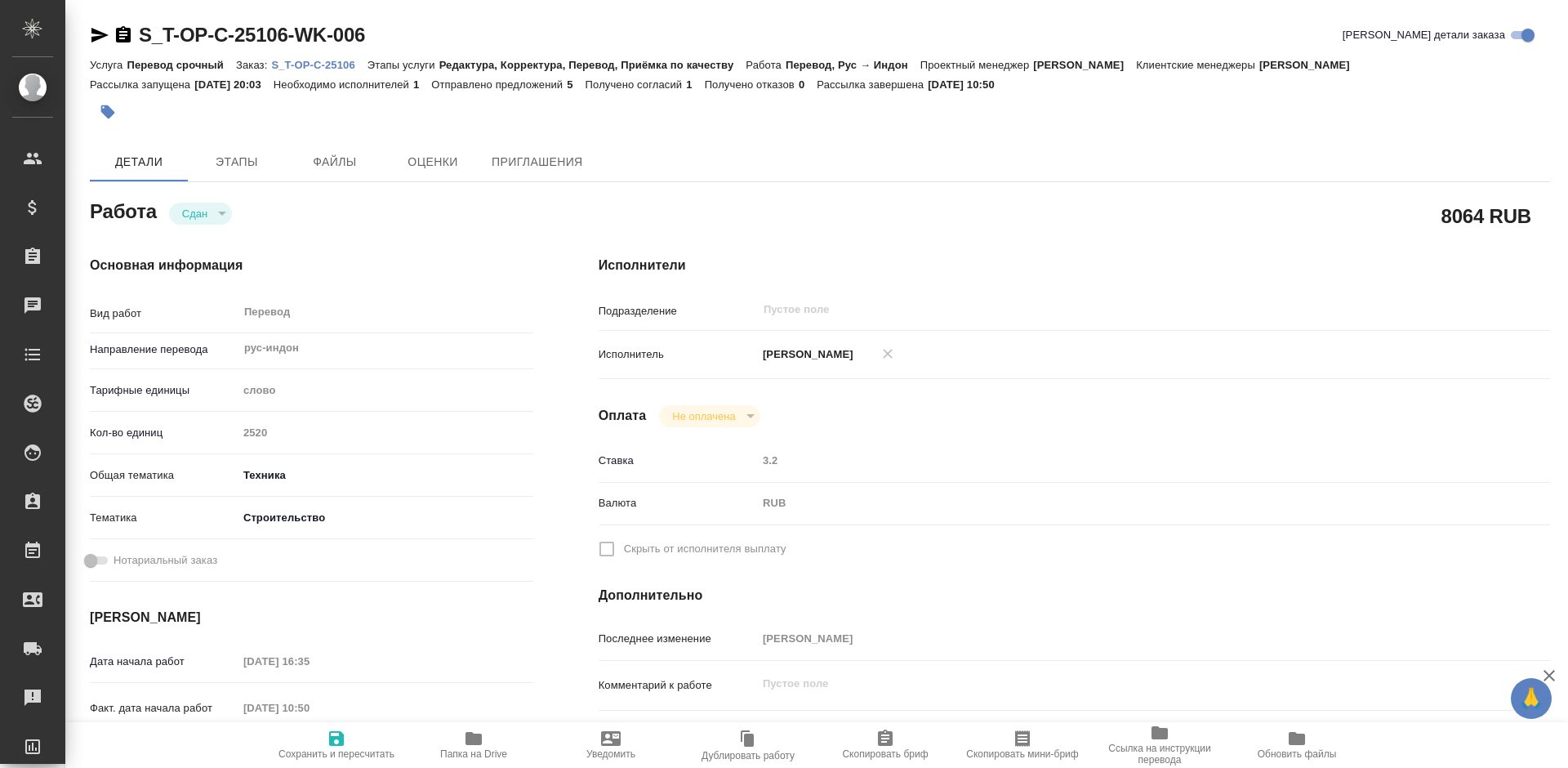
click at [98, 35] on icon "button" at bounding box center [99, 35] width 20 height 20
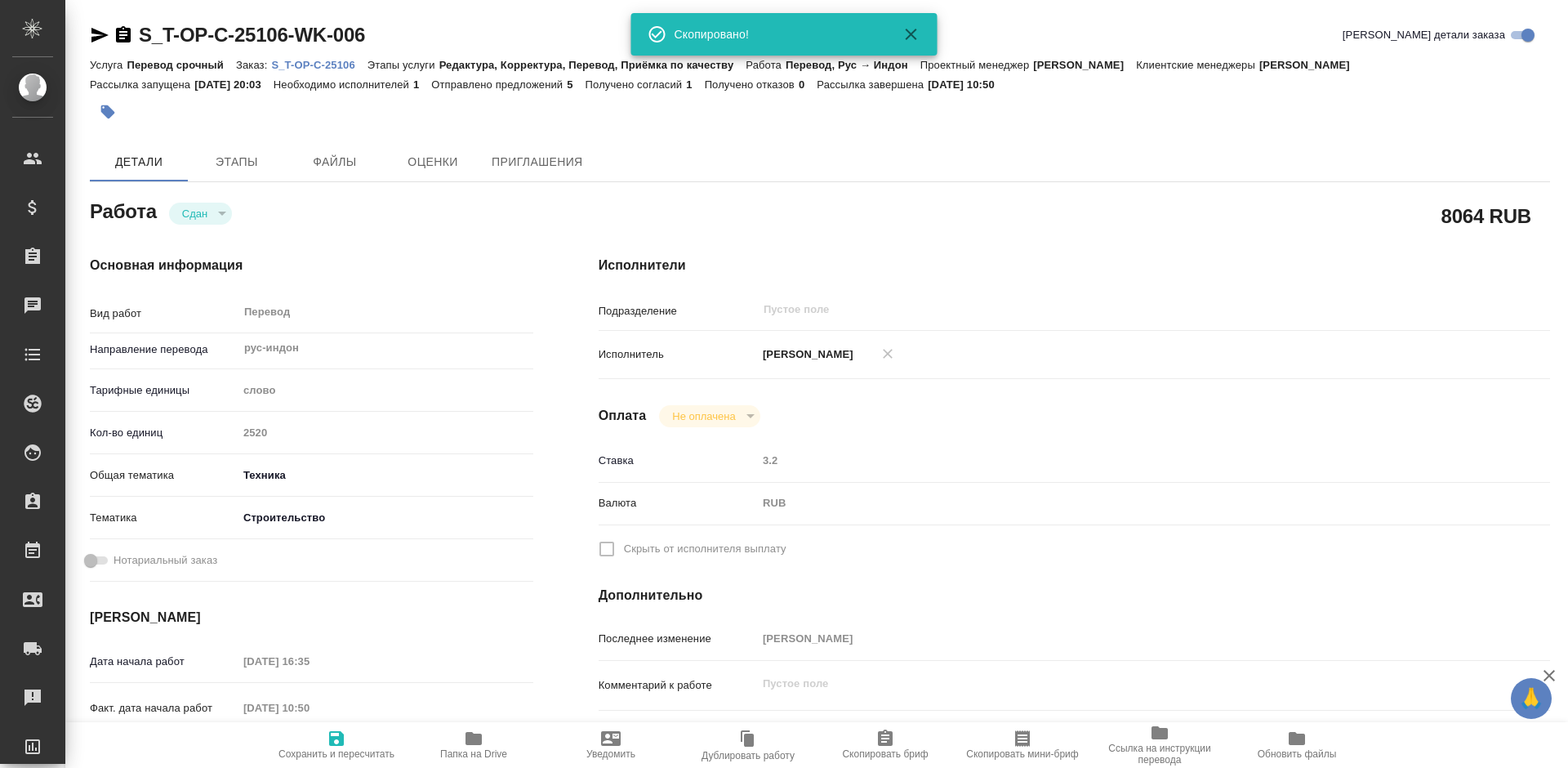
type textarea "x"
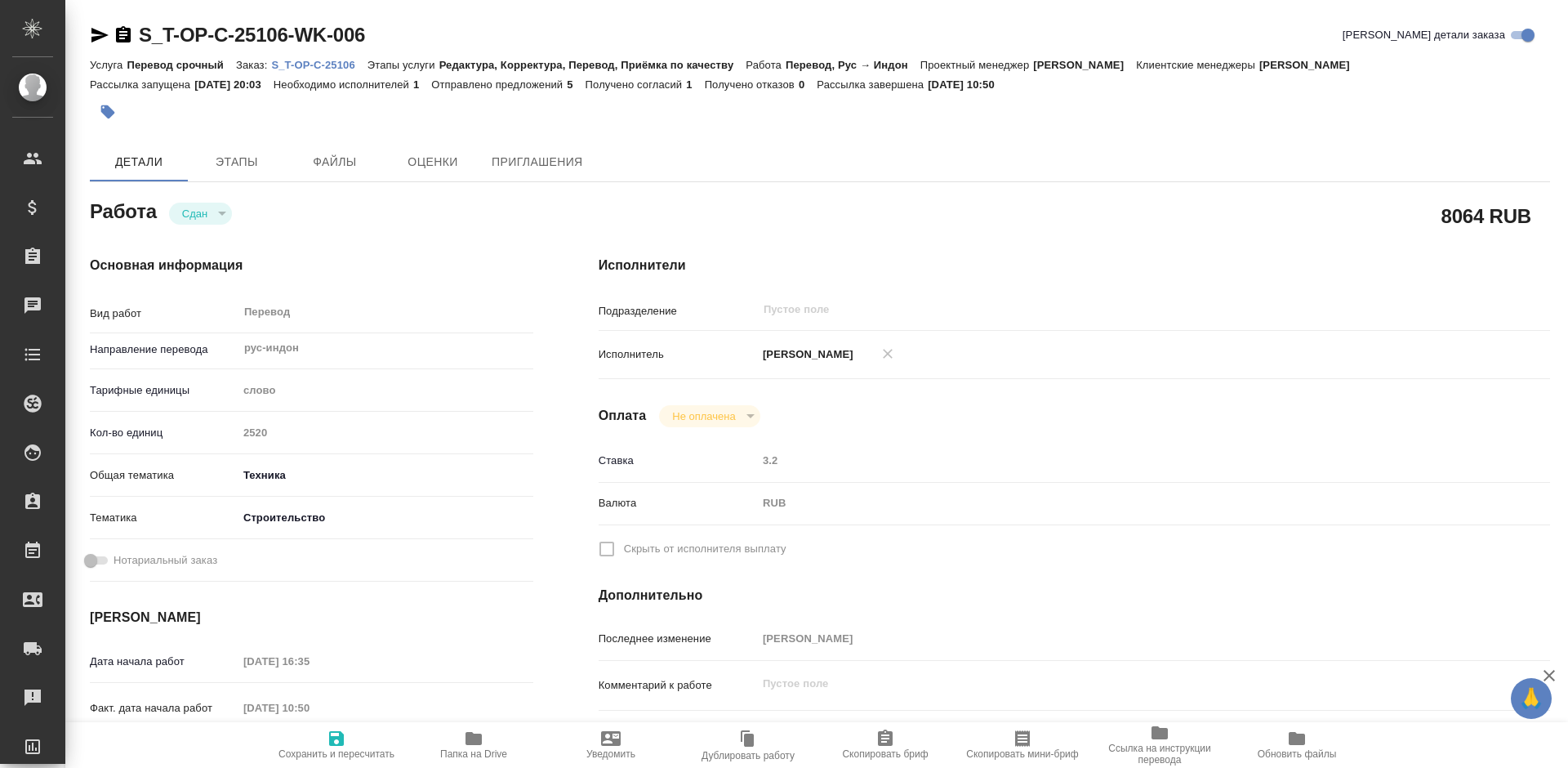
type textarea "x"
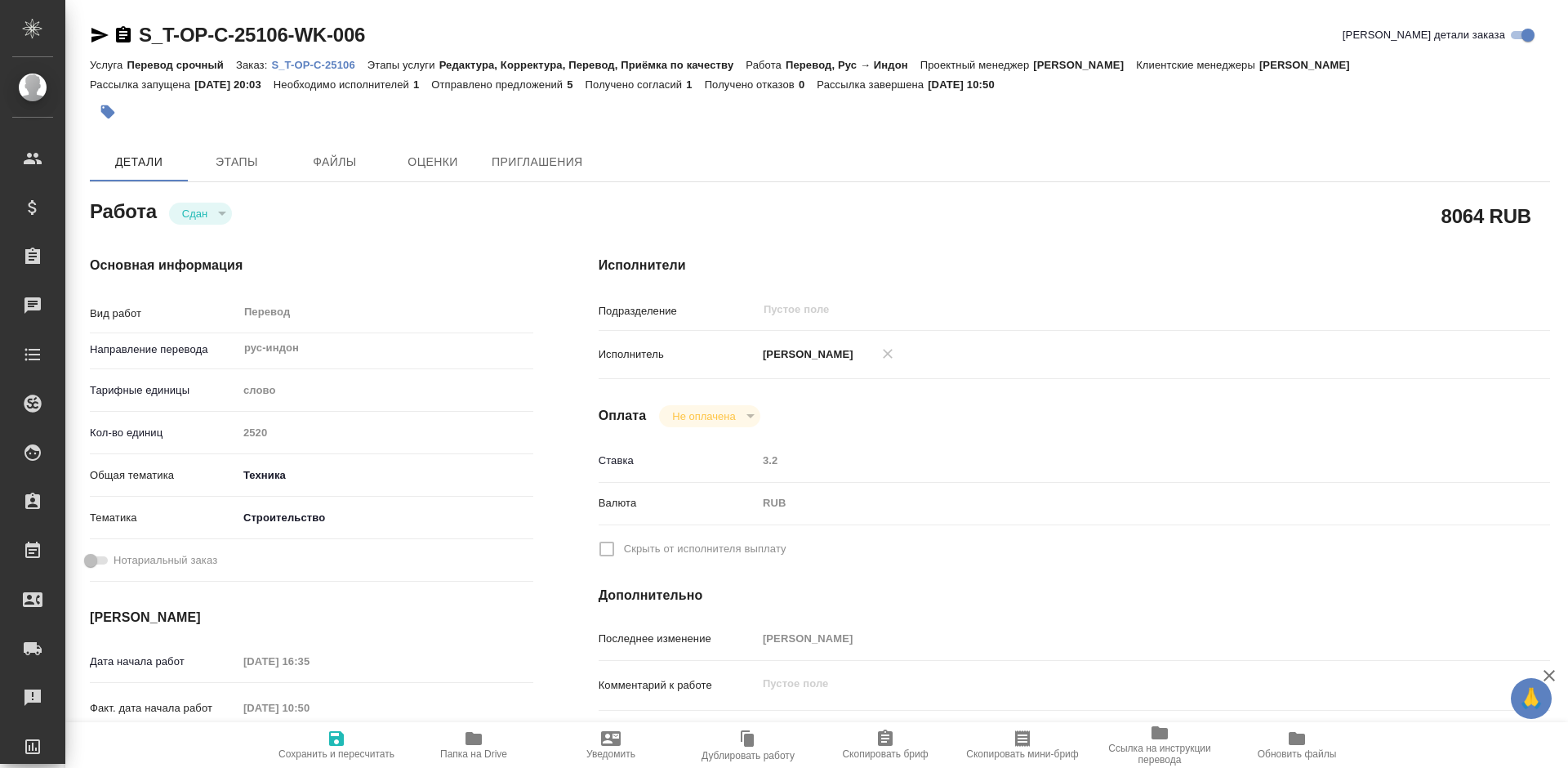
type textarea "x"
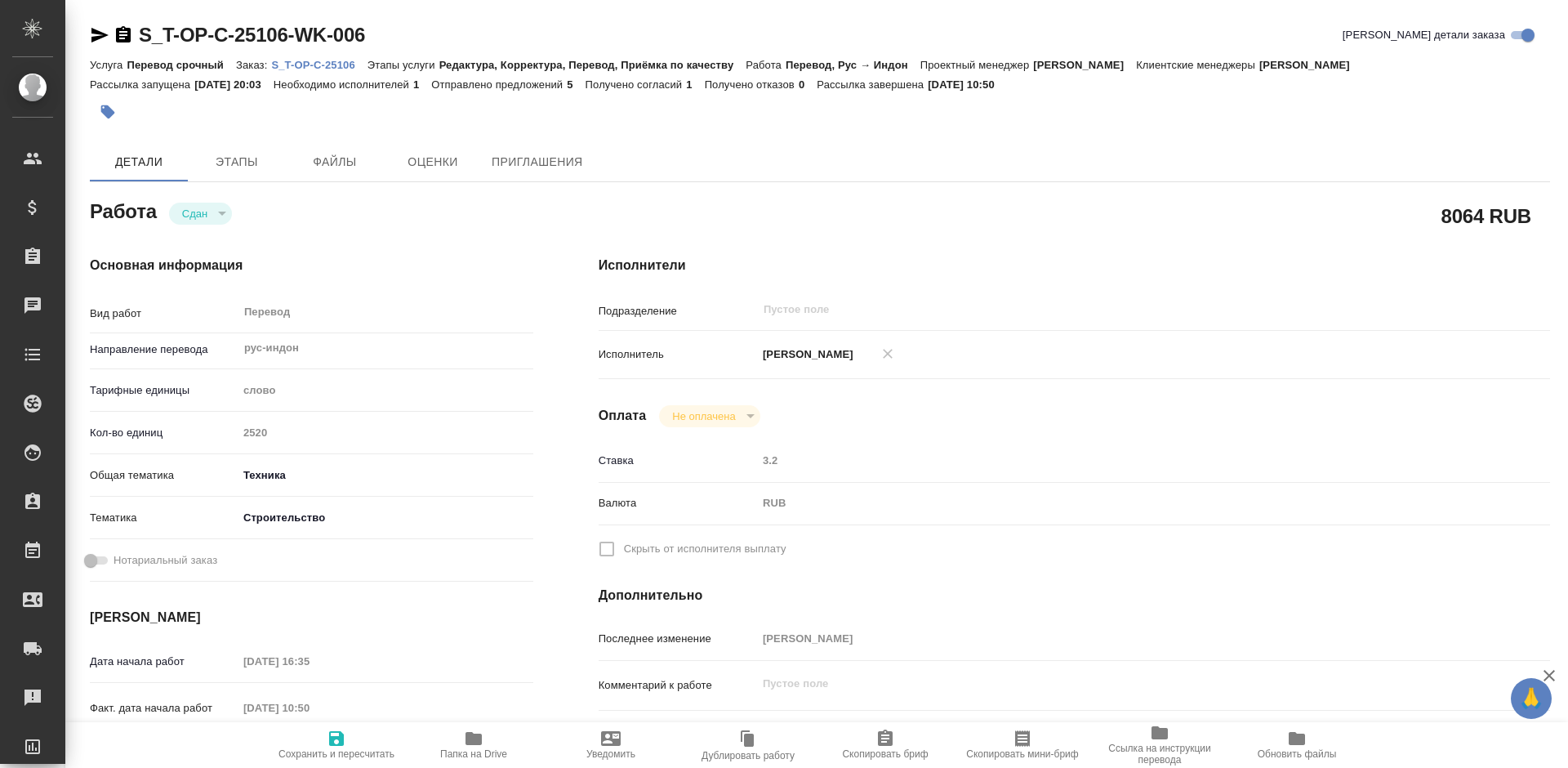
type textarea "x"
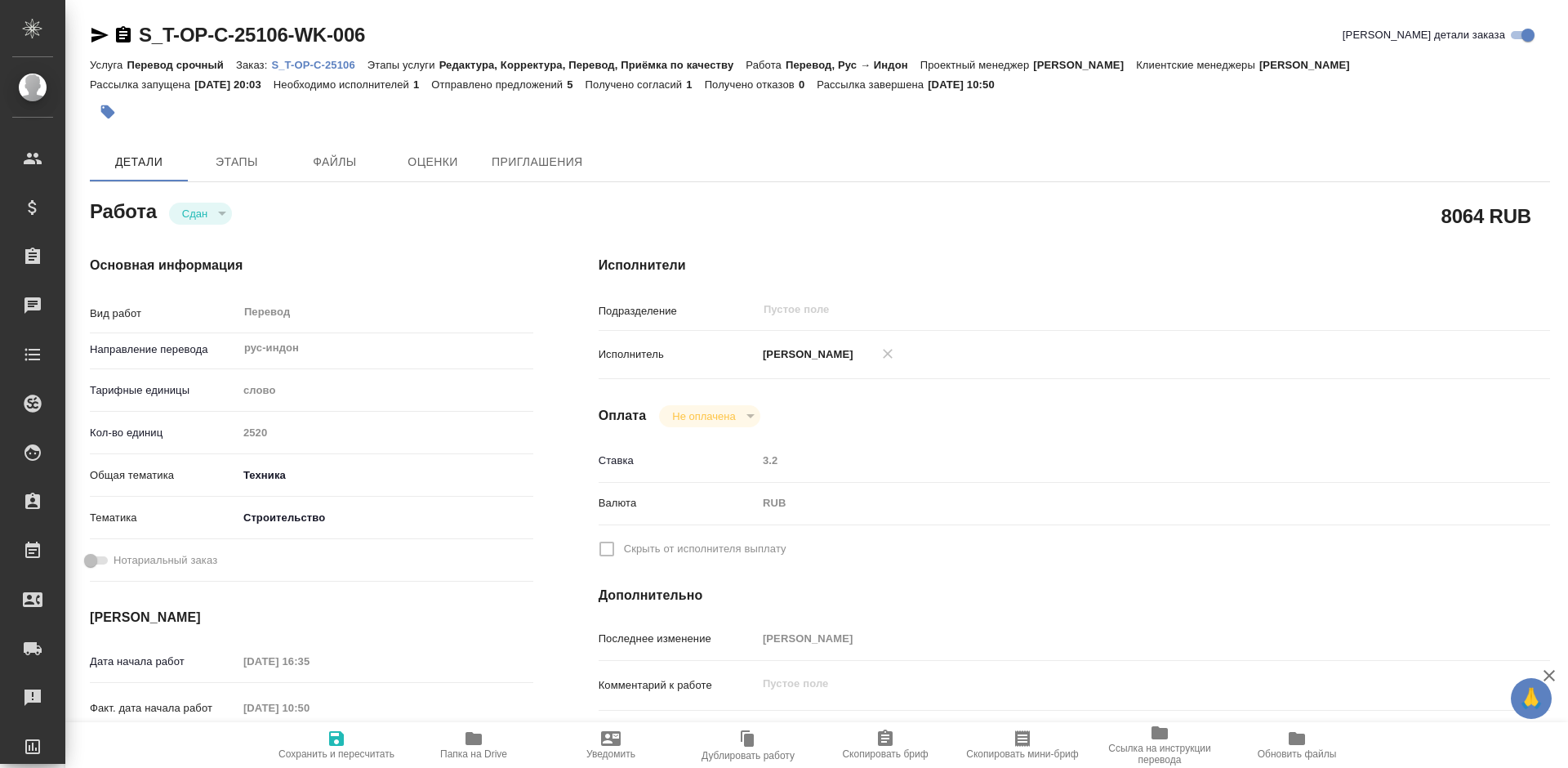
type textarea "x"
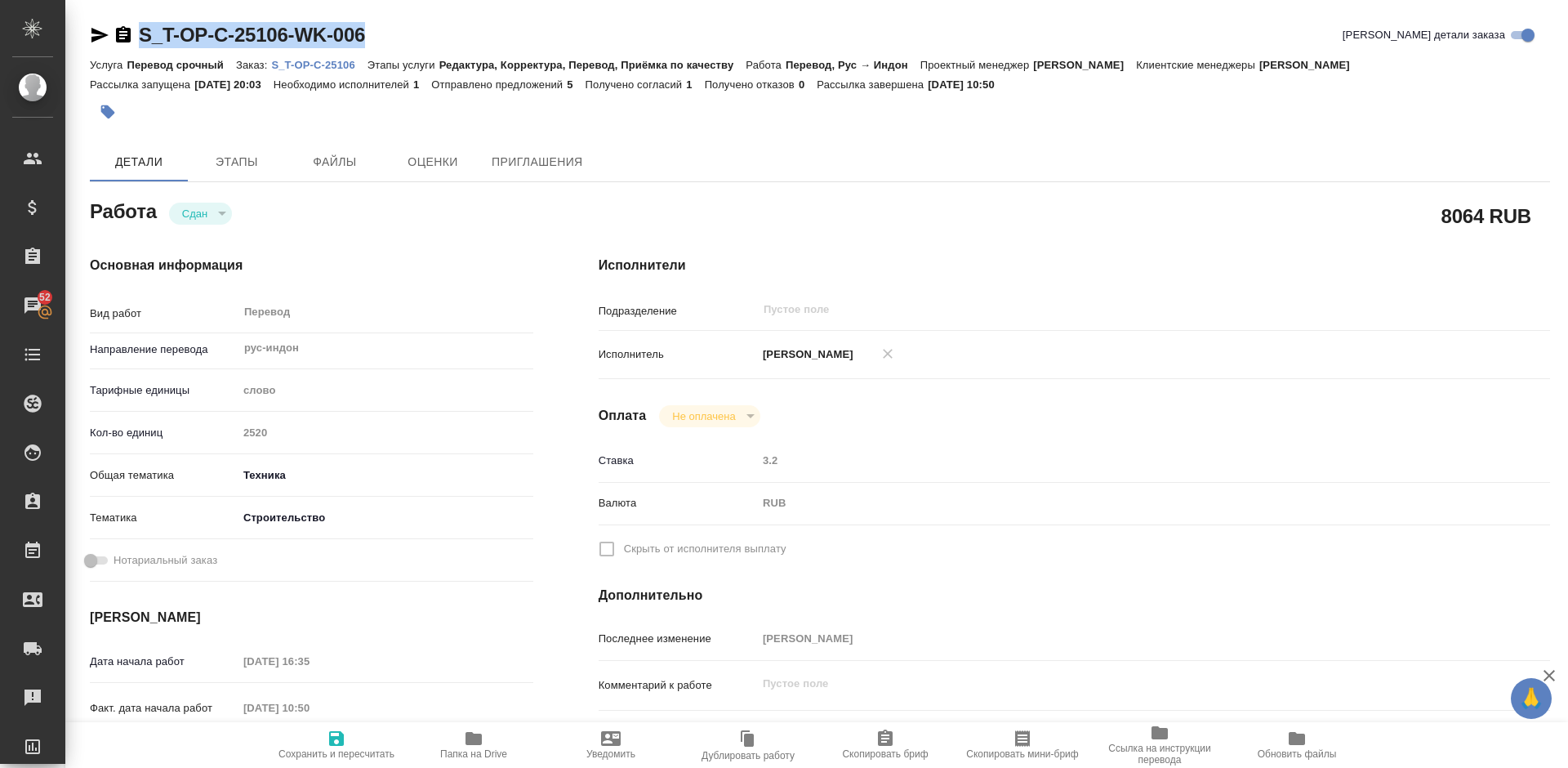
drag, startPoint x: 373, startPoint y: 32, endPoint x: 139, endPoint y: 37, distance: 234.1
click at [139, 37] on div "S_T-OP-C-25106-WK-006 Кратко детали заказа" at bounding box center [820, 35] width 1460 height 27
copy link "S_T-OP-C-25106-WK-006"
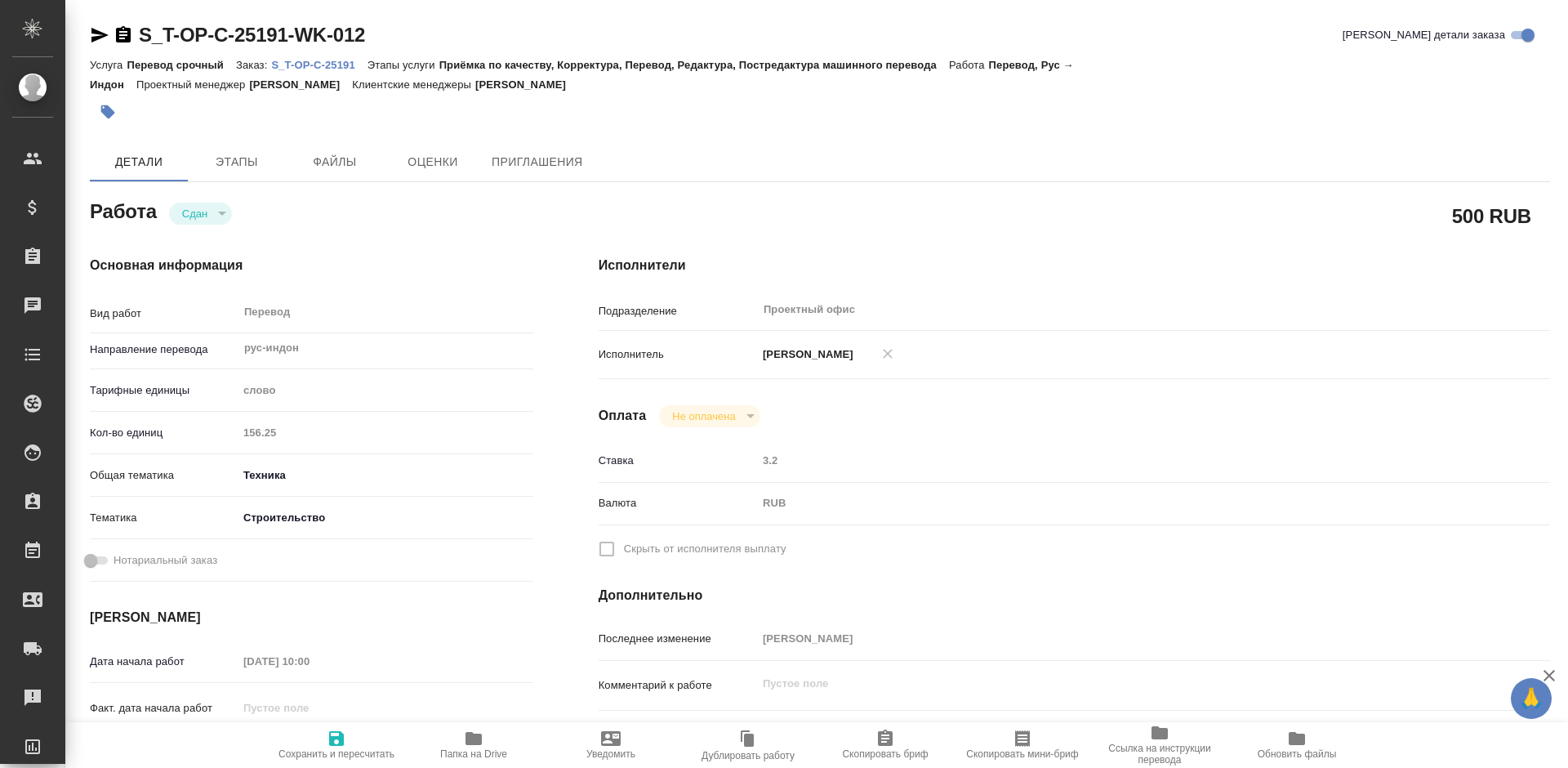
type textarea "x"
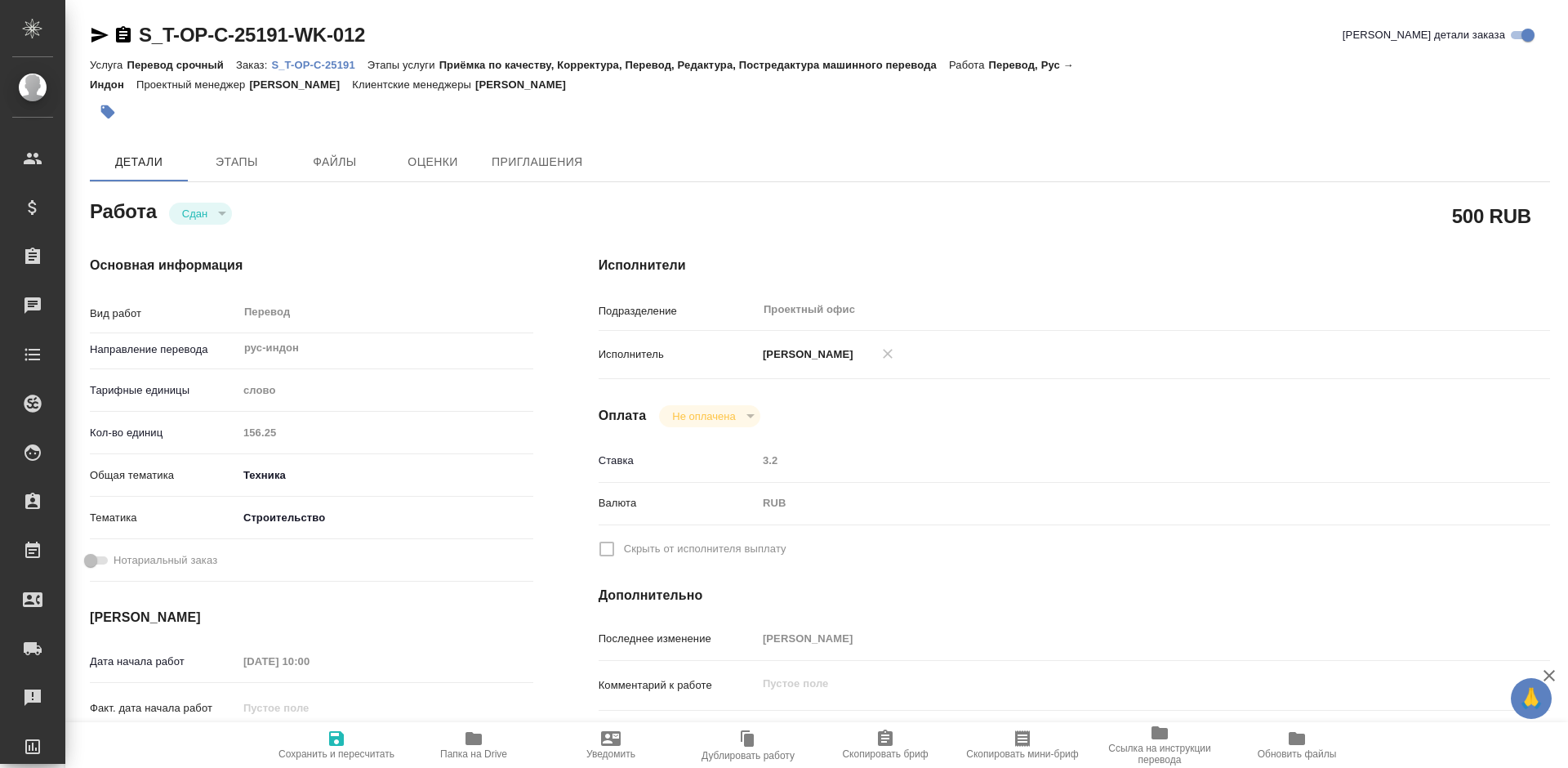
type textarea "x"
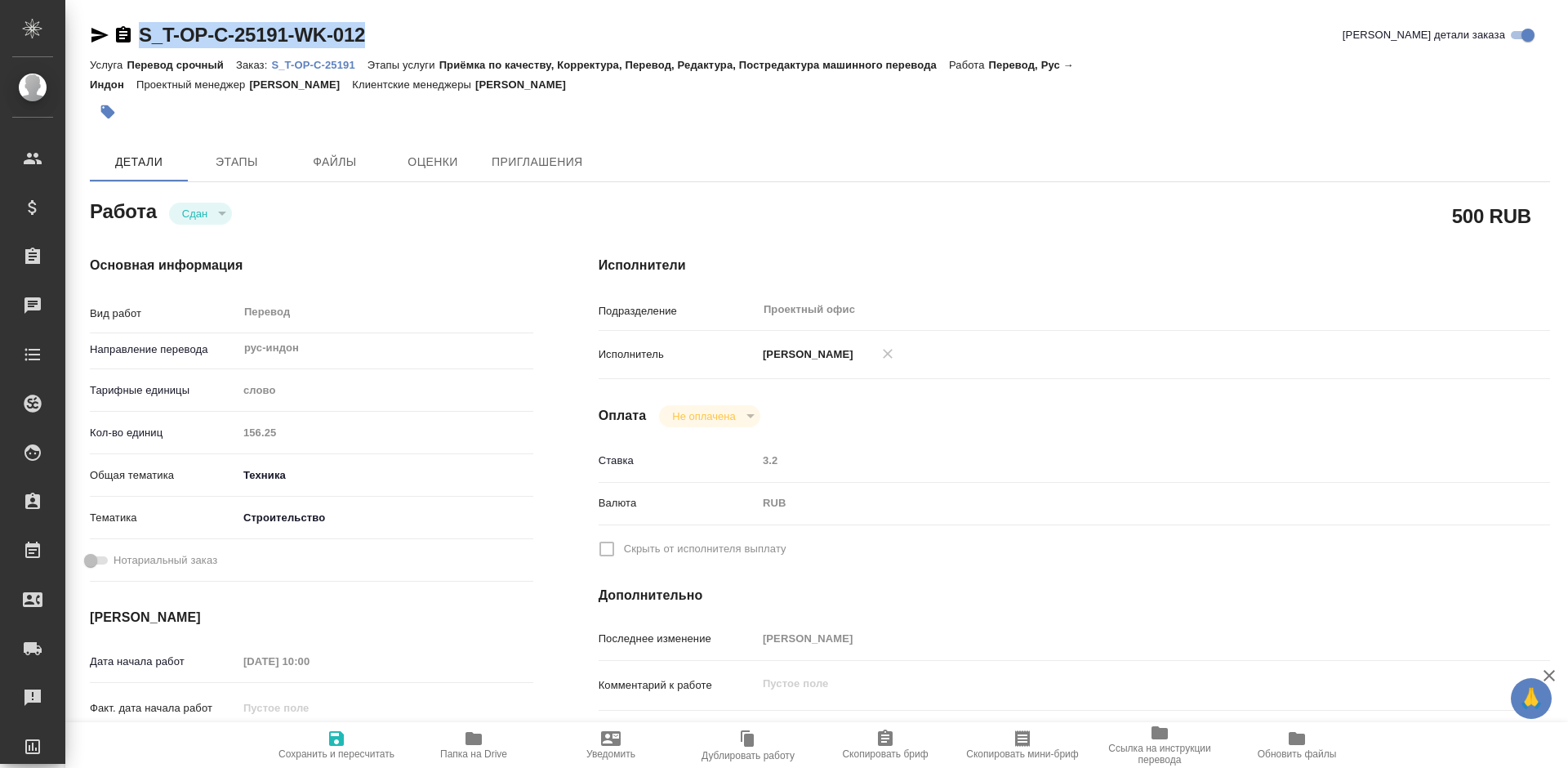
drag, startPoint x: 370, startPoint y: 37, endPoint x: 131, endPoint y: 36, distance: 239.0
click at [131, 36] on div "S_T-OP-C-25191-WK-012 [PERSON_NAME] детали заказа" at bounding box center [820, 35] width 1460 height 27
type textarea "x"
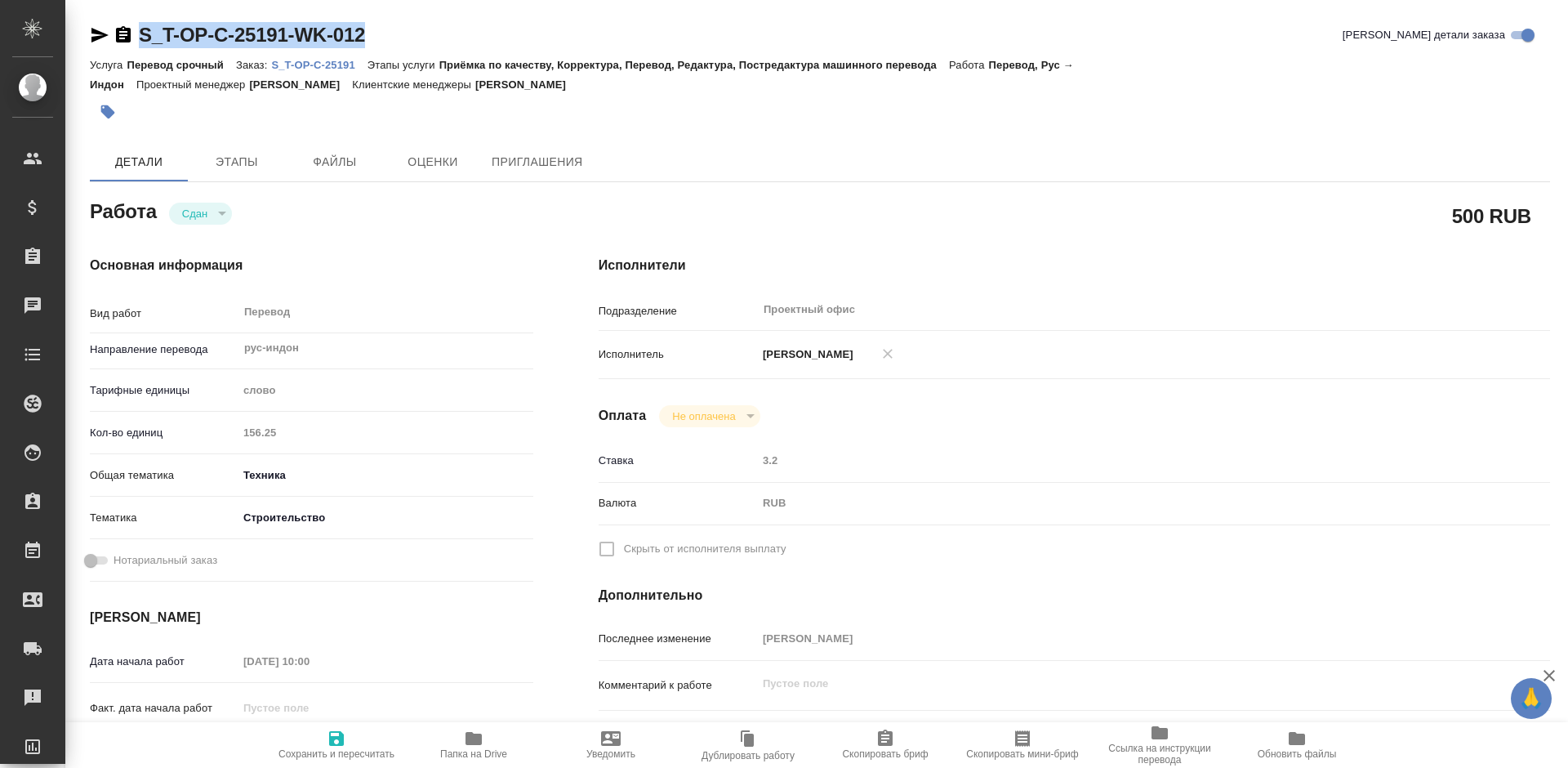
type textarea "x"
copy link "S_T-OP-C-25191-WK-012"
type textarea "x"
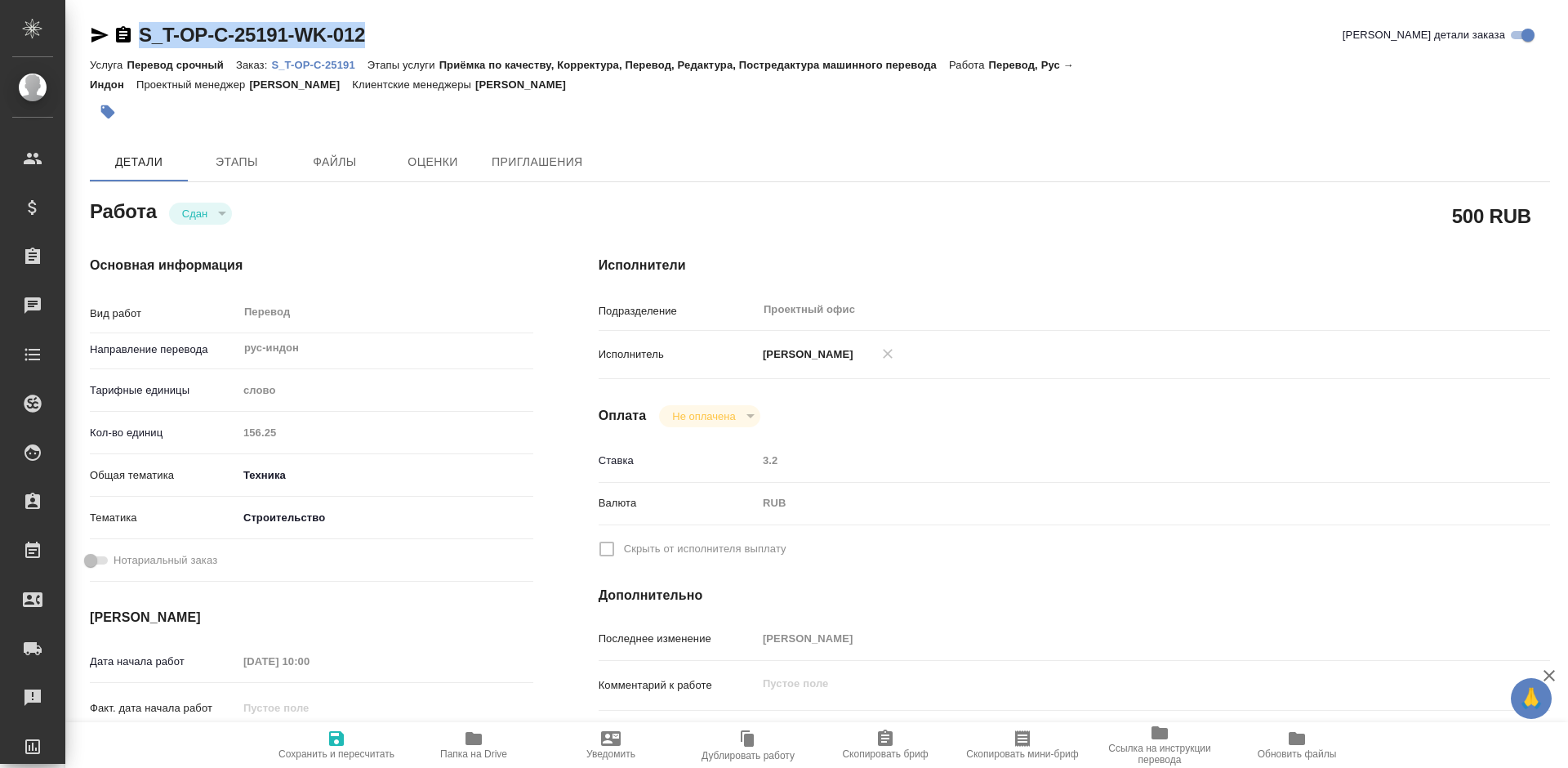
type textarea "x"
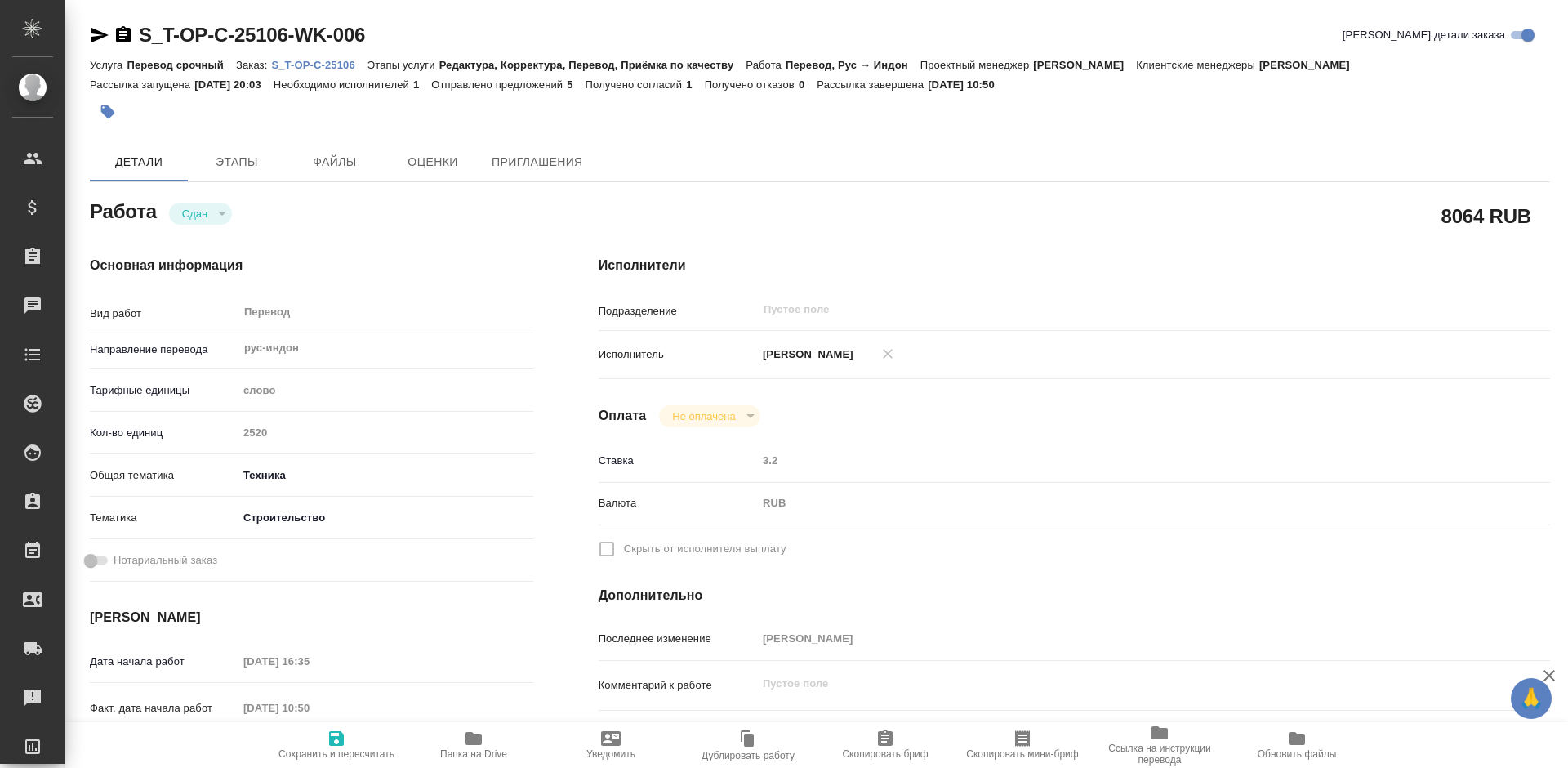
type textarea "x"
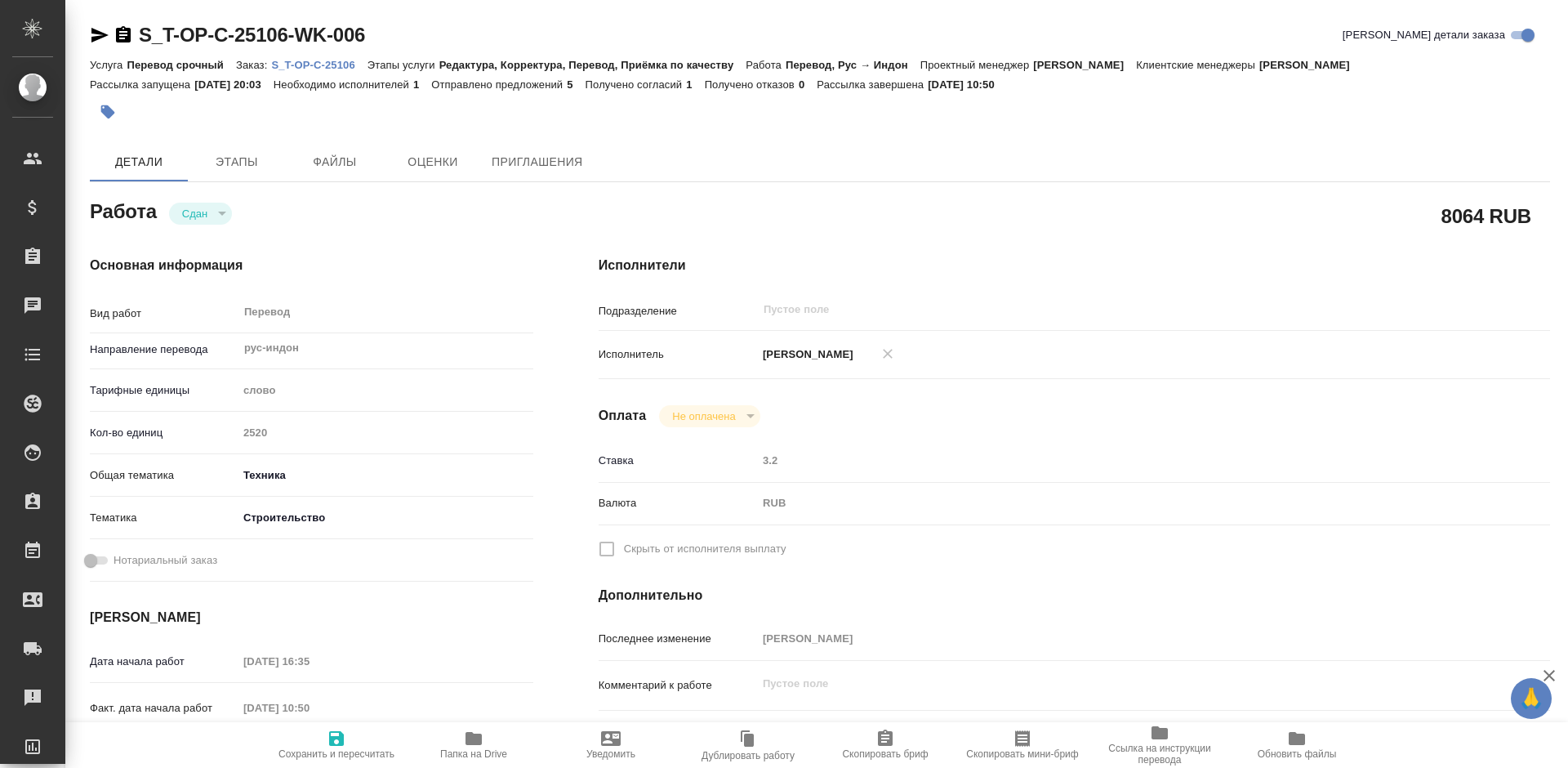
type textarea "x"
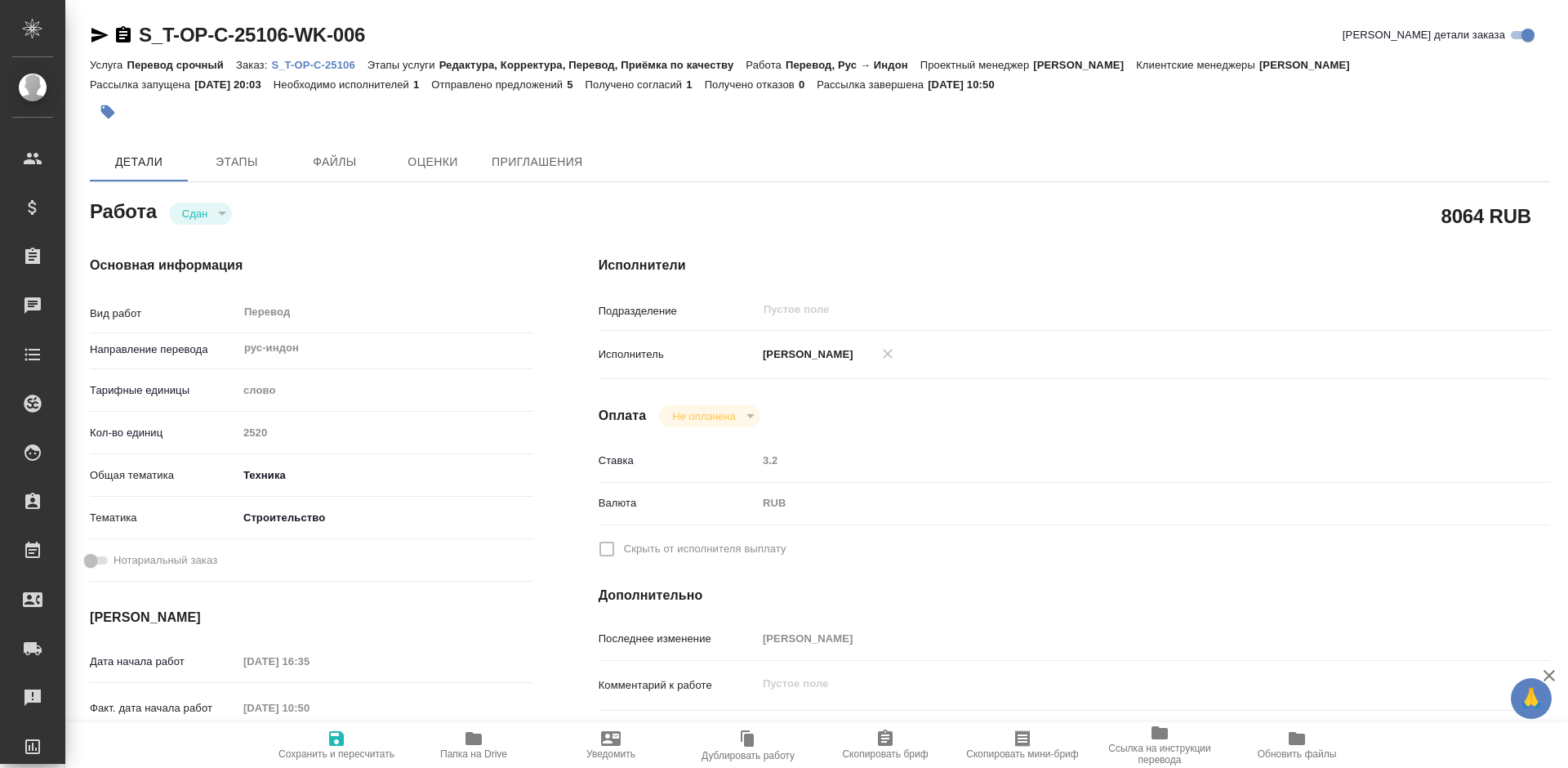
type textarea "x"
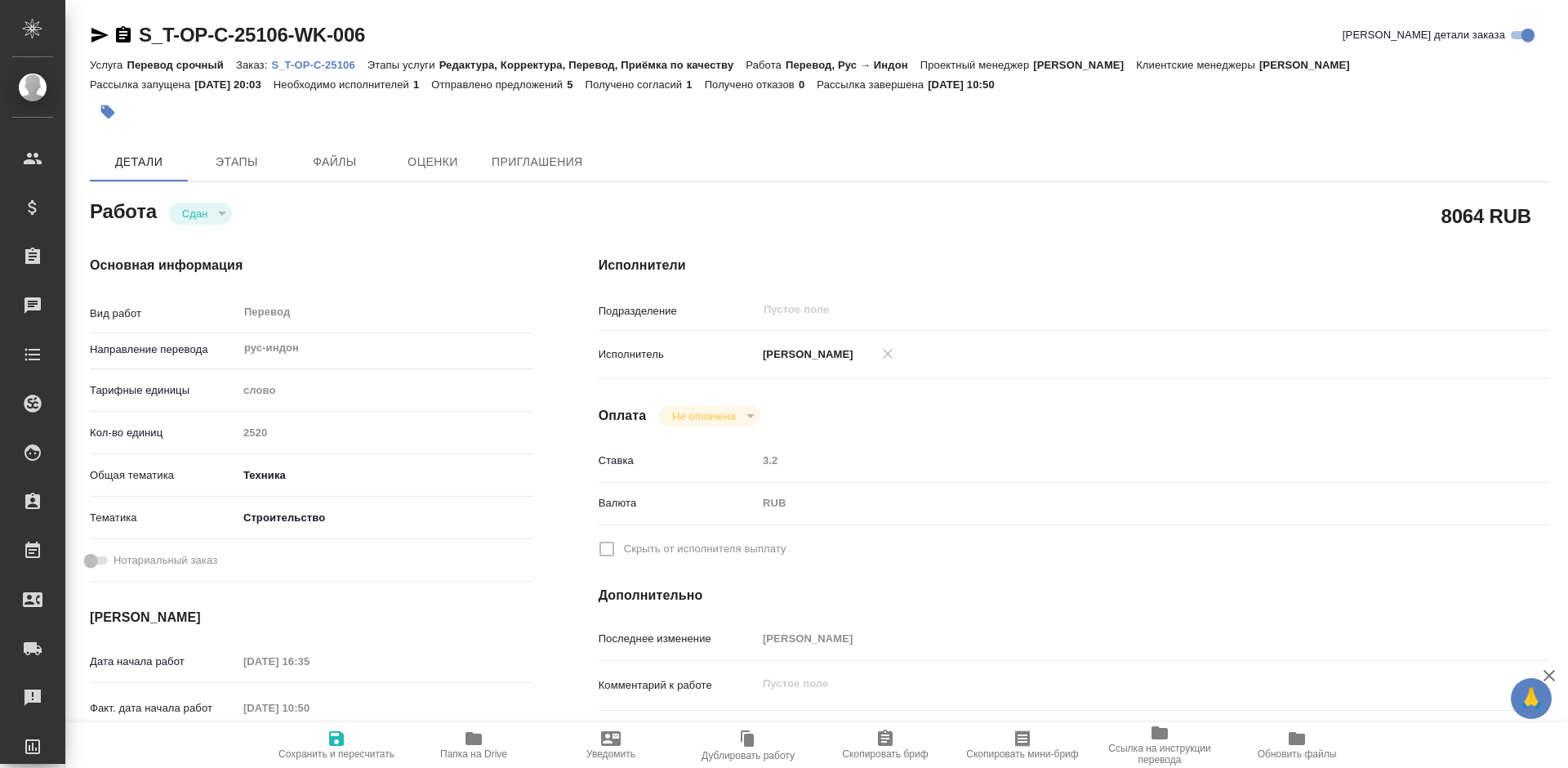
type textarea "x"
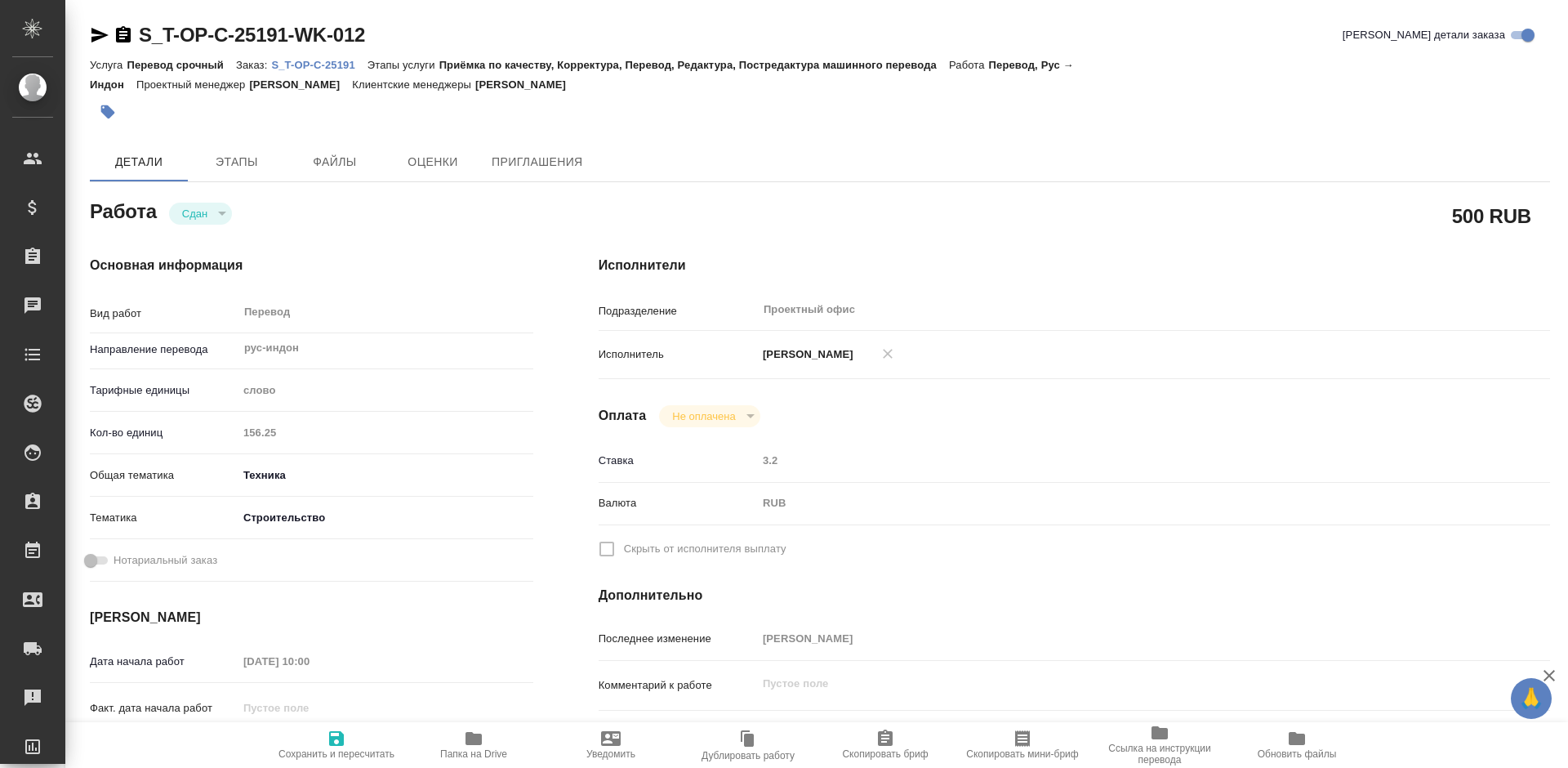
type textarea "x"
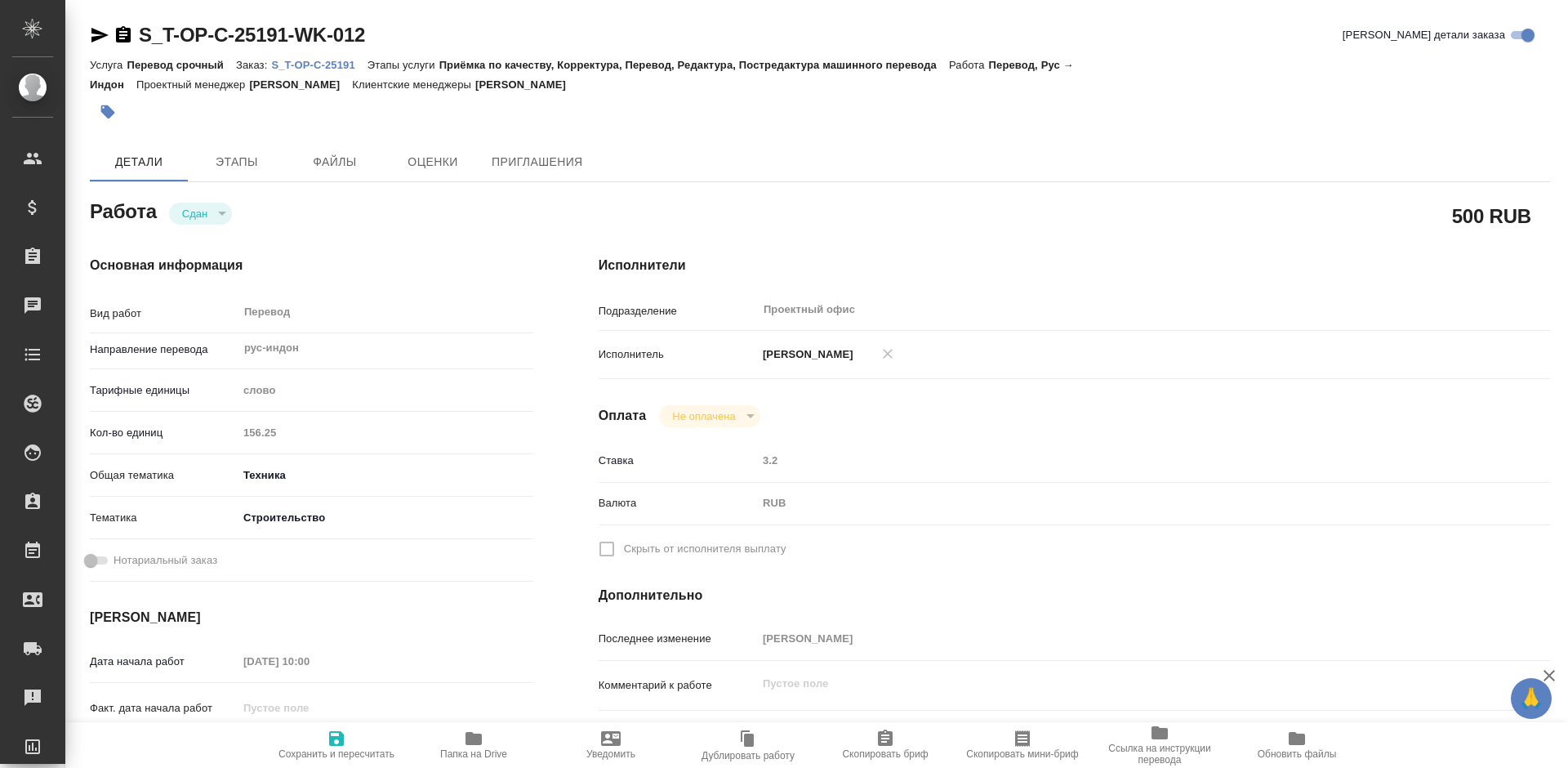
type textarea "x"
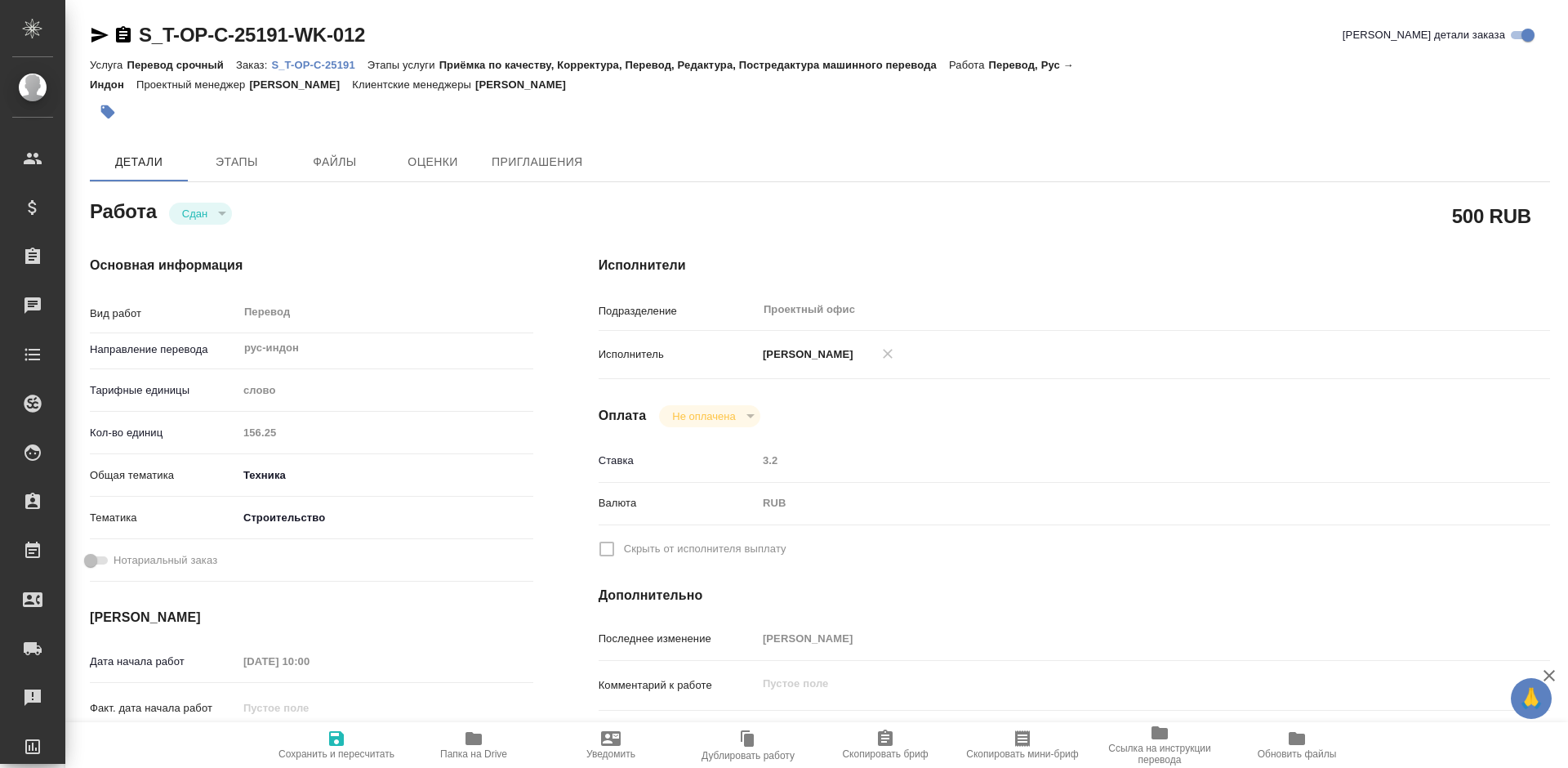
type textarea "x"
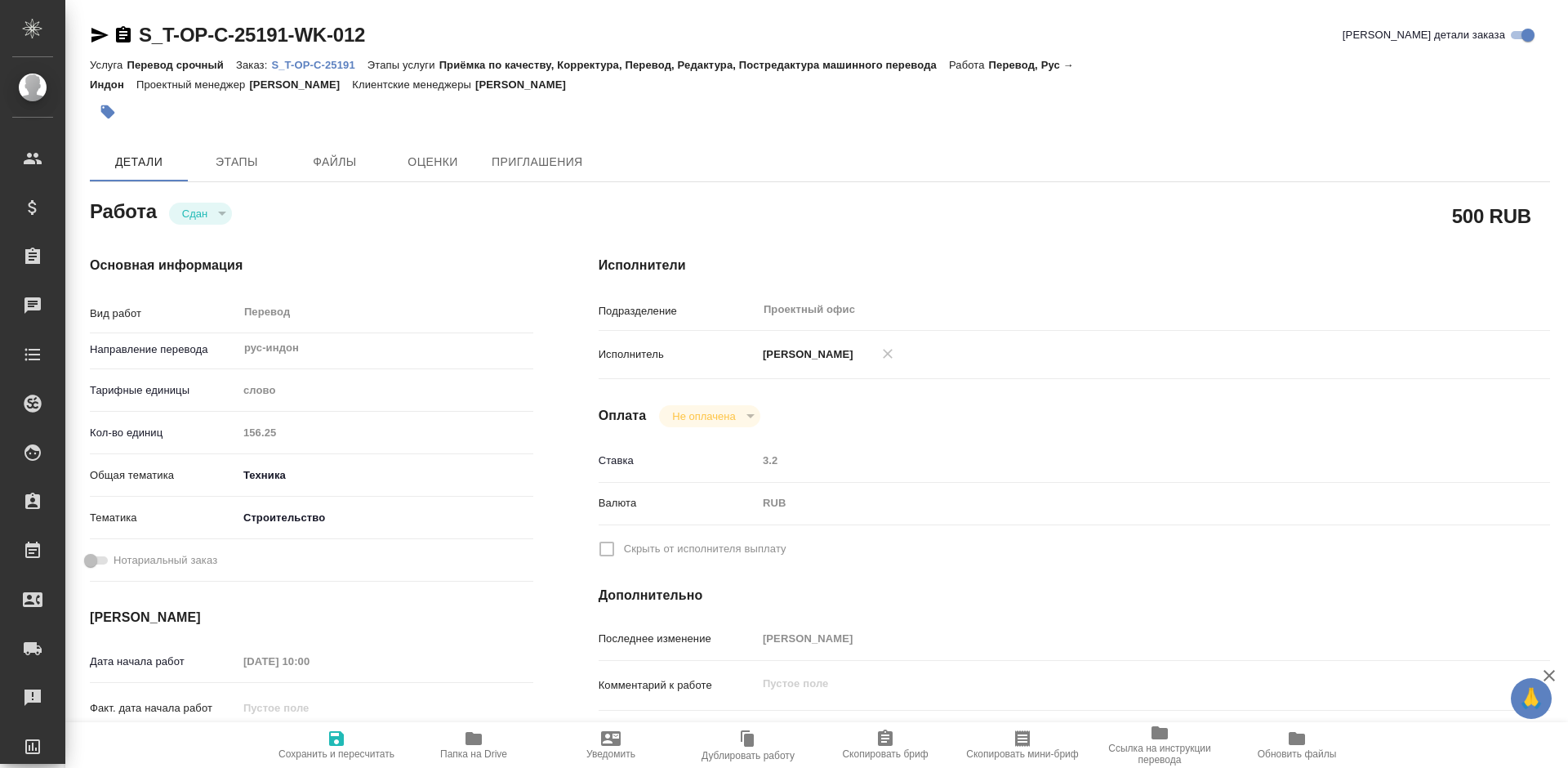
type textarea "x"
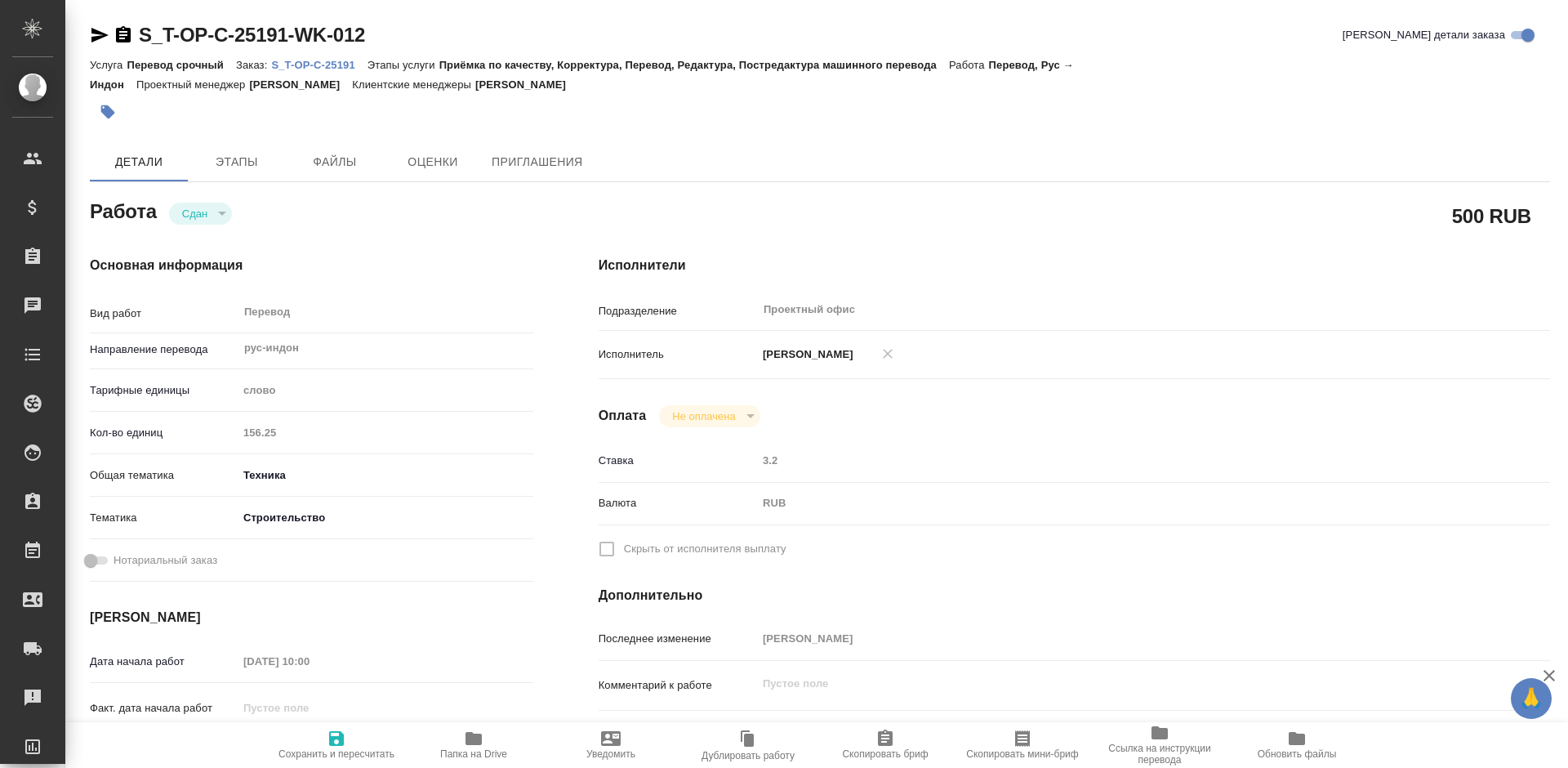
type textarea "x"
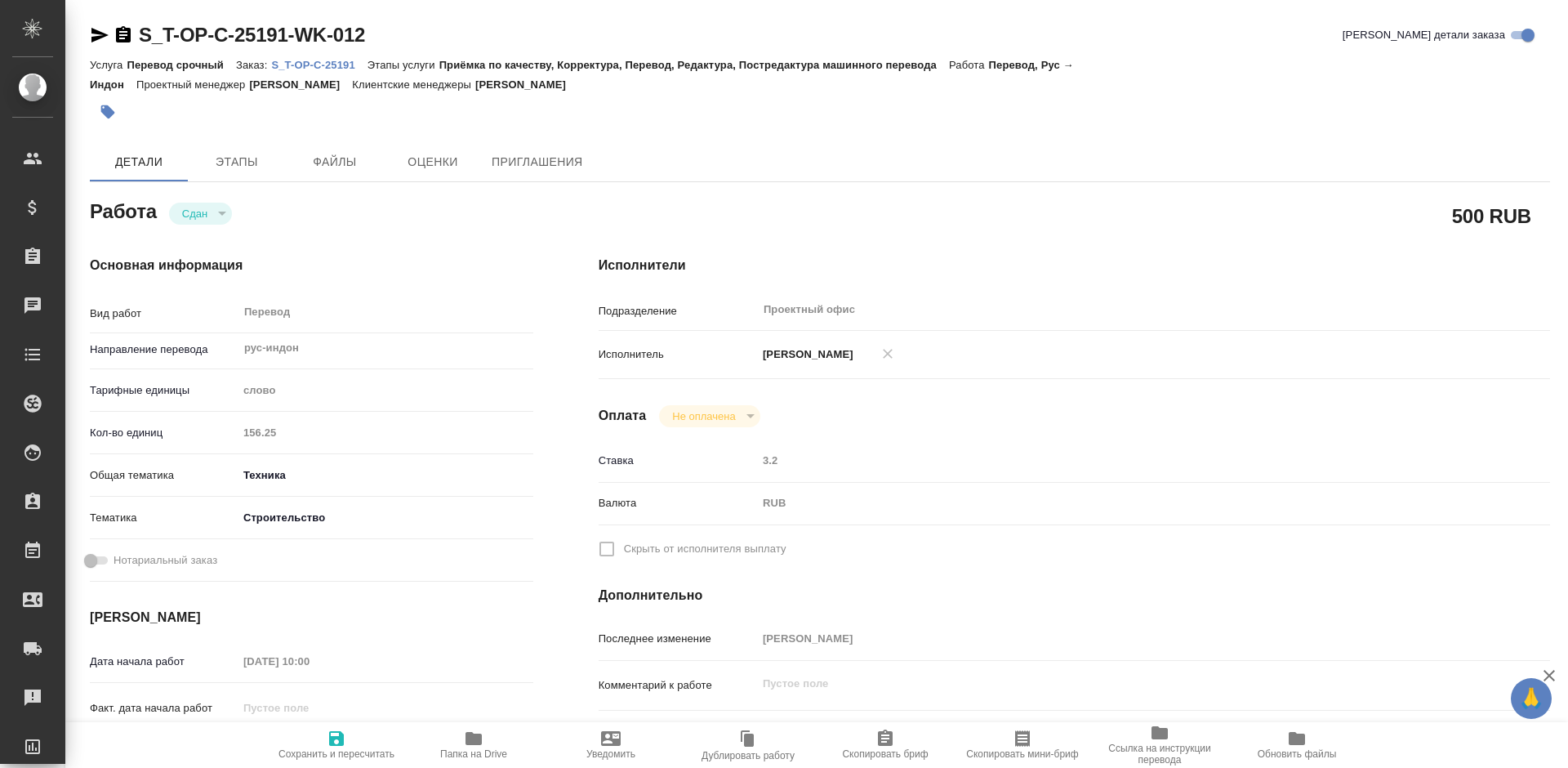
type textarea "x"
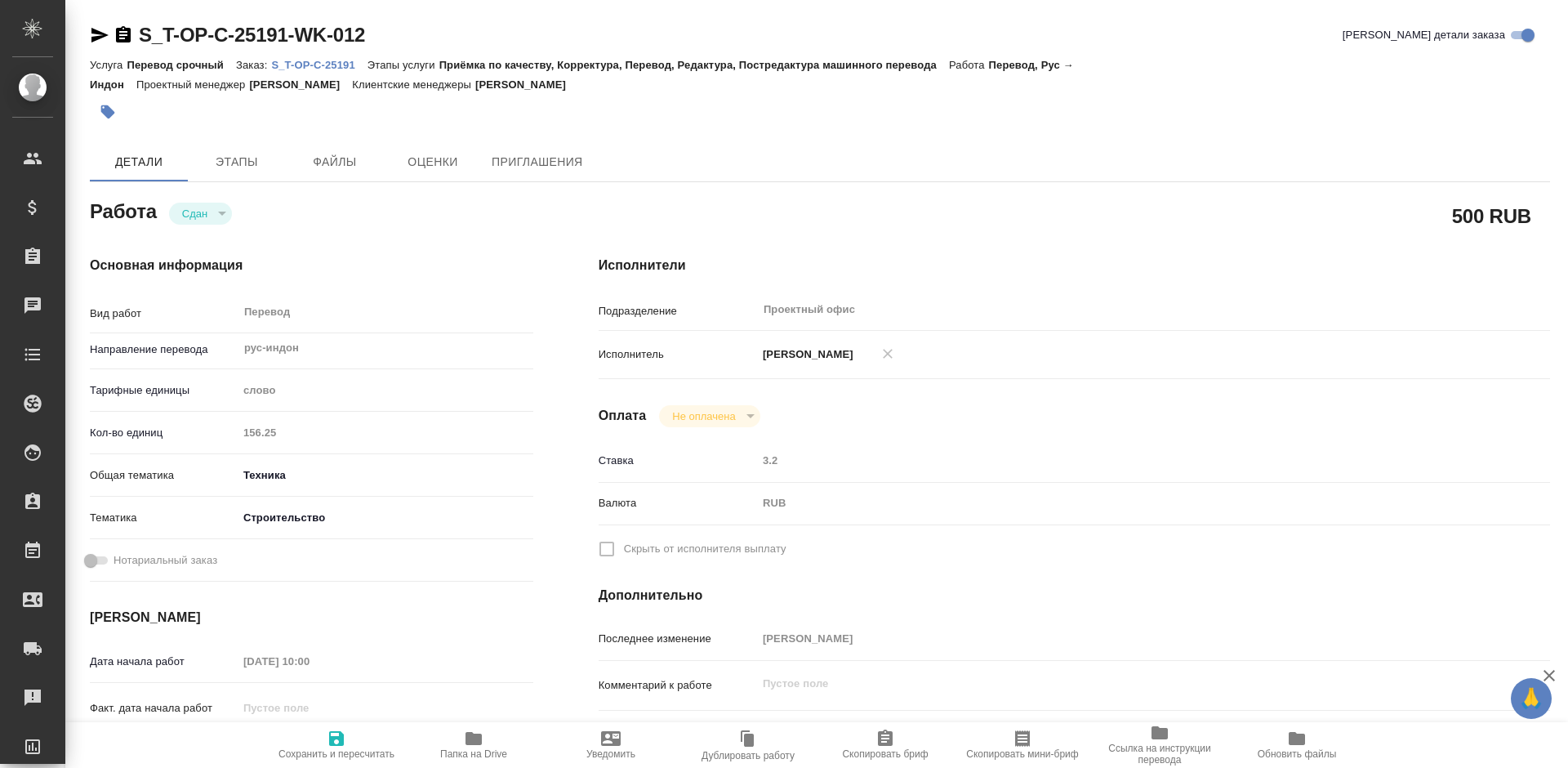
type textarea "x"
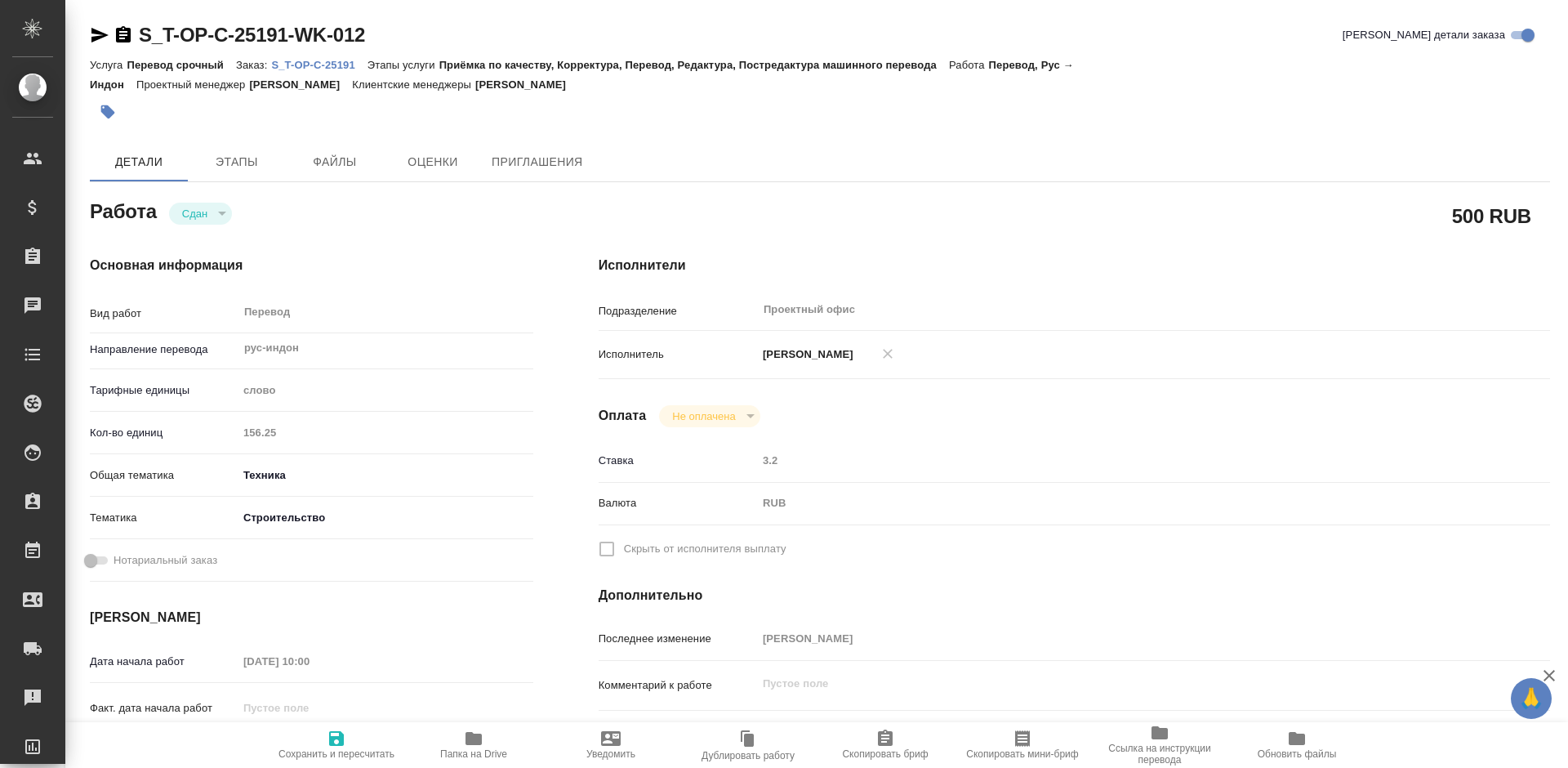
type textarea "x"
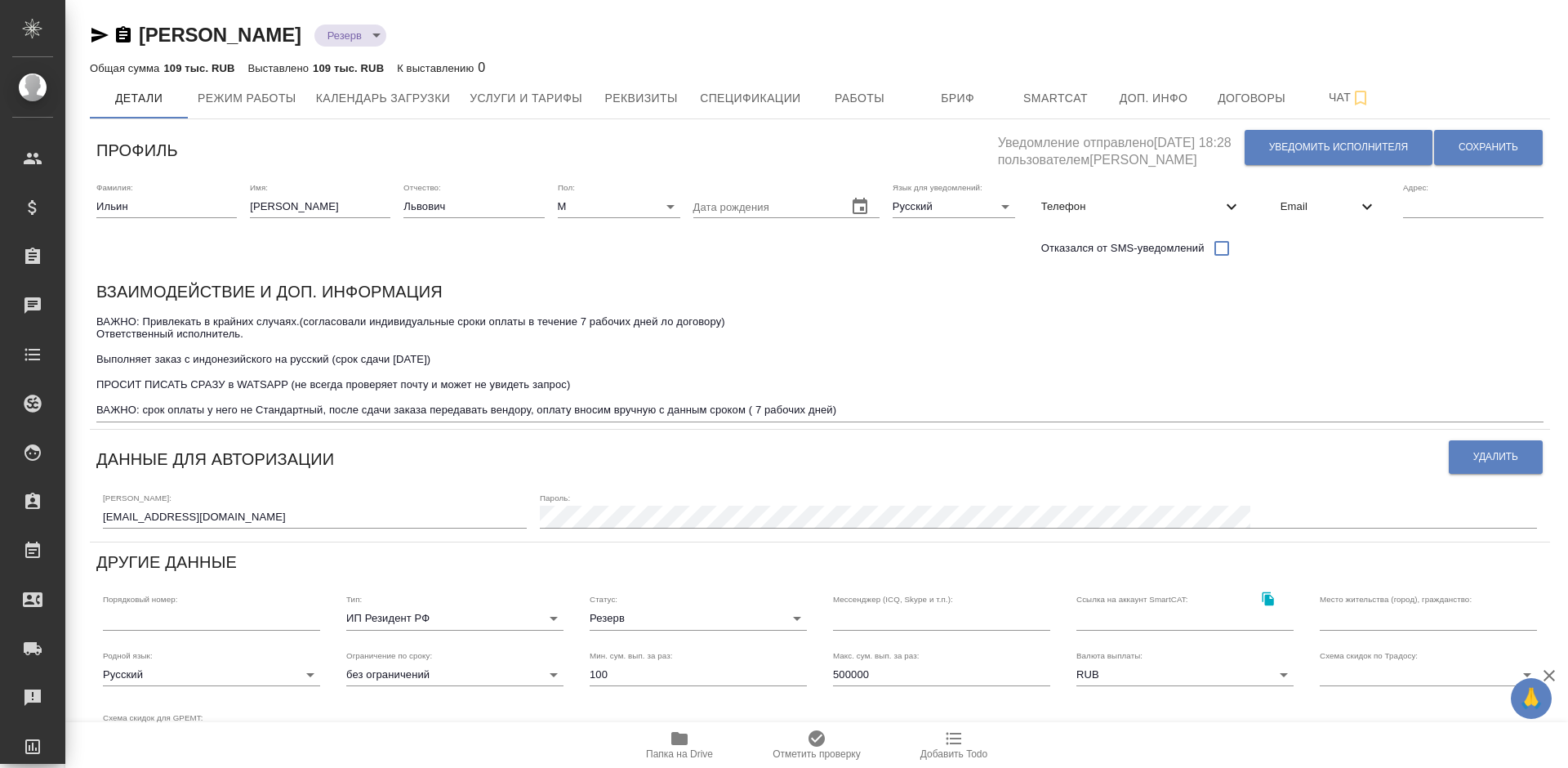
drag, startPoint x: 383, startPoint y: 46, endPoint x: 145, endPoint y: 34, distance: 238.3
click at [145, 34] on div "[PERSON_NAME] Резерв reserved" at bounding box center [820, 35] width 1460 height 27
copy link "[PERSON_NAME]"
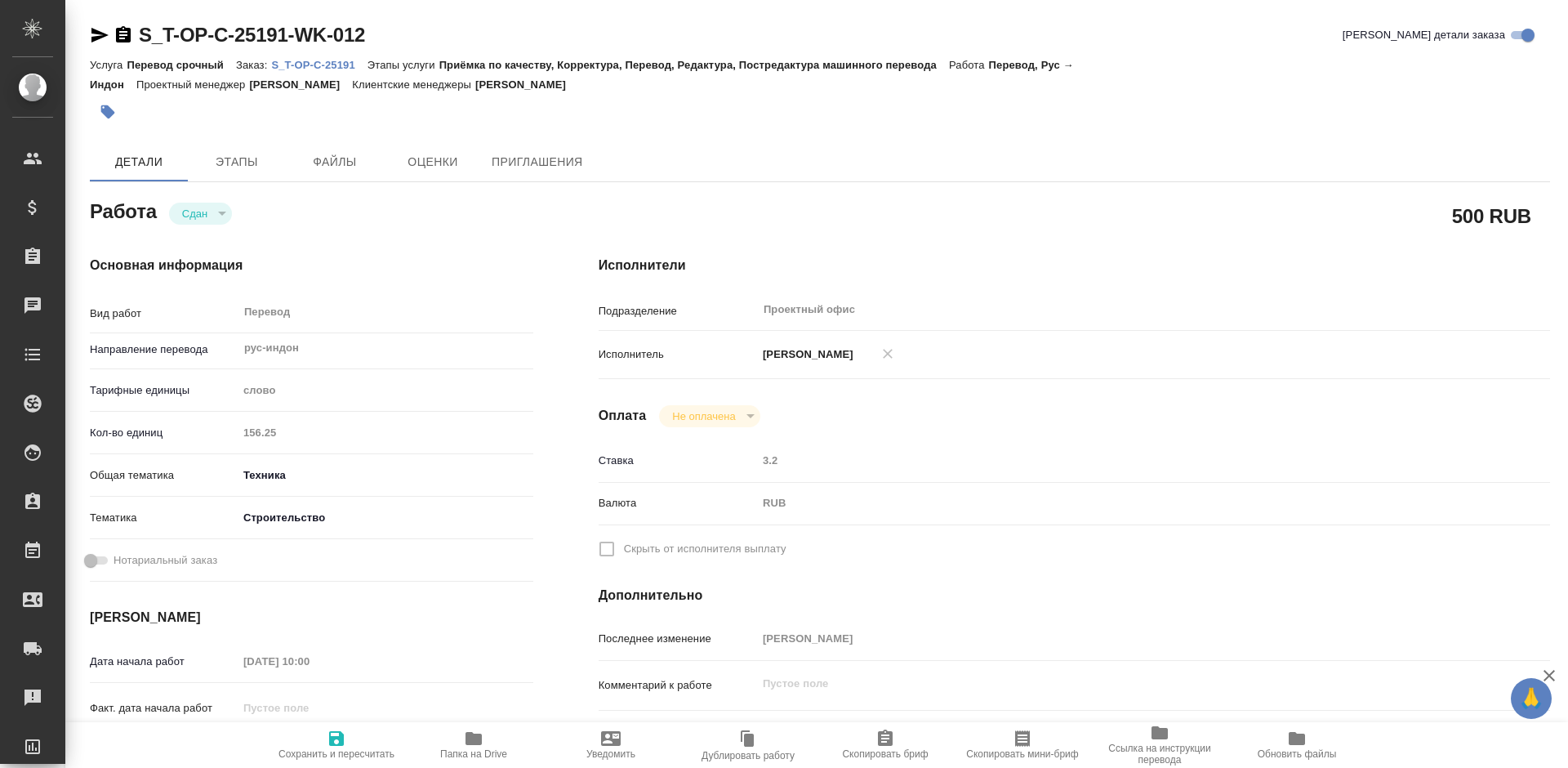
type textarea "x"
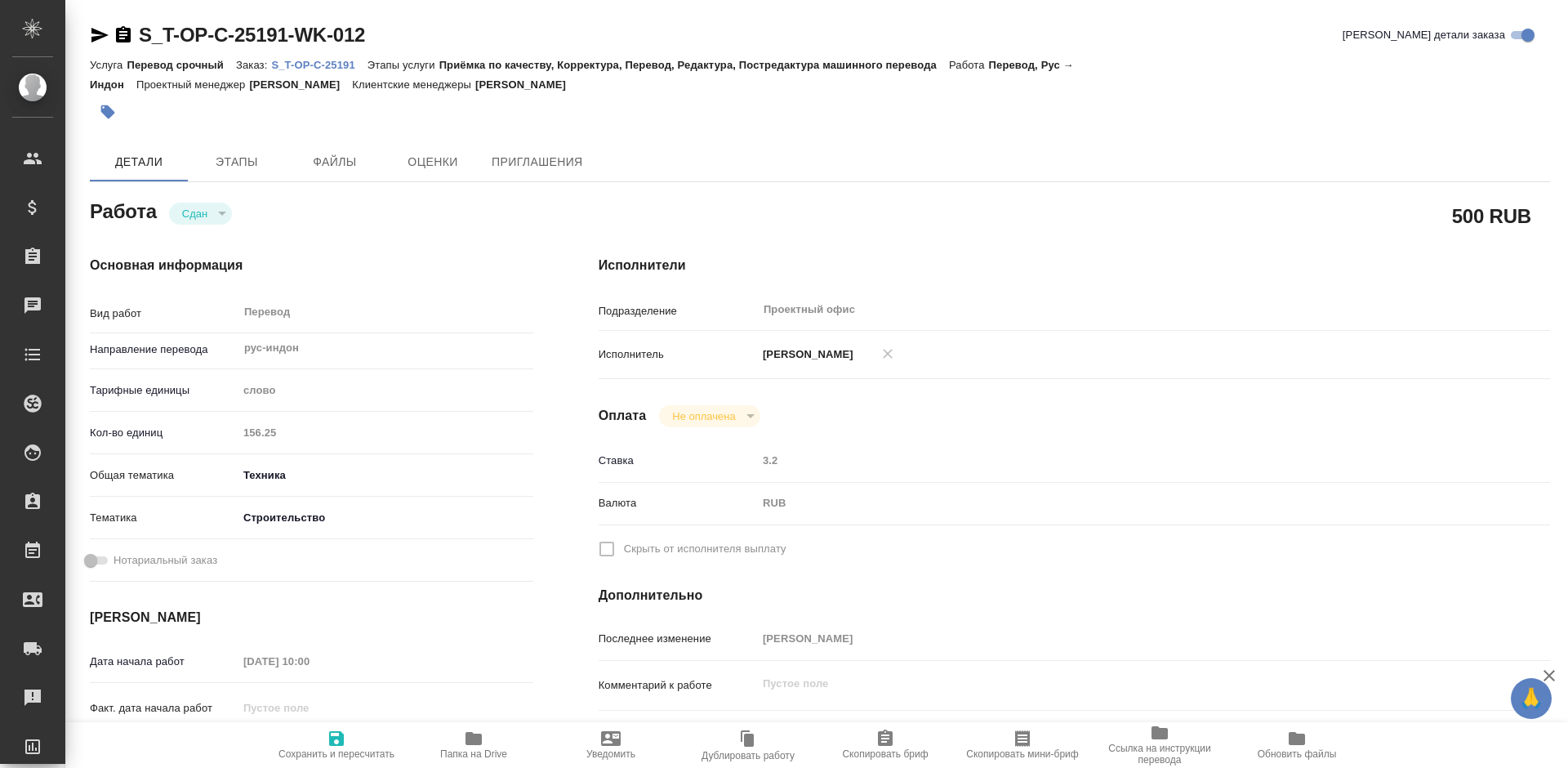
type textarea "x"
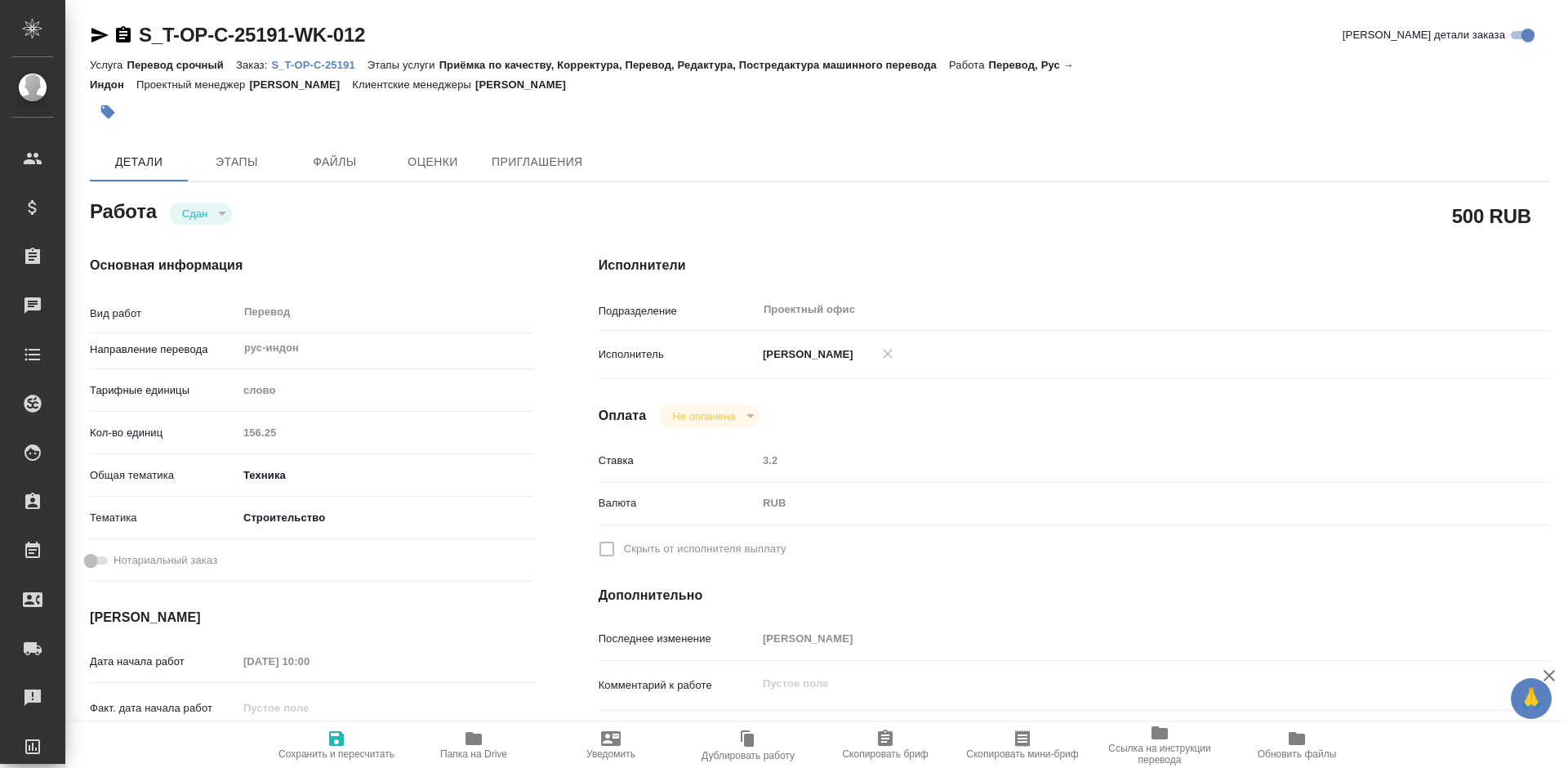
type textarea "x"
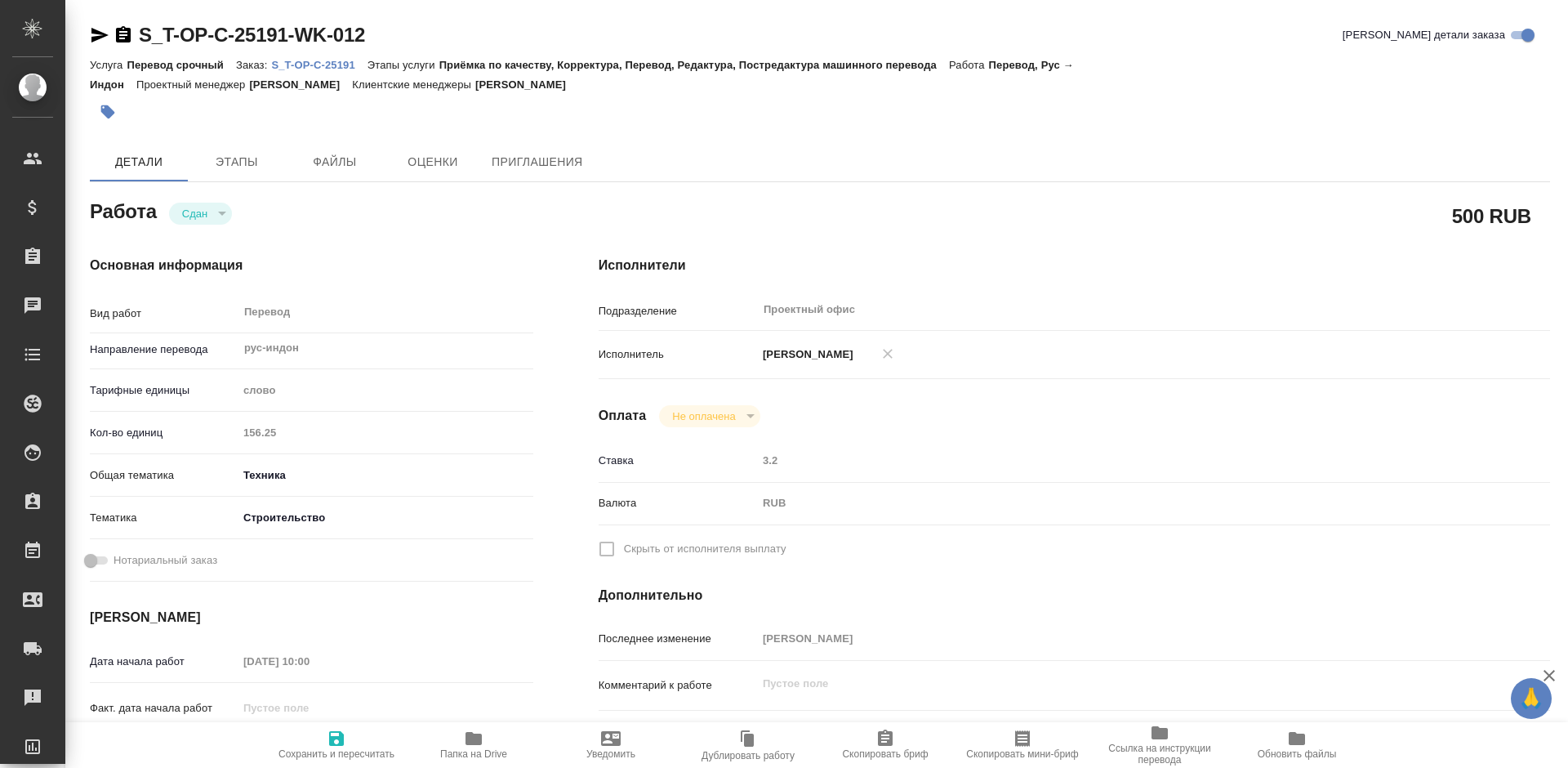
type textarea "x"
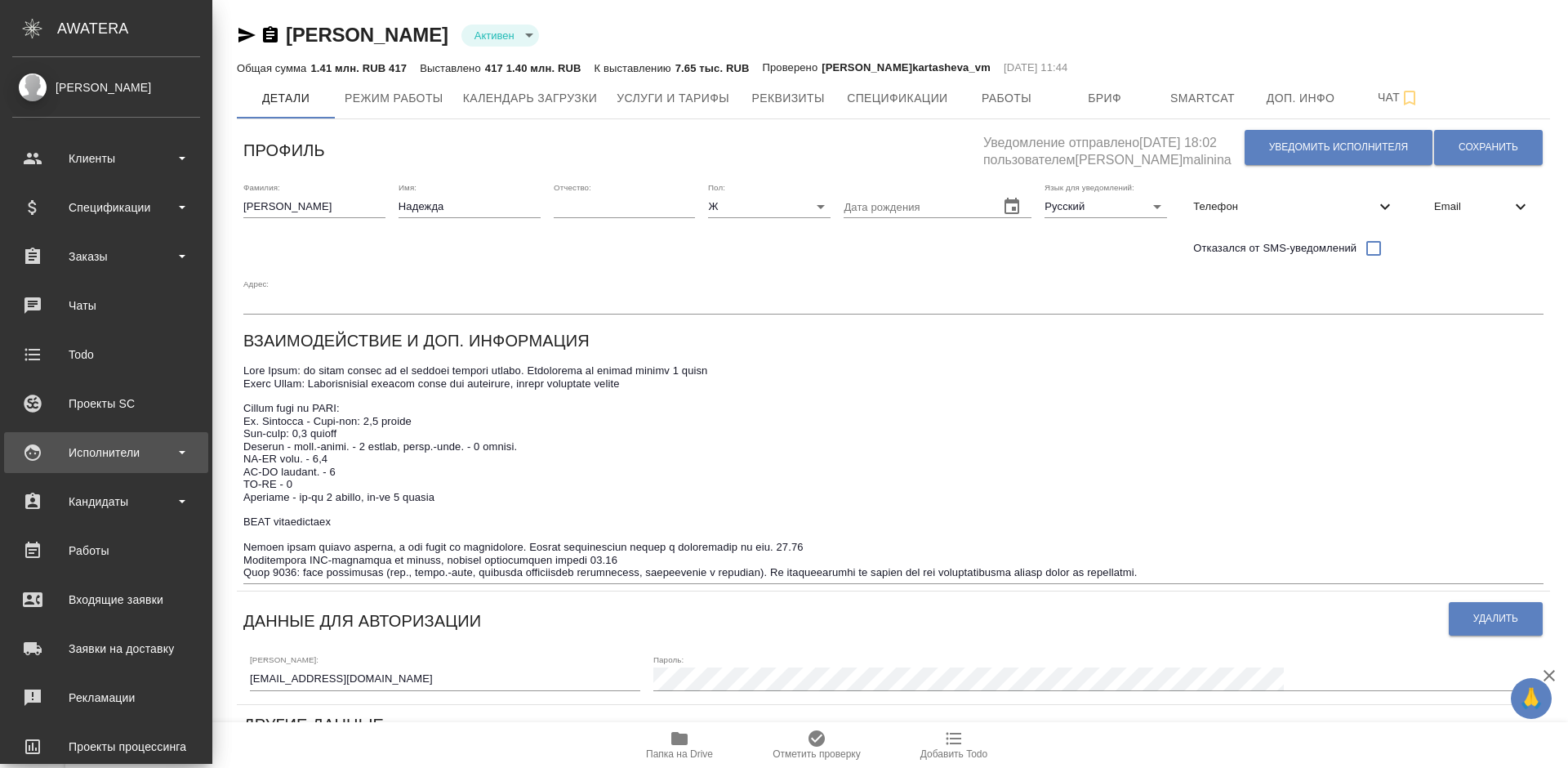
click at [141, 444] on div "Исполнители" at bounding box center [106, 453] width 187 height 25
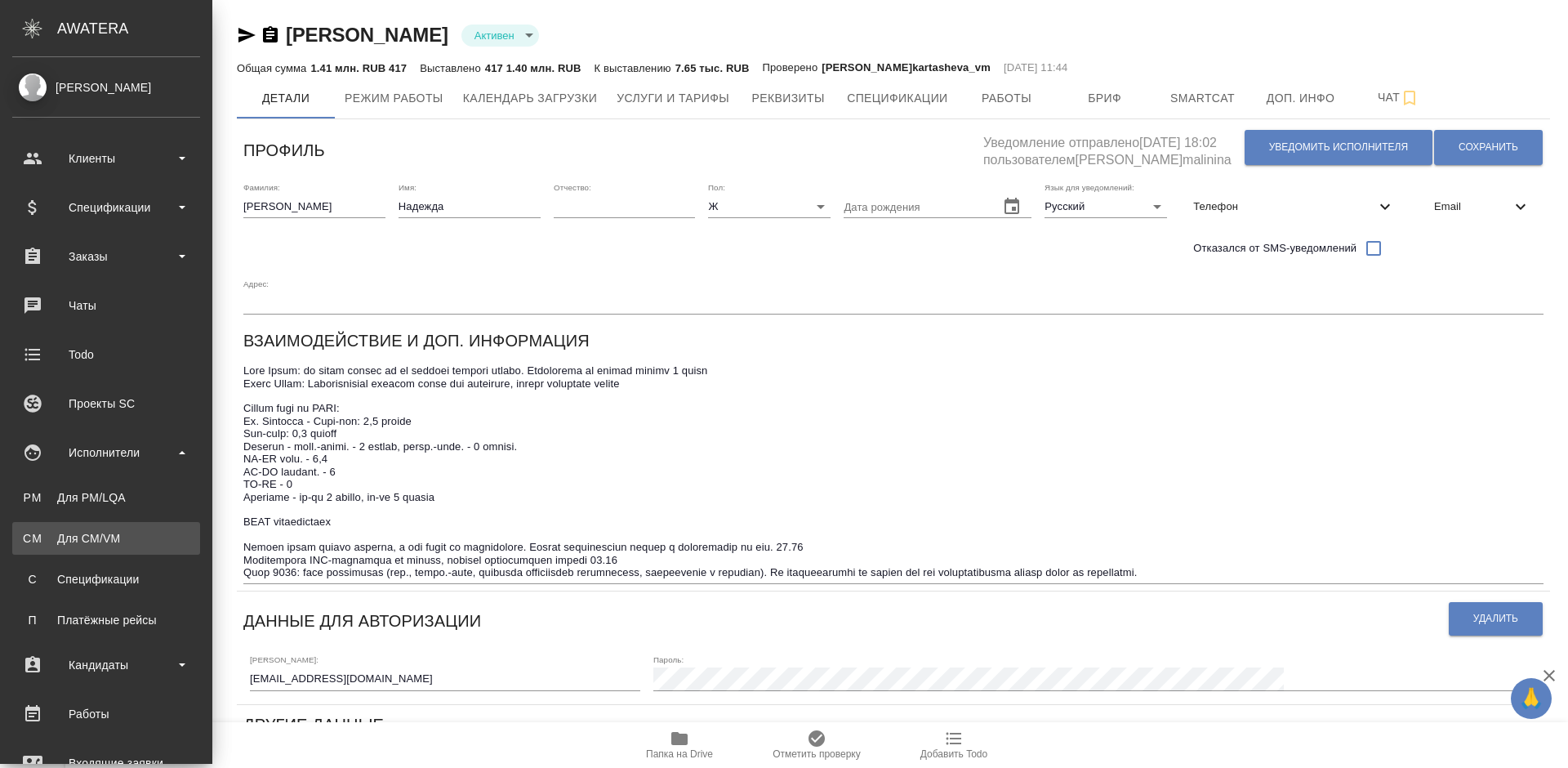
click at [156, 533] on div "Для CM/VM" at bounding box center [106, 538] width 171 height 16
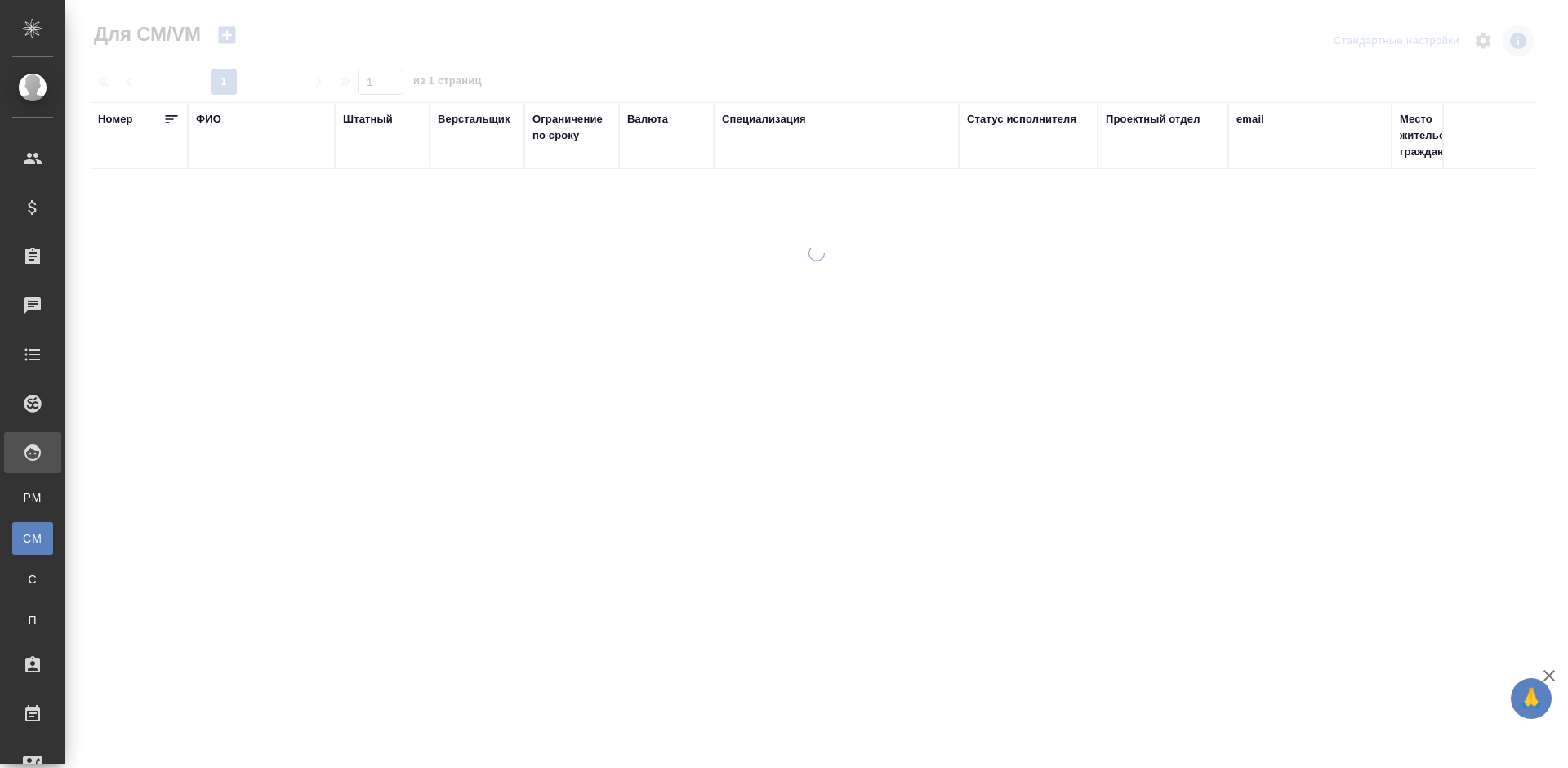
click at [211, 119] on div "ФИО" at bounding box center [208, 118] width 26 height 16
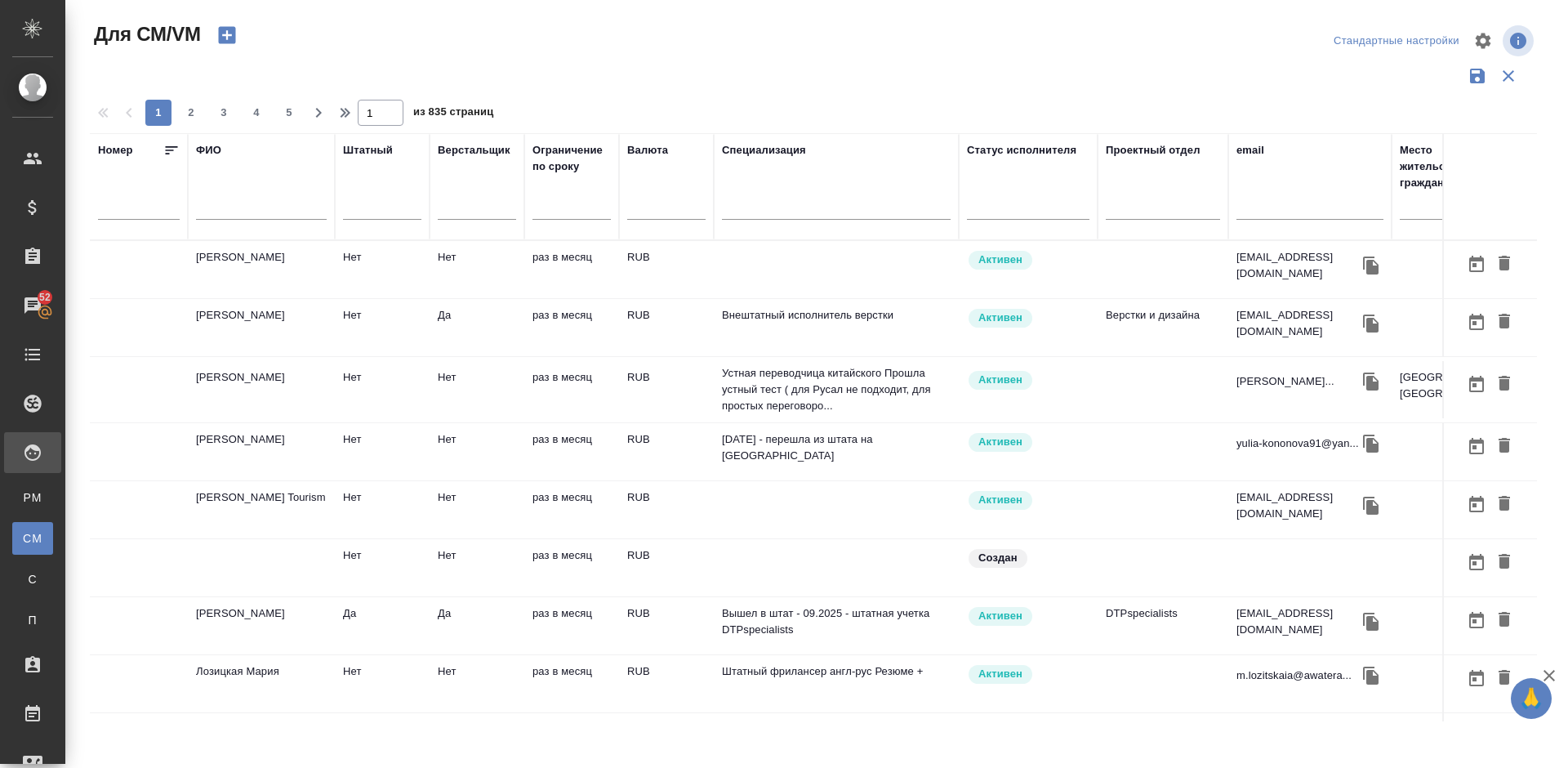
click at [261, 205] on input "text" at bounding box center [261, 209] width 131 height 21
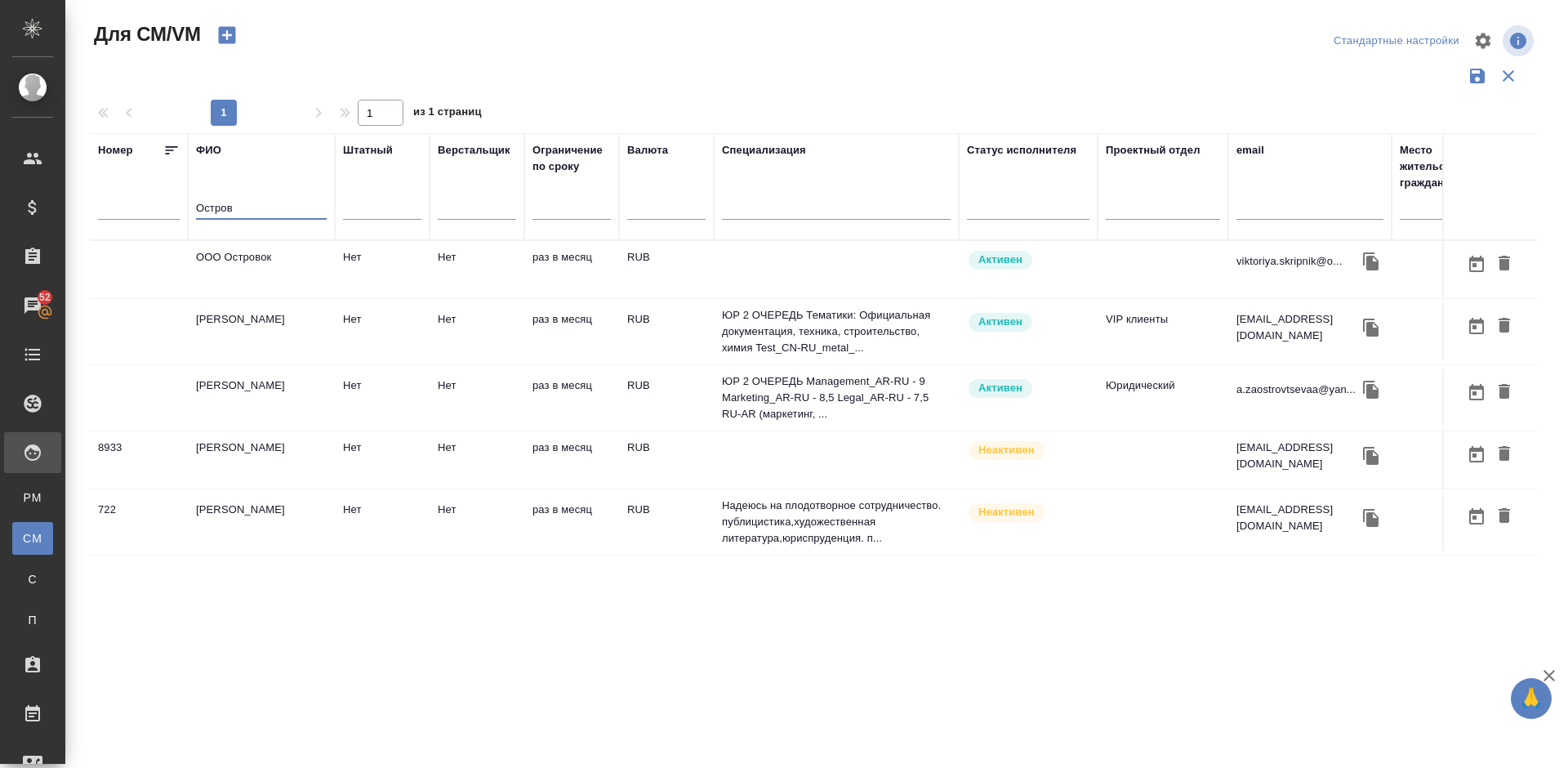
type input "Остров"
click at [307, 341] on td "[PERSON_NAME]" at bounding box center [260, 331] width 147 height 57
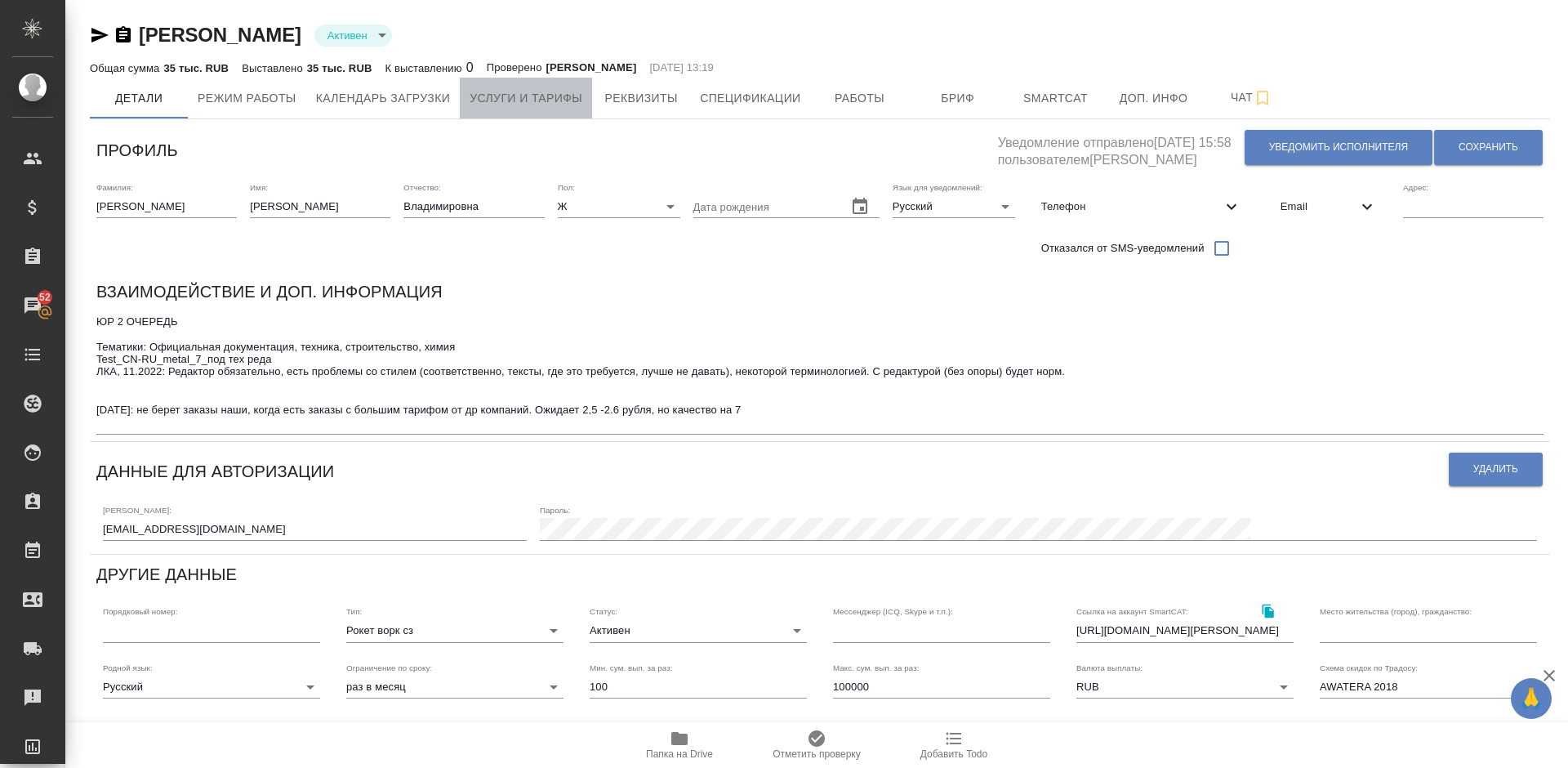
click at [552, 103] on span "Услуги и тарифы" at bounding box center [526, 98] width 113 height 21
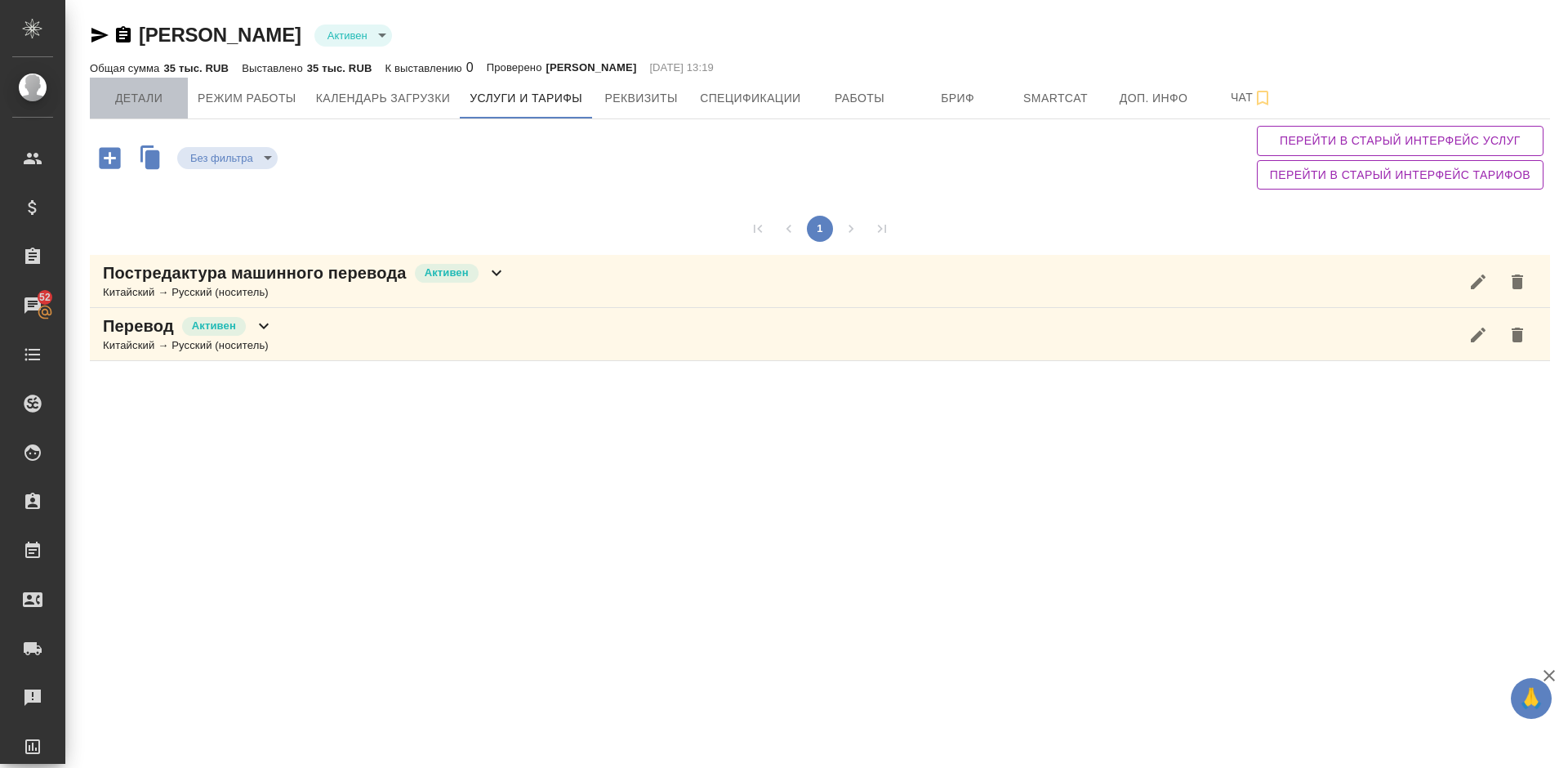
click at [163, 86] on button "Детали" at bounding box center [138, 98] width 98 height 41
